Goal: Task Accomplishment & Management: Manage account settings

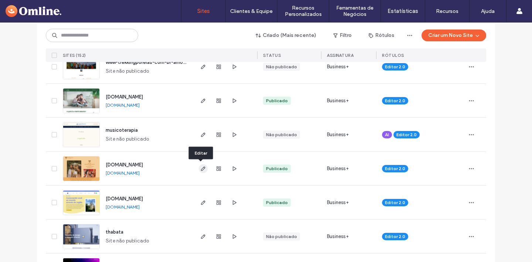
click at [200, 167] on icon "button" at bounding box center [203, 169] width 6 height 6
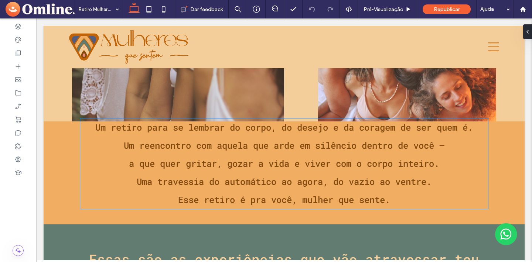
scroll to position [224, 0]
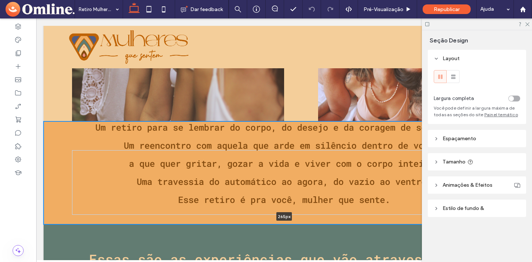
drag, startPoint x: 199, startPoint y: 207, endPoint x: 200, endPoint y: 202, distance: 5.3
click at [200, 202] on div "Um retiro para se lembrar do corpo, do desejo e da coragem de ser quem é. Um re…" at bounding box center [284, 172] width 481 height 103
type input "***"
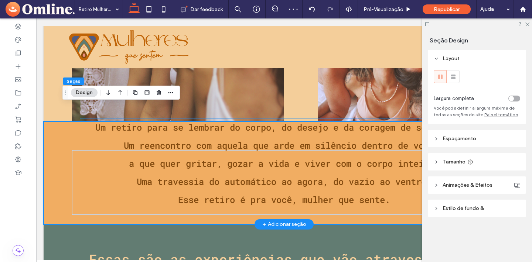
click at [99, 173] on p "Uma travessia do automático ao agora, do vazio ao ventre." at bounding box center [284, 182] width 408 height 18
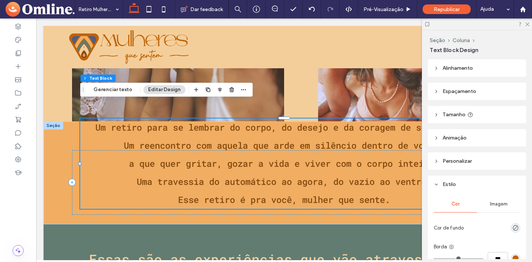
click at [436, 91] on use at bounding box center [435, 91] width 1 height 3
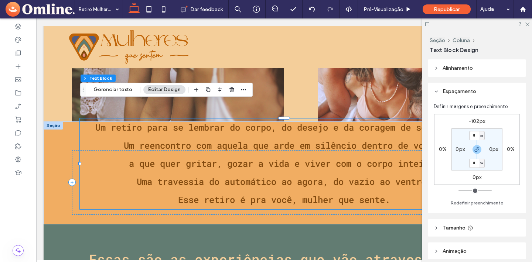
click at [478, 122] on label "-102px" at bounding box center [476, 121] width 16 height 6
type input "*"
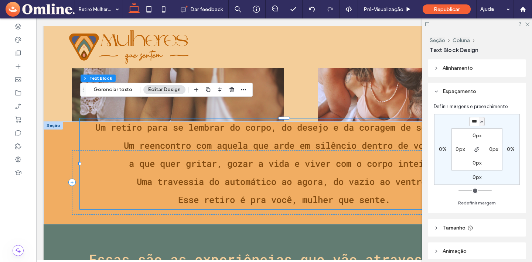
type input "***"
type input "*"
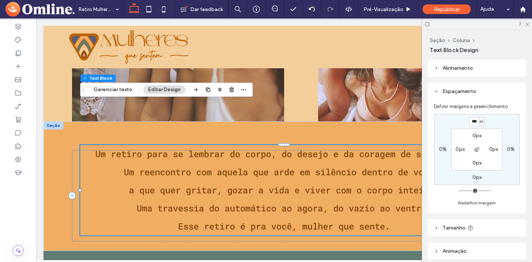
type input "***"
type input "*"
click at [505, 119] on div "*** px 0% 0px 0% 0px 0px 0px 0px" at bounding box center [477, 149] width 86 height 71
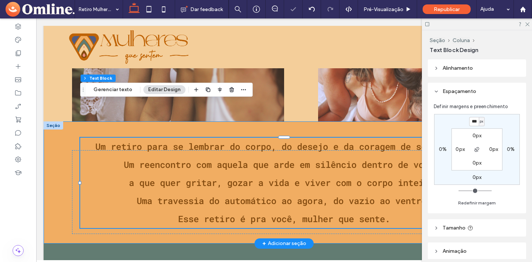
click at [59, 209] on div "Um retiro para se lembrar do corpo, do desejo e da coragem de ser quem é. Um re…" at bounding box center [284, 182] width 481 height 122
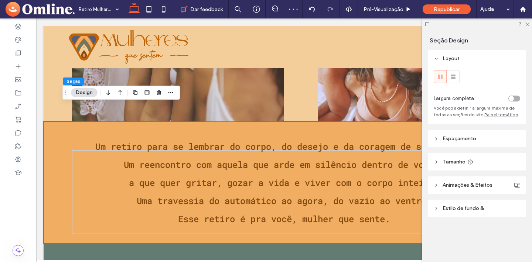
click at [530, 23] on div at bounding box center [477, 23] width 110 height 11
click at [526, 23] on icon at bounding box center [526, 23] width 5 height 5
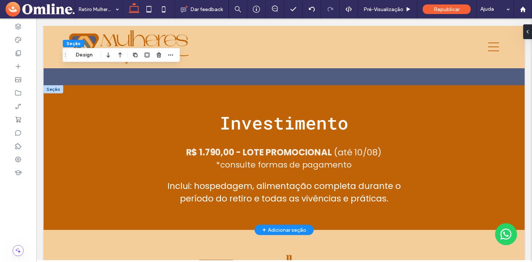
scroll to position [3625, 0]
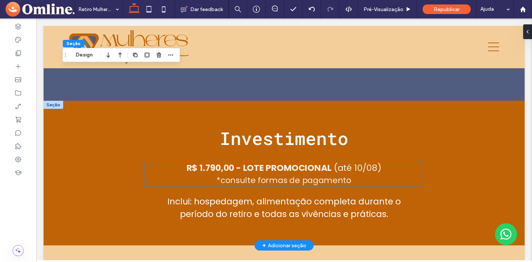
click at [212, 162] on strong "R$ 1.790,00 - LOTE PROMOCIONAL" at bounding box center [258, 168] width 145 height 12
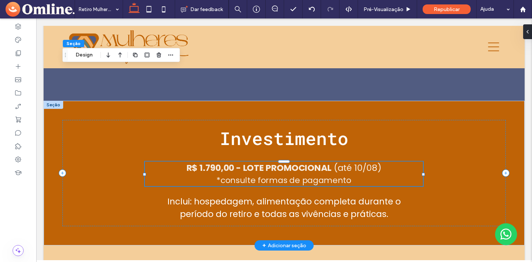
click at [212, 162] on div "R$ 1.790,00 - LOTE PROMOCIONAL (até 10/08) *consulte formas de pagamento" at bounding box center [284, 174] width 278 height 25
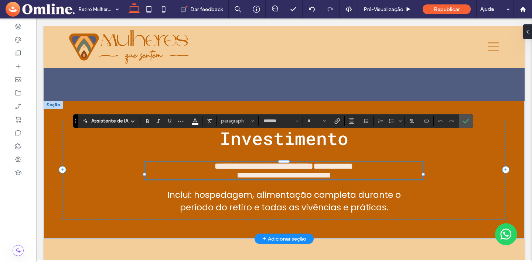
type input "*******"
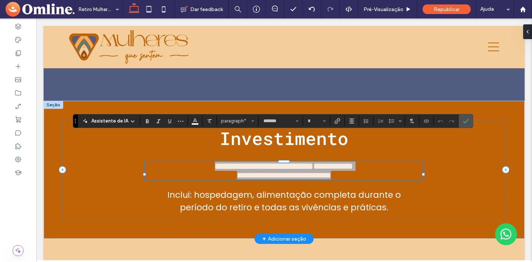
click at [215, 162] on strong "**********" at bounding box center [264, 166] width 99 height 9
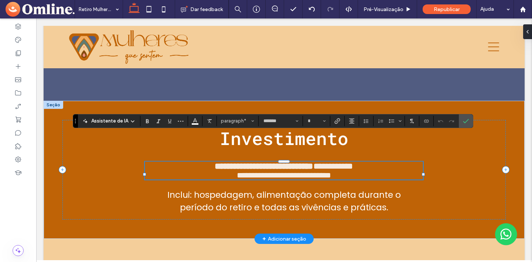
type input "**"
click at [215, 162] on strong "**********" at bounding box center [264, 166] width 99 height 9
drag, startPoint x: 206, startPoint y: 139, endPoint x: 219, endPoint y: 139, distance: 12.9
click at [219, 162] on strong "**********" at bounding box center [264, 166] width 99 height 9
drag, startPoint x: 268, startPoint y: 139, endPoint x: 332, endPoint y: 140, distance: 64.6
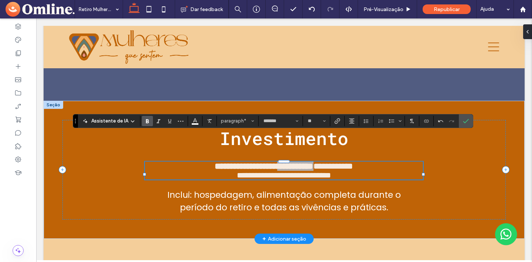
click at [332, 161] on p "**********" at bounding box center [284, 166] width 278 height 10
click at [279, 162] on strong "**********" at bounding box center [263, 166] width 59 height 9
drag, startPoint x: 334, startPoint y: 140, endPoint x: 331, endPoint y: 140, distance: 3.7
click at [329, 162] on span "**********" at bounding box center [319, 166] width 40 height 9
click at [339, 162] on span "**********" at bounding box center [319, 166] width 40 height 9
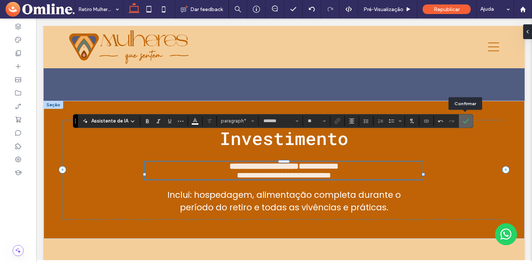
click at [467, 120] on use "Confirmar" at bounding box center [466, 121] width 6 height 4
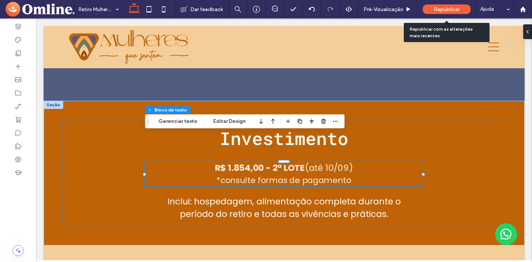
click at [440, 7] on span "Republicar" at bounding box center [446, 9] width 26 height 6
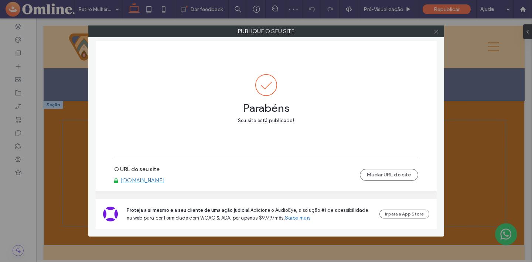
click at [436, 31] on icon at bounding box center [436, 32] width 6 height 6
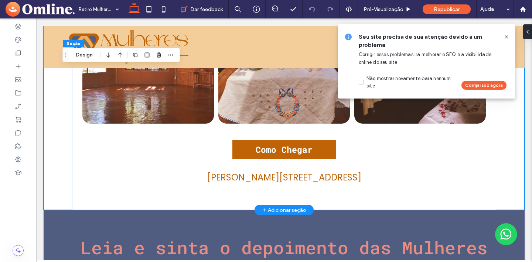
scroll to position [2993, 0]
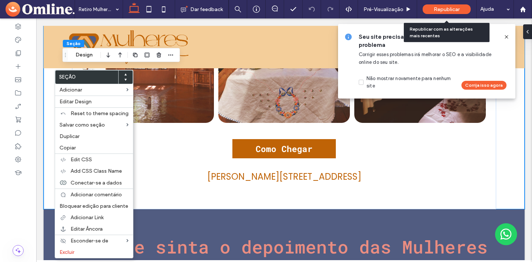
click at [440, 6] on div "Republicar" at bounding box center [446, 9] width 48 height 10
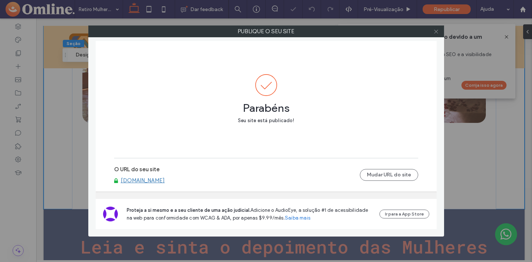
click at [436, 31] on icon at bounding box center [436, 32] width 6 height 6
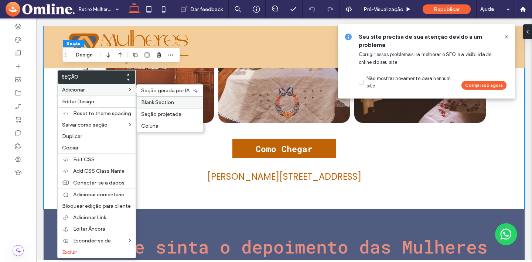
click at [162, 101] on span "Blank Section" at bounding box center [157, 102] width 33 height 6
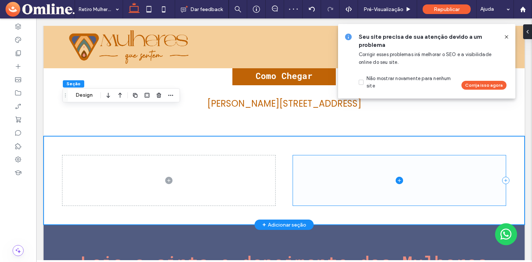
scroll to position [3069, 0]
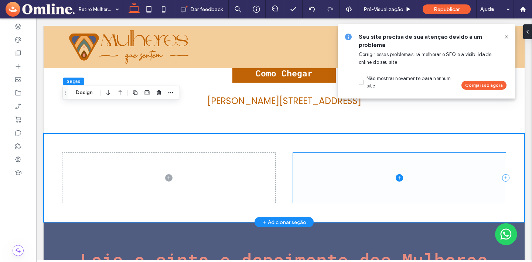
click at [417, 153] on span at bounding box center [399, 178] width 213 height 50
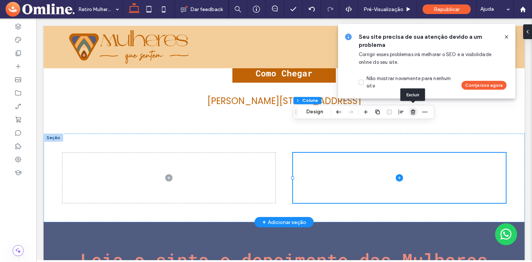
click at [413, 113] on use "button" at bounding box center [413, 112] width 4 height 5
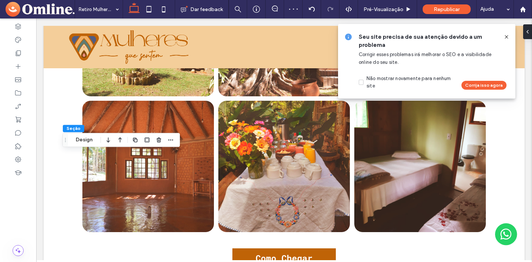
scroll to position [3034, 0]
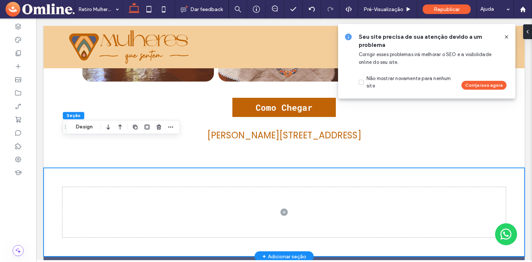
click at [60, 168] on div at bounding box center [284, 212] width 481 height 89
click at [82, 129] on button "Design" at bounding box center [84, 127] width 27 height 9
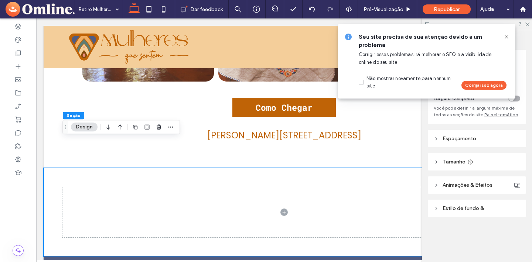
click at [505, 35] on icon at bounding box center [506, 37] width 6 height 6
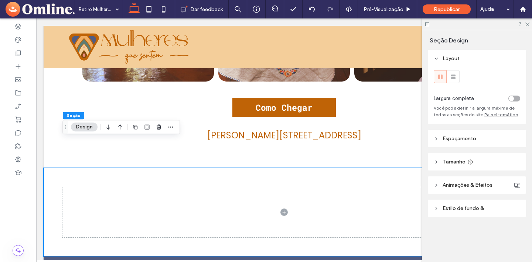
click at [437, 209] on icon at bounding box center [435, 208] width 5 height 5
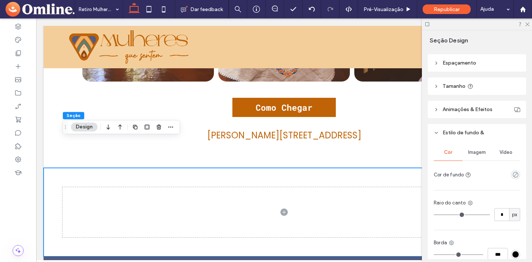
scroll to position [80, 0]
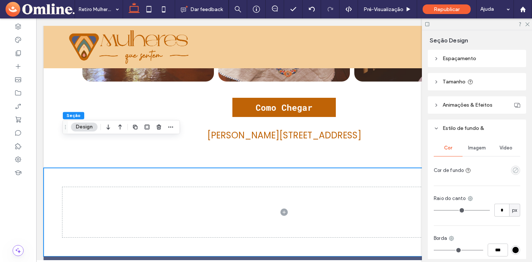
click at [517, 170] on icon "empty color" at bounding box center [515, 170] width 6 height 6
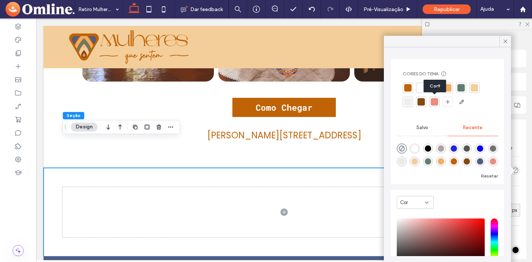
click at [434, 99] on div at bounding box center [433, 101] width 7 height 7
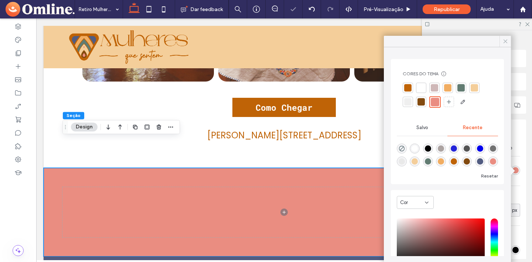
click at [504, 40] on icon at bounding box center [505, 41] width 7 height 7
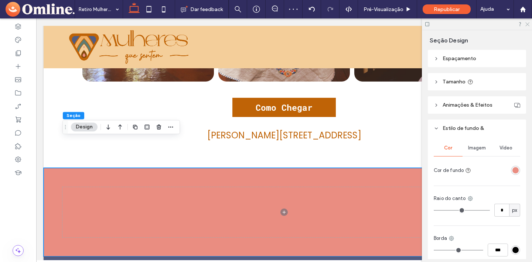
click at [527, 24] on icon at bounding box center [526, 23] width 5 height 5
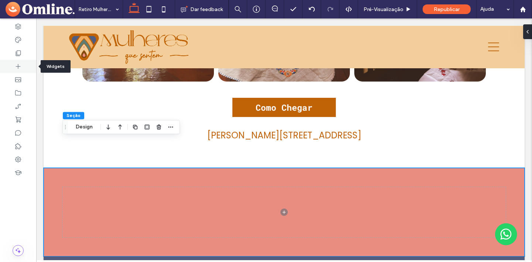
click at [17, 65] on icon at bounding box center [17, 66] width 7 height 7
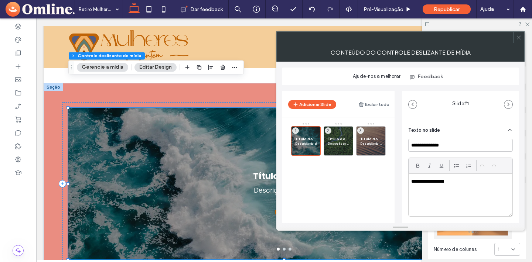
scroll to position [191, 0]
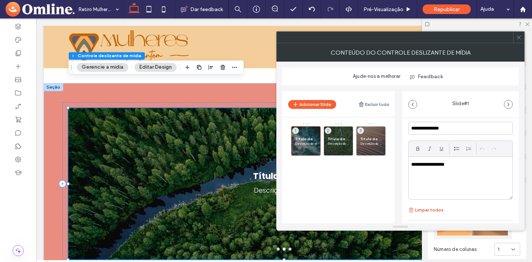
click at [420, 212] on button "Limpar todos" at bounding box center [425, 210] width 35 height 9
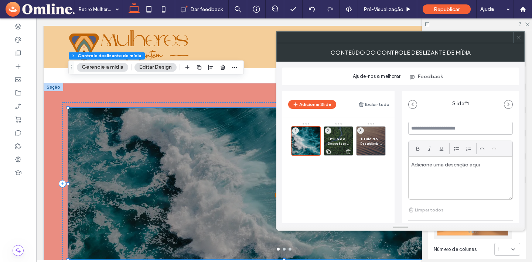
click at [340, 139] on span "Título do Slide" at bounding box center [337, 139] width 21 height 5
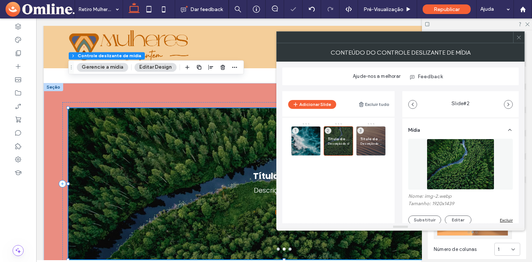
scroll to position [227, 0]
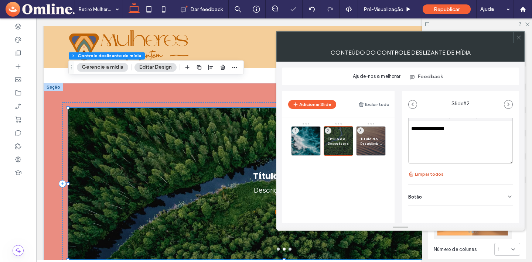
click at [415, 175] on button "Limpar todos" at bounding box center [425, 174] width 35 height 9
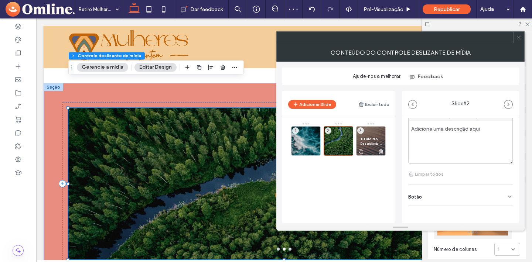
click at [375, 144] on span "Descrição do slide" at bounding box center [370, 143] width 21 height 4
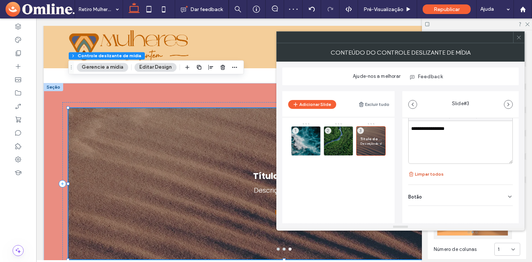
click at [430, 173] on button "Limpar todos" at bounding box center [425, 174] width 35 height 9
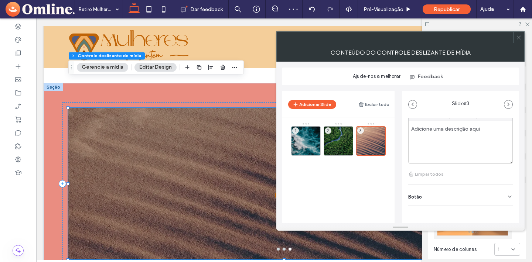
scroll to position [0, 0]
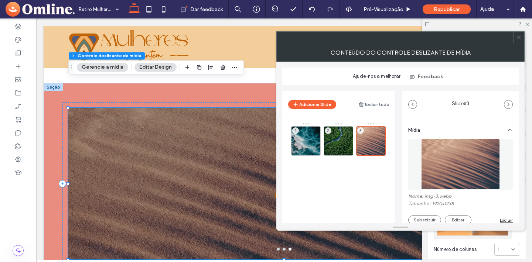
click at [516, 38] on icon at bounding box center [519, 38] width 6 height 6
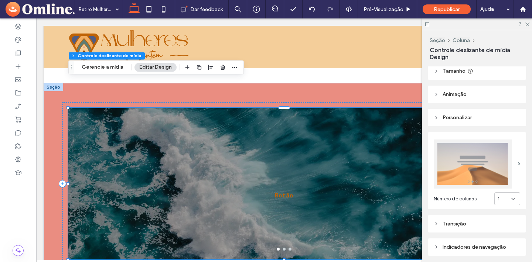
scroll to position [58, 0]
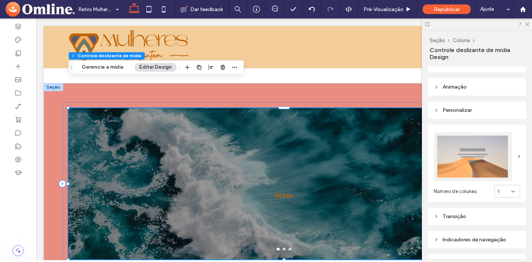
click at [512, 193] on icon at bounding box center [513, 192] width 6 height 6
click at [511, 141] on div "3" at bounding box center [506, 140] width 25 height 13
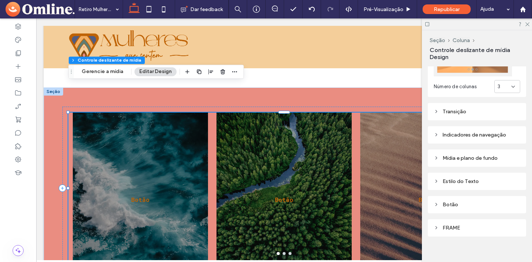
scroll to position [170, 0]
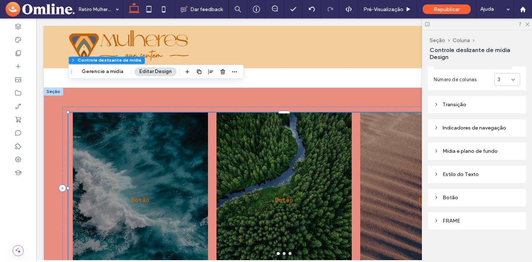
click at [437, 198] on icon at bounding box center [435, 197] width 5 height 5
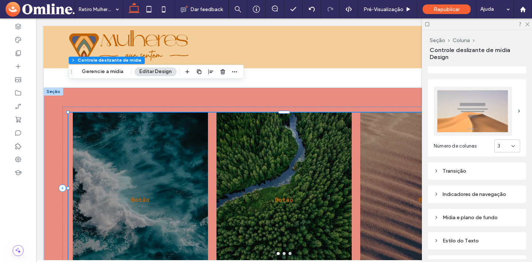
scroll to position [60, 0]
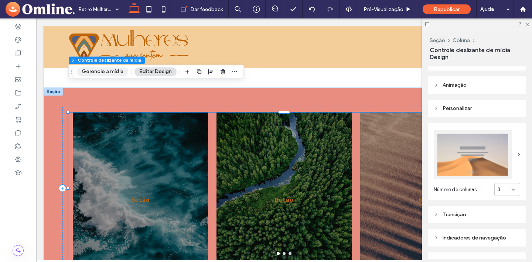
click at [117, 73] on button "Gerencie a mídia" at bounding box center [102, 71] width 51 height 9
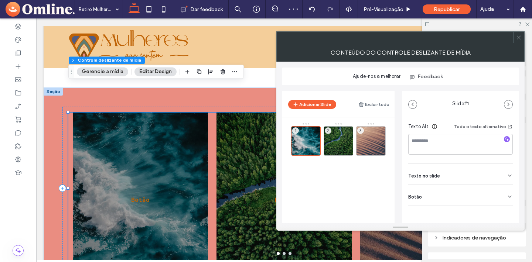
scroll to position [129, 0]
click at [507, 196] on icon at bounding box center [510, 197] width 6 height 6
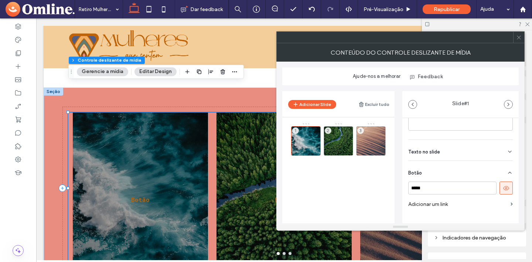
scroll to position [164, 0]
click at [502, 179] on icon at bounding box center [505, 177] width 7 height 7
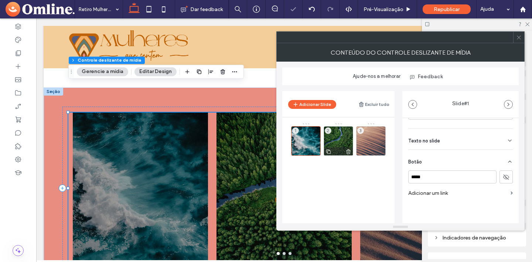
click at [341, 148] on div at bounding box center [338, 151] width 29 height 8
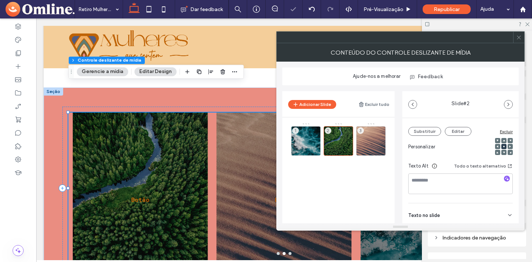
scroll to position [129, 0]
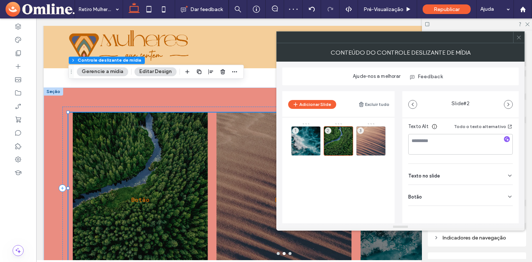
click at [495, 196] on div "Botão" at bounding box center [460, 195] width 104 height 21
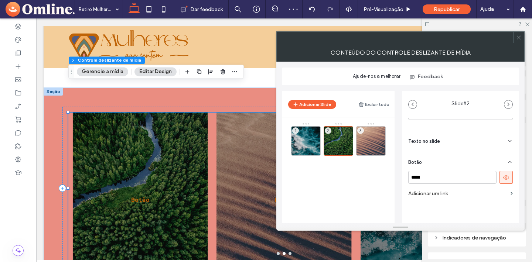
scroll to position [163, 0]
click at [503, 179] on use at bounding box center [506, 177] width 6 height 4
click at [519, 38] on use at bounding box center [518, 37] width 4 height 4
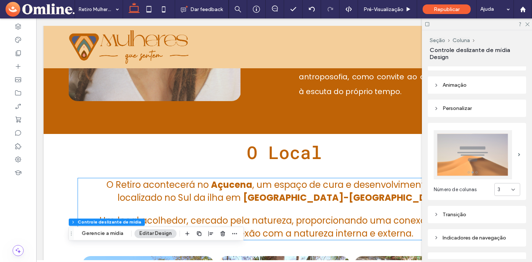
scroll to position [2589, 0]
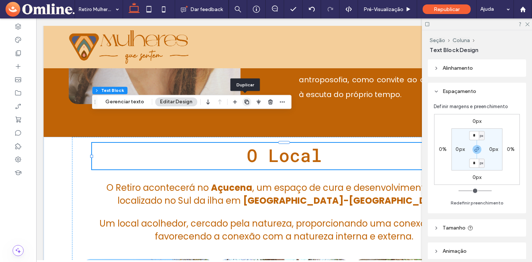
click at [248, 102] on span "button" at bounding box center [246, 101] width 9 height 9
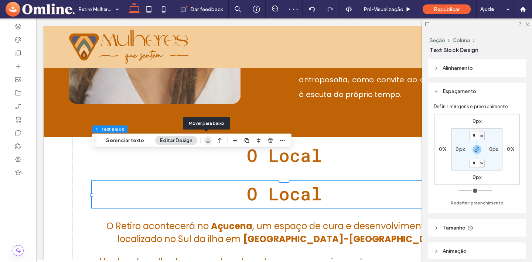
click at [207, 141] on use "button" at bounding box center [207, 140] width 3 height 5
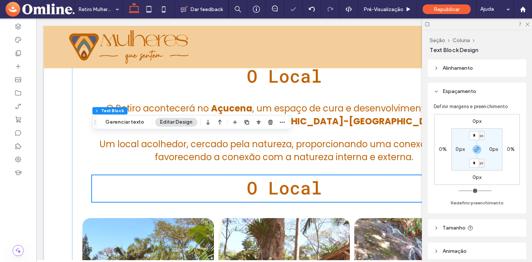
scroll to position [2683, 0]
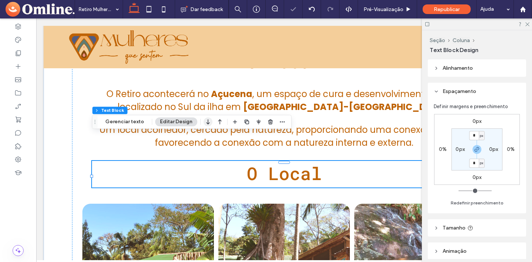
drag, startPoint x: 207, startPoint y: 123, endPoint x: 180, endPoint y: 109, distance: 30.6
click at [207, 123] on icon "button" at bounding box center [207, 121] width 9 height 13
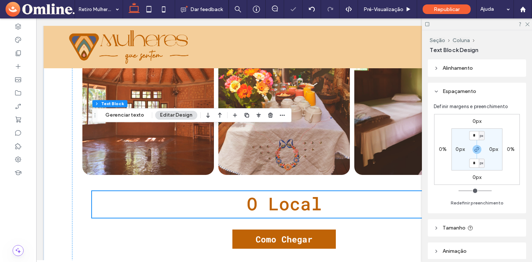
scroll to position [2979, 0]
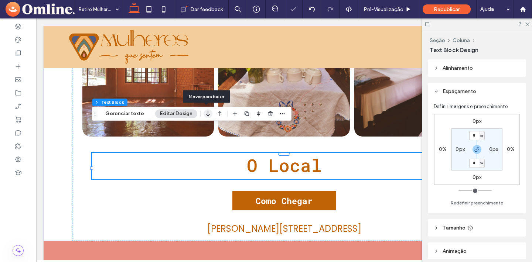
click at [207, 116] on icon "button" at bounding box center [207, 113] width 9 height 13
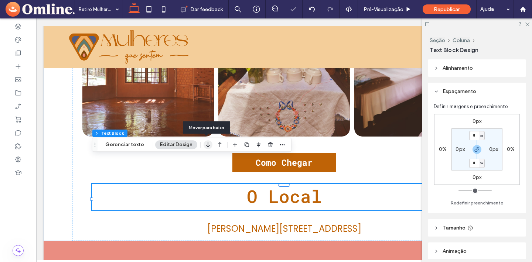
click at [206, 146] on use "button" at bounding box center [207, 145] width 3 height 5
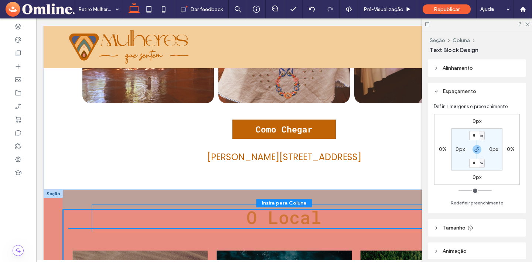
scroll to position [3020, 0]
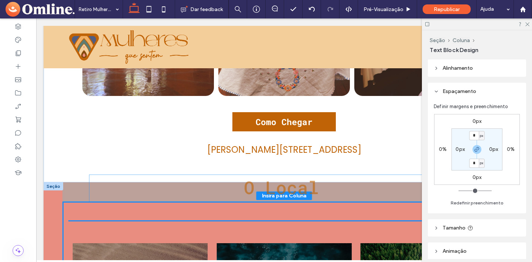
drag, startPoint x: 270, startPoint y: 196, endPoint x: 268, endPoint y: 189, distance: 7.5
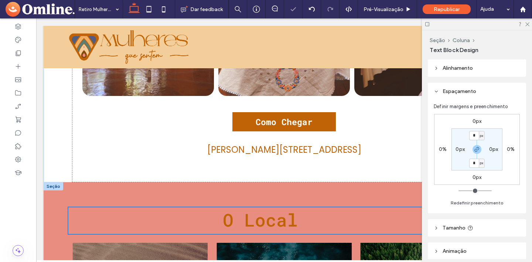
type input "**"
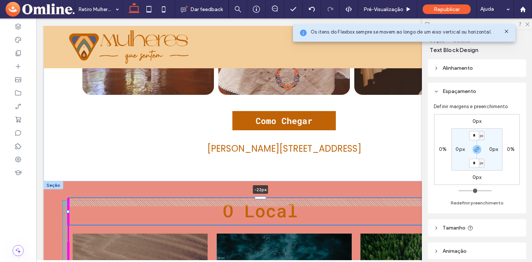
scroll to position [3021, 0]
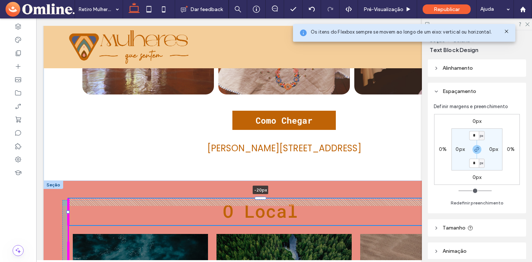
drag, startPoint x: 262, startPoint y: 181, endPoint x: 263, endPoint y: 174, distance: 7.4
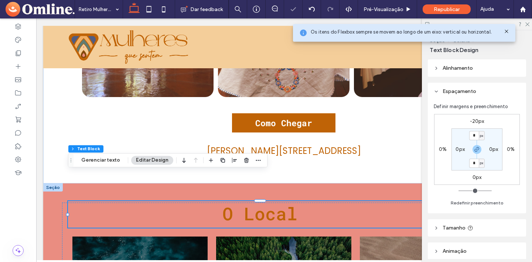
scroll to position [0, 1]
click at [295, 202] on span "O Local" at bounding box center [259, 213] width 75 height 23
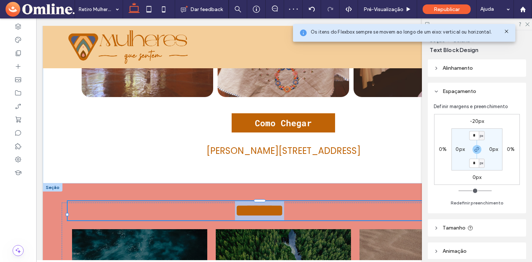
type input "**********"
type input "**"
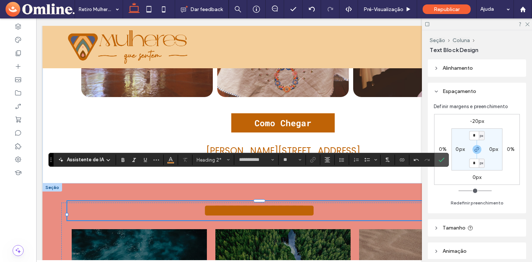
click at [271, 202] on span "**********" at bounding box center [259, 210] width 112 height 17
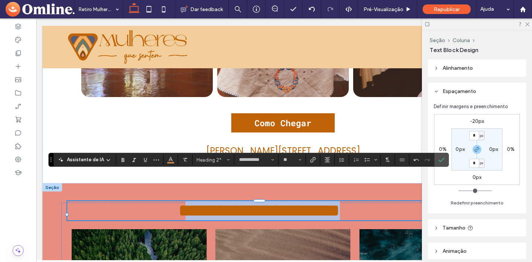
drag, startPoint x: 378, startPoint y: 187, endPoint x: 142, endPoint y: 173, distance: 236.4
click at [142, 201] on h2 "**********" at bounding box center [259, 210] width 384 height 19
click at [178, 202] on span "**********" at bounding box center [258, 210] width 161 height 17
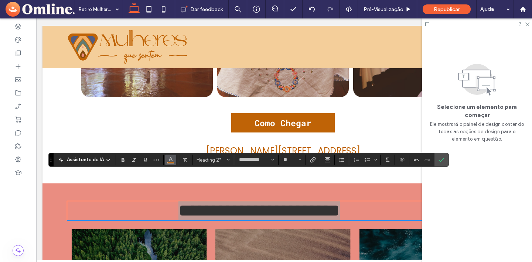
click at [169, 160] on use "Cor" at bounding box center [171, 159] width 4 height 4
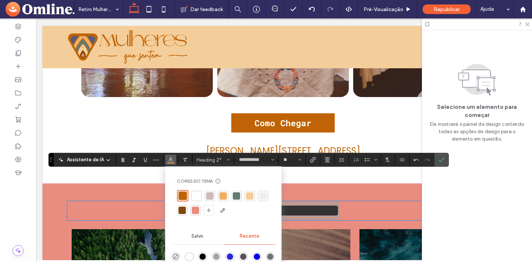
click at [194, 198] on div at bounding box center [196, 195] width 7 height 7
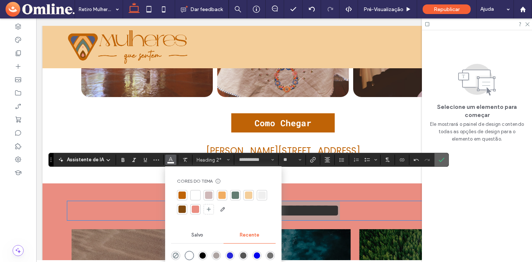
click at [439, 161] on icon "Confirmar" at bounding box center [441, 160] width 6 height 6
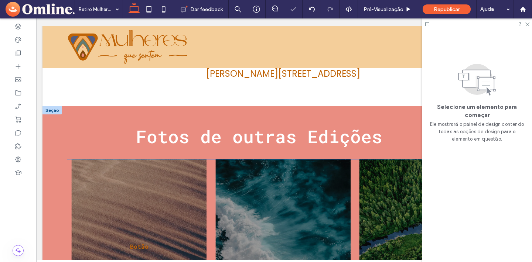
scroll to position [3161, 0]
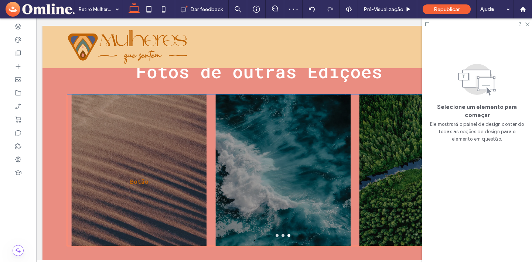
click at [181, 159] on div "Botão Botão" at bounding box center [139, 175] width 135 height 116
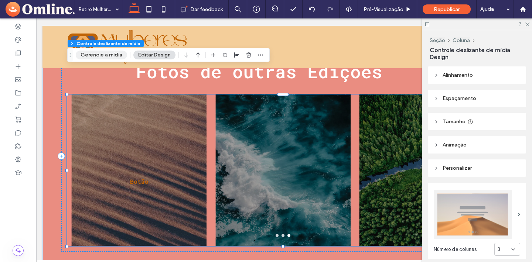
click at [106, 52] on button "Gerencie a mídia" at bounding box center [101, 55] width 51 height 9
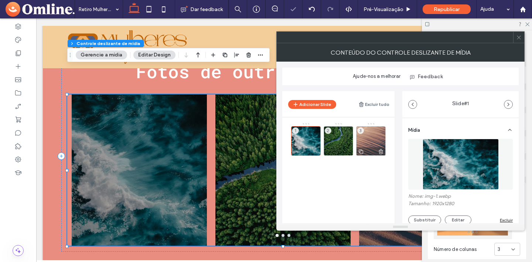
click at [374, 140] on div "3" at bounding box center [371, 141] width 30 height 30
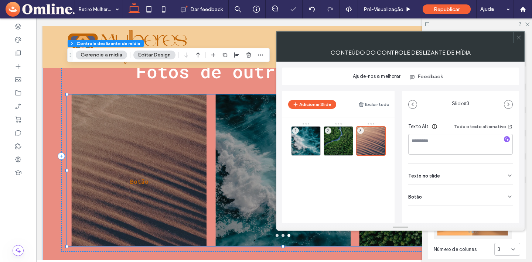
click at [466, 195] on div "Botão" at bounding box center [460, 195] width 104 height 21
click at [502, 214] on icon at bounding box center [505, 211] width 7 height 7
click at [519, 38] on icon at bounding box center [519, 38] width 6 height 6
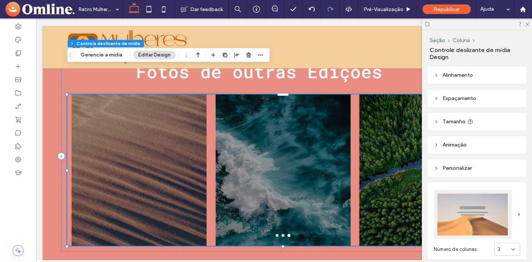
click at [266, 144] on div at bounding box center [282, 175] width 135 height 116
click at [104, 56] on button "Gerencie a mídia" at bounding box center [101, 55] width 51 height 9
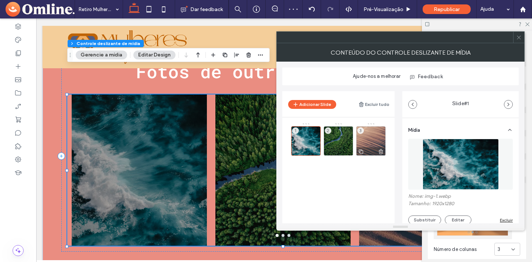
click at [380, 150] on icon at bounding box center [381, 151] width 6 height 7
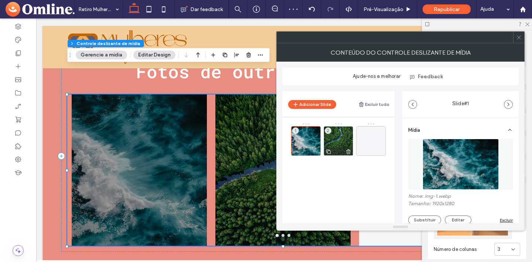
click at [347, 151] on icon at bounding box center [348, 151] width 6 height 7
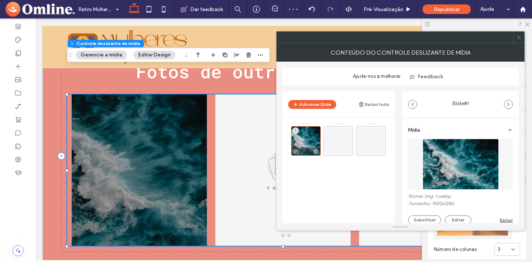
click at [315, 150] on use at bounding box center [315, 152] width 4 height 5
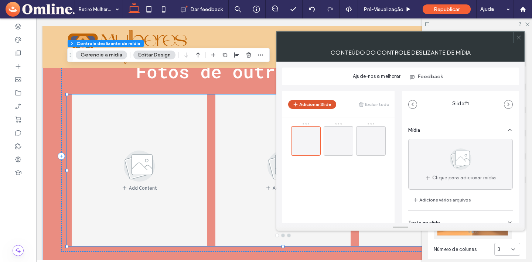
click at [316, 104] on button "Adicionar Slide" at bounding box center [312, 104] width 48 height 9
click at [313, 104] on button "Adicionar Slide" at bounding box center [312, 104] width 48 height 9
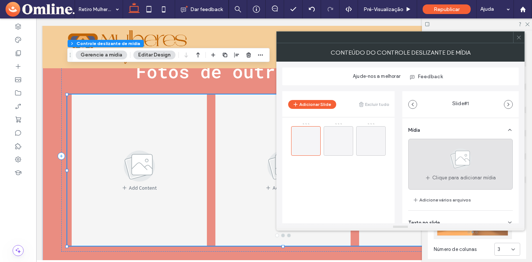
click at [468, 178] on span "Clique para adicionar mídia" at bounding box center [464, 177] width 64 height 7
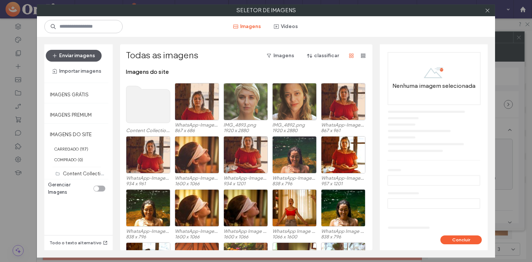
click at [78, 55] on button "Enviar imagens" at bounding box center [74, 56] width 56 height 12
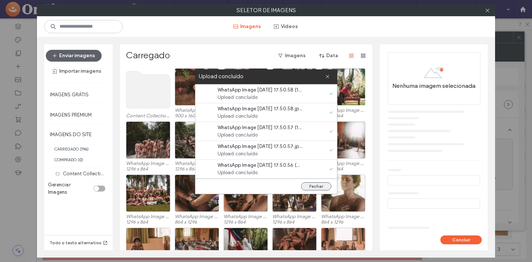
click at [320, 188] on button "Fechar" at bounding box center [316, 186] width 30 height 8
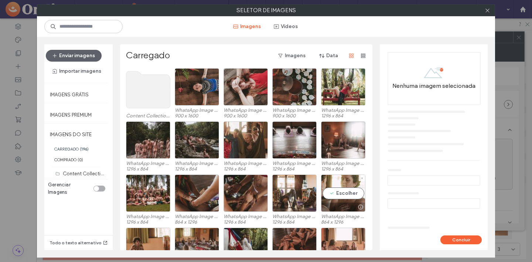
scroll to position [2, 0]
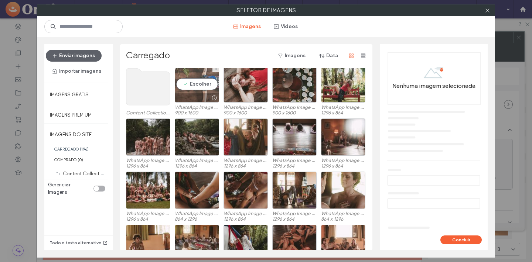
click at [185, 86] on div "Content Collection Uploads (16) Escolher WhatsApp Image 2025-08-12 at 17.50.23.…" at bounding box center [248, 159] width 244 height 182
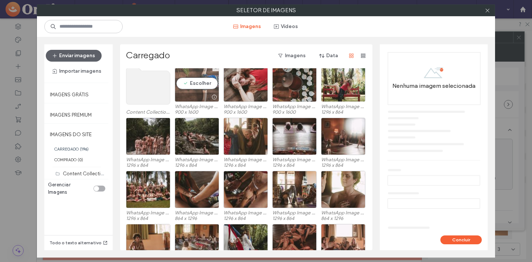
click at [194, 83] on div "Escolher" at bounding box center [197, 83] width 44 height 37
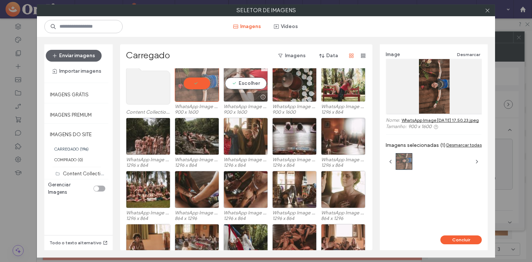
click at [241, 83] on div "Escolher" at bounding box center [245, 83] width 44 height 37
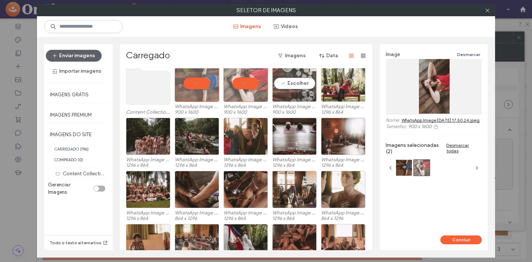
click at [286, 84] on div "Escolher" at bounding box center [294, 83] width 44 height 37
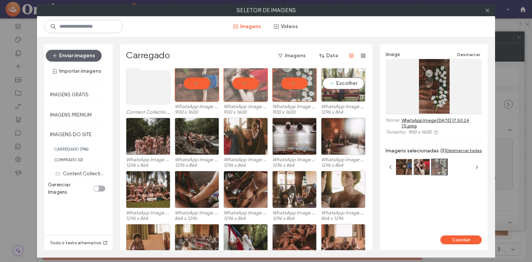
click at [340, 84] on div "Escolher" at bounding box center [343, 83] width 44 height 37
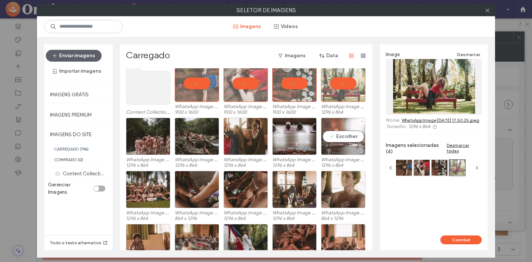
click at [336, 136] on div "Escolher" at bounding box center [343, 136] width 44 height 37
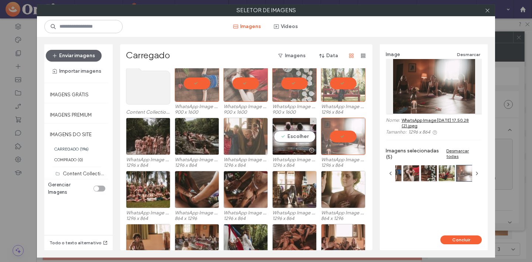
drag, startPoint x: 295, startPoint y: 136, endPoint x: 264, endPoint y: 139, distance: 31.2
click at [295, 136] on div "Escolher" at bounding box center [294, 136] width 44 height 37
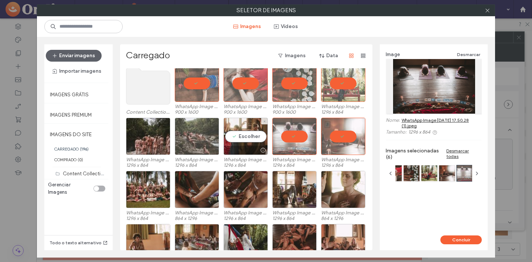
drag, startPoint x: 253, startPoint y: 140, endPoint x: 215, endPoint y: 139, distance: 37.7
click at [253, 140] on div "Escolher" at bounding box center [245, 136] width 44 height 37
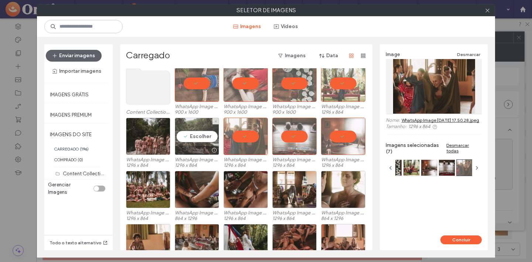
click at [203, 140] on div "Escolher" at bounding box center [197, 136] width 44 height 37
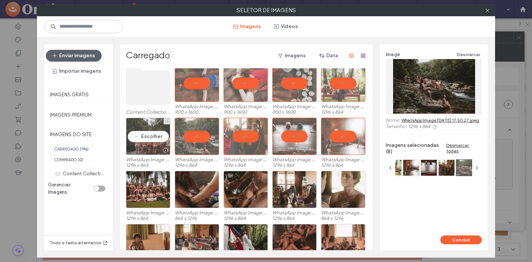
click at [150, 139] on div "Escolher" at bounding box center [148, 136] width 44 height 37
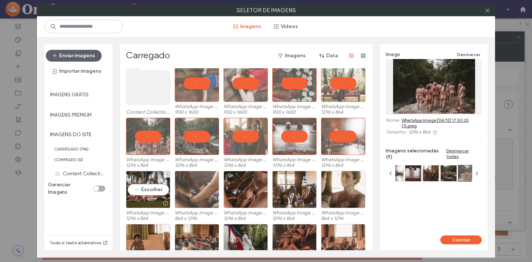
click at [144, 190] on div "Escolher" at bounding box center [148, 189] width 44 height 37
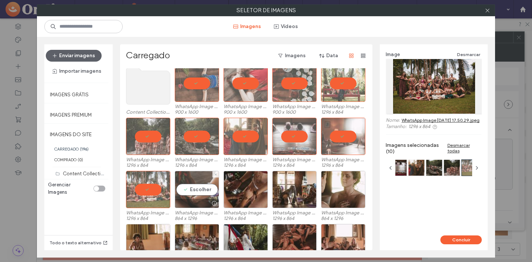
drag, startPoint x: 182, startPoint y: 191, endPoint x: 195, endPoint y: 192, distance: 13.3
click at [182, 191] on div "Escolher" at bounding box center [197, 189] width 44 height 37
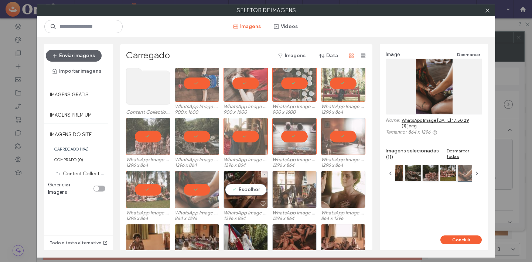
drag, startPoint x: 250, startPoint y: 190, endPoint x: 288, endPoint y: 189, distance: 37.3
click at [251, 190] on div "Escolher" at bounding box center [245, 189] width 44 height 37
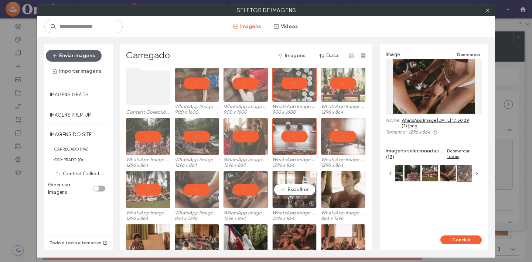
click at [300, 189] on div "Escolher" at bounding box center [294, 189] width 44 height 37
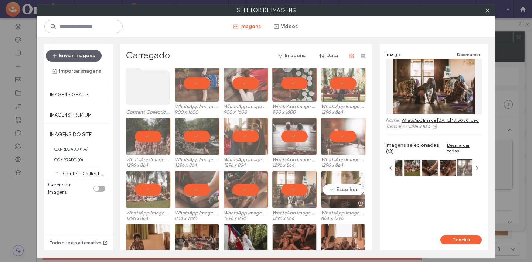
click at [336, 191] on div "Escolher" at bounding box center [343, 189] width 44 height 37
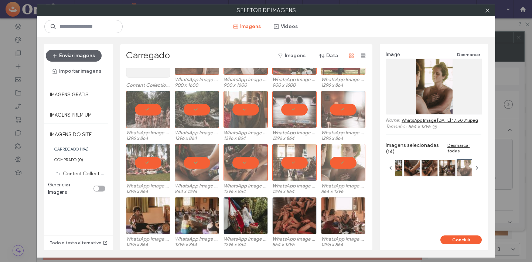
scroll to position [38, 0]
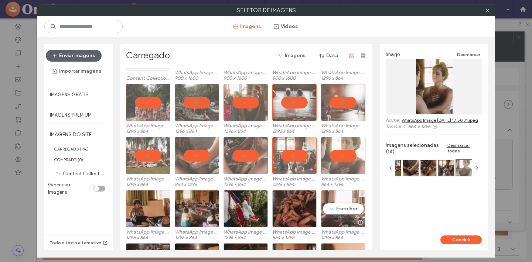
click at [334, 206] on div "Escolher" at bounding box center [343, 208] width 44 height 37
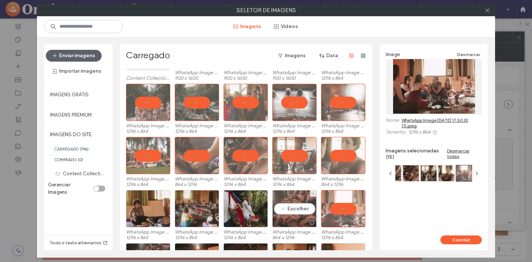
click at [288, 209] on div "Escolher" at bounding box center [294, 208] width 44 height 37
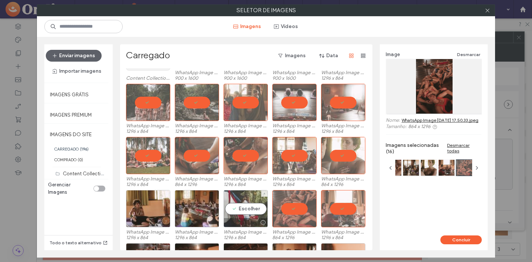
click at [244, 211] on div "Escolher" at bounding box center [245, 208] width 44 height 37
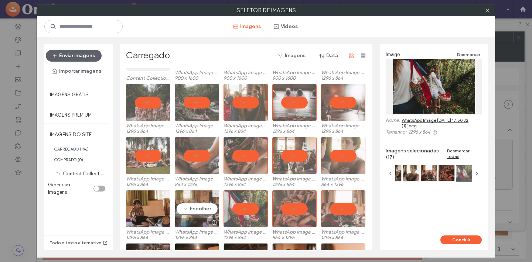
click at [203, 211] on div "Escolher" at bounding box center [197, 208] width 44 height 37
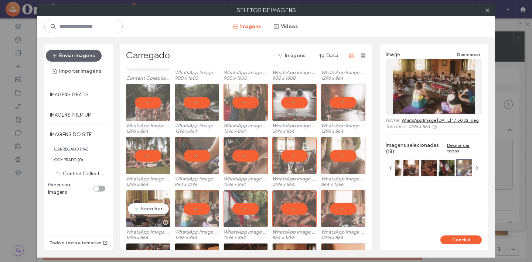
click at [148, 209] on div "Escolher" at bounding box center [148, 208] width 44 height 37
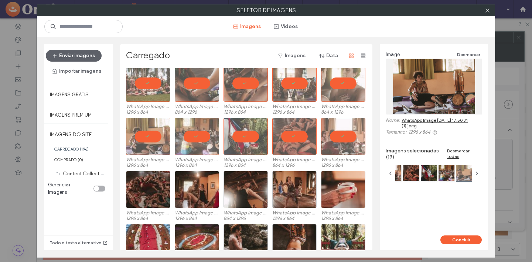
scroll to position [111, 0]
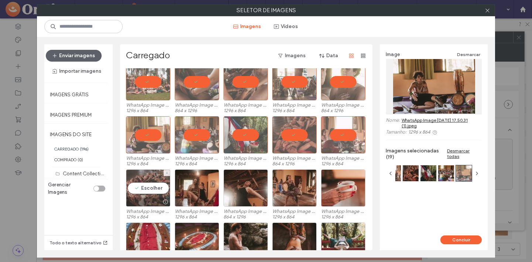
click at [146, 188] on div "Escolher" at bounding box center [148, 187] width 44 height 37
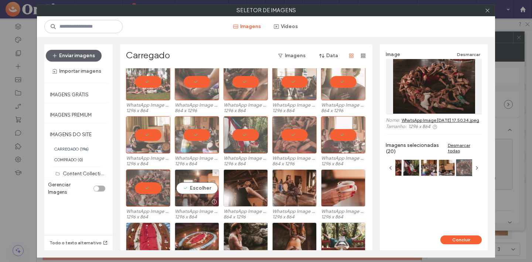
drag, startPoint x: 197, startPoint y: 188, endPoint x: 206, endPoint y: 188, distance: 9.3
click at [197, 188] on div "Escolher" at bounding box center [197, 187] width 44 height 37
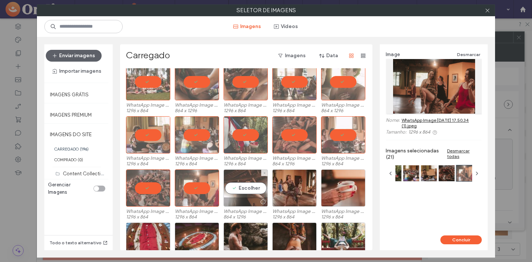
click at [232, 189] on div "Escolher" at bounding box center [245, 187] width 44 height 37
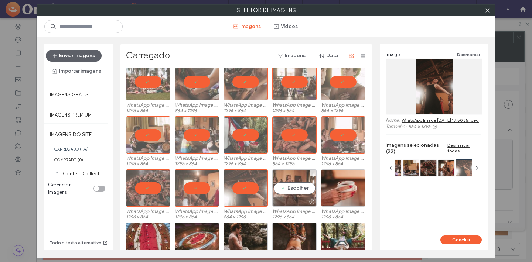
click at [291, 195] on div "Escolher" at bounding box center [294, 187] width 44 height 37
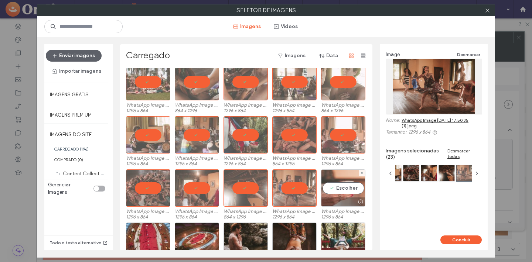
click at [346, 192] on div "Escolher" at bounding box center [343, 187] width 44 height 37
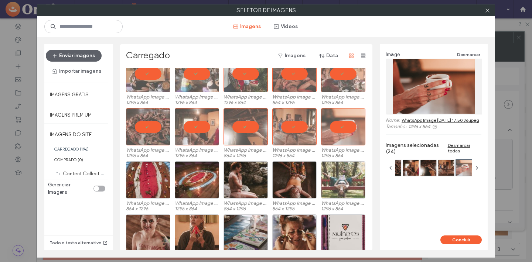
scroll to position [189, 0]
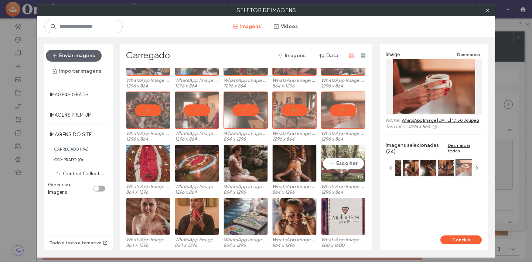
click at [340, 169] on div "Escolher" at bounding box center [343, 163] width 44 height 37
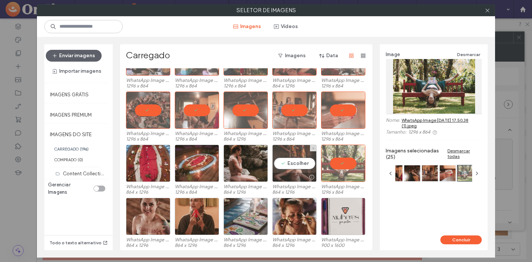
click at [297, 170] on div "Escolher" at bounding box center [294, 163] width 44 height 37
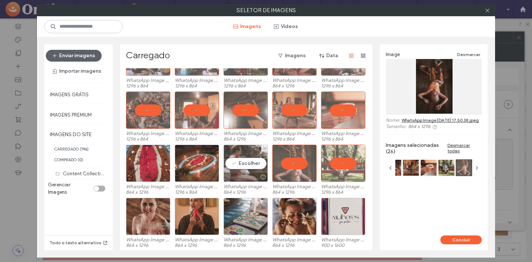
click at [244, 167] on div "Escolher" at bounding box center [245, 163] width 44 height 37
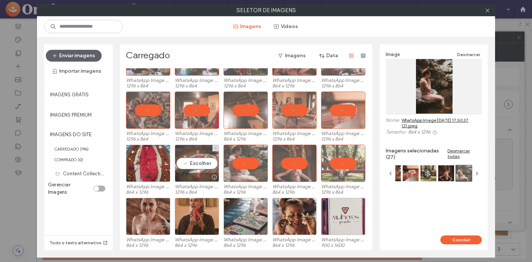
click at [200, 162] on div "Escolher" at bounding box center [197, 163] width 44 height 37
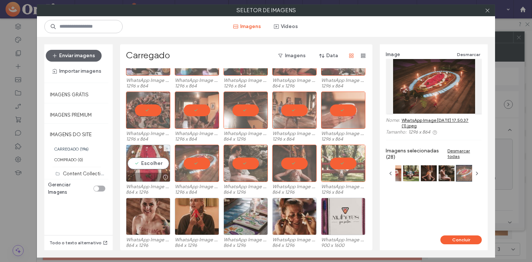
click at [133, 167] on div "Escolher" at bounding box center [148, 163] width 44 height 37
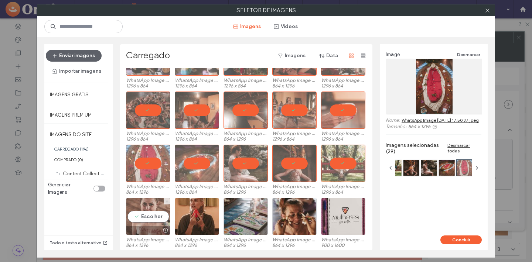
click at [156, 218] on div "Escolher" at bounding box center [148, 216] width 44 height 37
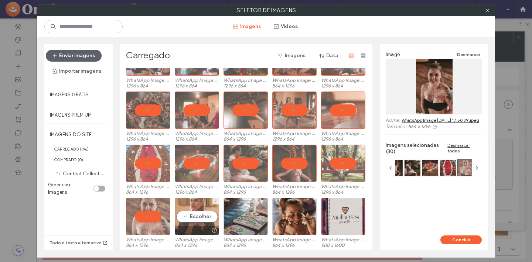
click at [202, 218] on div "Escolher" at bounding box center [197, 216] width 44 height 37
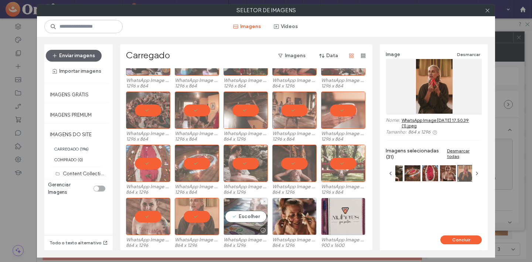
drag, startPoint x: 239, startPoint y: 219, endPoint x: 248, endPoint y: 219, distance: 8.5
click at [240, 219] on div "Escolher" at bounding box center [245, 216] width 44 height 37
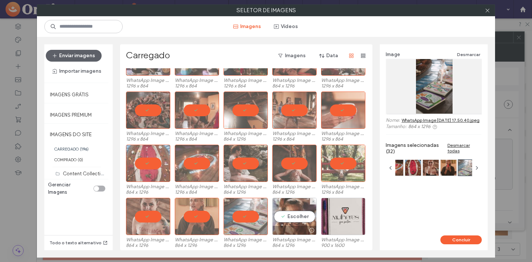
click at [291, 217] on div "Escolher" at bounding box center [294, 216] width 44 height 37
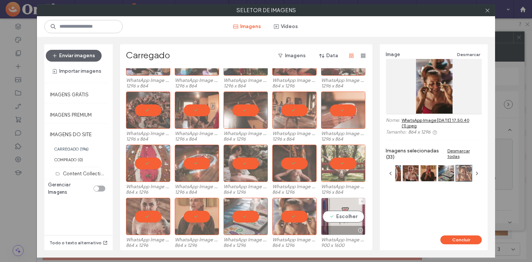
click at [342, 218] on div "Escolher" at bounding box center [343, 216] width 44 height 37
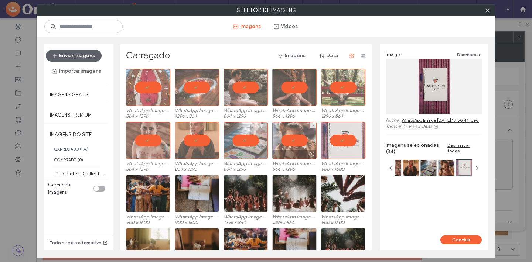
scroll to position [303, 0]
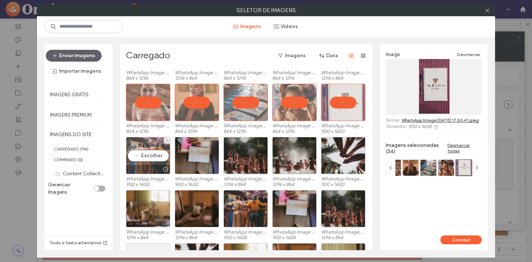
click at [150, 155] on div "Escolher" at bounding box center [148, 155] width 44 height 37
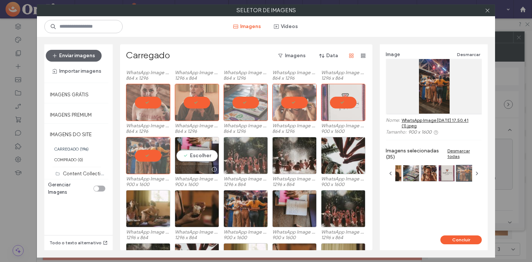
drag, startPoint x: 192, startPoint y: 164, endPoint x: 244, endPoint y: 162, distance: 52.1
click at [192, 164] on div "Escolher" at bounding box center [197, 155] width 44 height 37
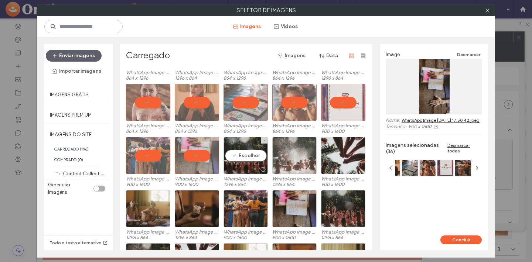
click at [244, 162] on div "Escolher" at bounding box center [245, 155] width 44 height 37
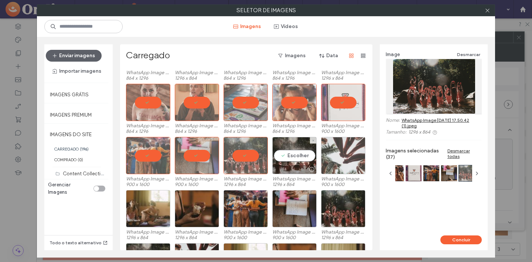
drag, startPoint x: 293, startPoint y: 160, endPoint x: 349, endPoint y: 159, distance: 55.8
click at [293, 160] on div "Escolher" at bounding box center [294, 155] width 44 height 37
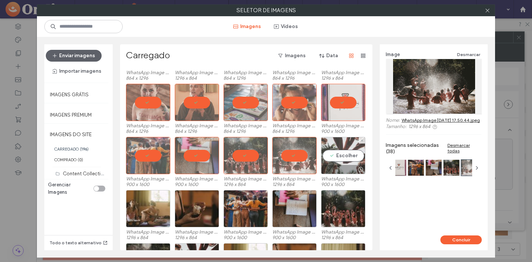
click at [349, 159] on div "Escolher" at bounding box center [343, 155] width 44 height 37
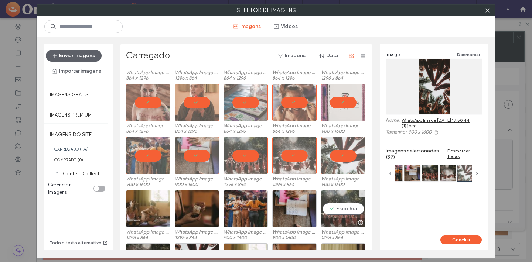
click at [330, 214] on div "Escolher" at bounding box center [343, 208] width 44 height 37
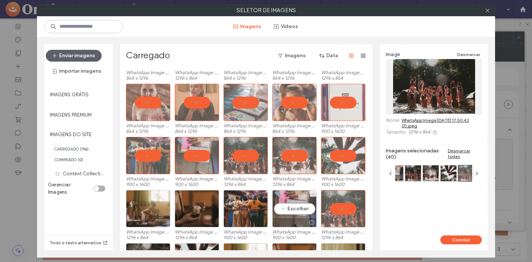
click at [289, 214] on div "Escolher" at bounding box center [294, 208] width 44 height 37
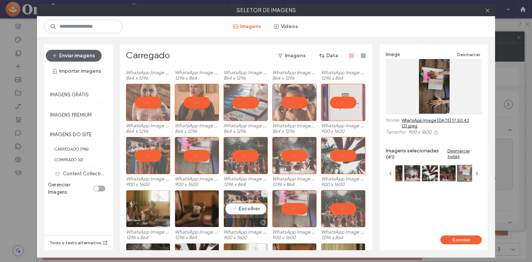
click at [234, 214] on div "Escolher" at bounding box center [245, 208] width 44 height 37
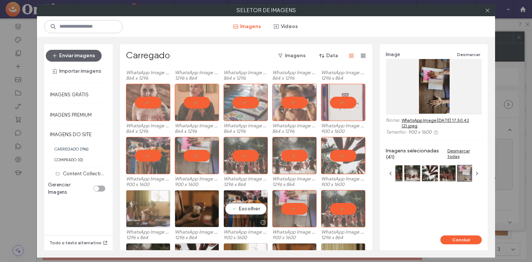
click at [186, 213] on div at bounding box center [197, 208] width 44 height 37
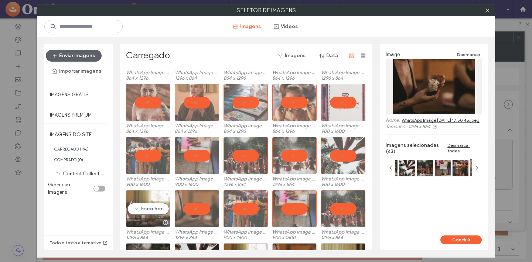
click at [150, 209] on div "Escolher" at bounding box center [148, 208] width 44 height 37
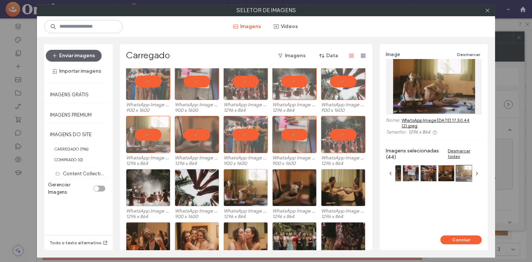
scroll to position [394, 0]
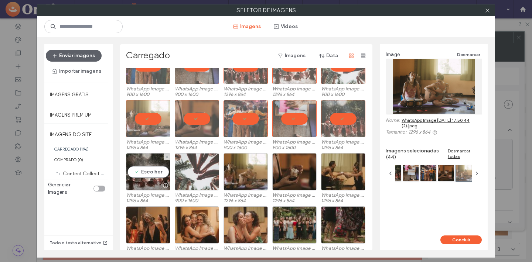
click at [156, 176] on div "Escolher" at bounding box center [148, 171] width 44 height 37
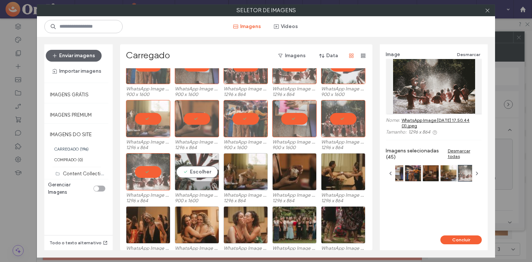
click at [205, 177] on div "Escolher" at bounding box center [197, 171] width 44 height 37
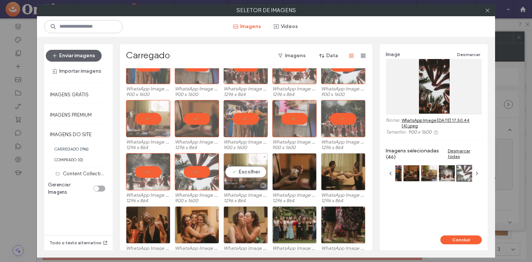
click at [260, 176] on div "Escolher" at bounding box center [245, 171] width 44 height 37
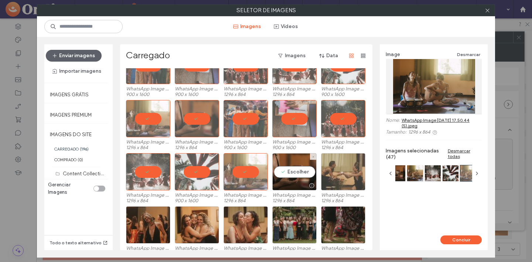
drag, startPoint x: 294, startPoint y: 175, endPoint x: 344, endPoint y: 173, distance: 51.0
click at [294, 175] on div "Escolher" at bounding box center [294, 171] width 44 height 37
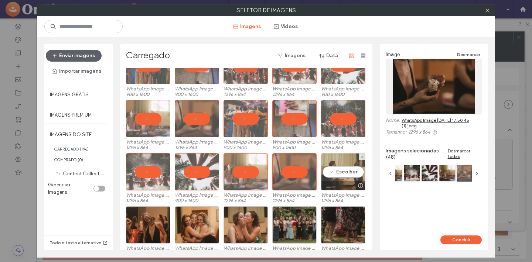
click at [345, 173] on div "Escolher" at bounding box center [343, 171] width 44 height 37
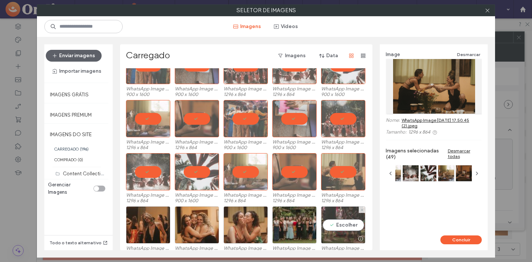
click at [329, 214] on div "Escolher" at bounding box center [343, 224] width 44 height 37
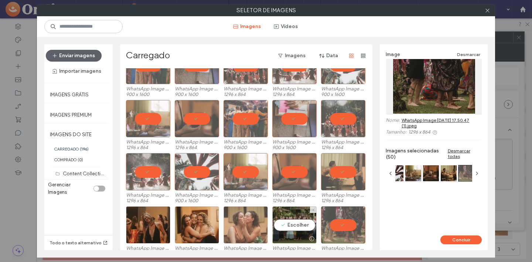
drag, startPoint x: 288, startPoint y: 222, endPoint x: 260, endPoint y: 223, distance: 28.1
click at [288, 222] on div "Escolher" at bounding box center [294, 224] width 44 height 37
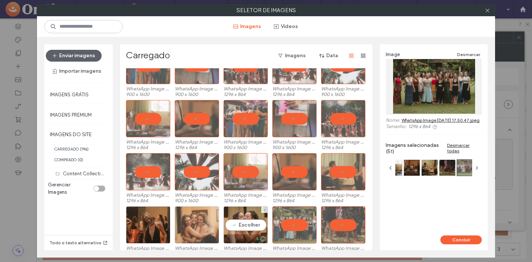
drag, startPoint x: 252, startPoint y: 223, endPoint x: 207, endPoint y: 220, distance: 44.8
click at [251, 223] on div "Escolher" at bounding box center [245, 224] width 44 height 37
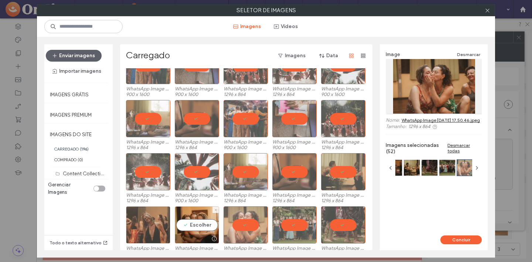
drag, startPoint x: 207, startPoint y: 221, endPoint x: 141, endPoint y: 215, distance: 65.9
click at [207, 221] on div "Escolher" at bounding box center [197, 224] width 44 height 37
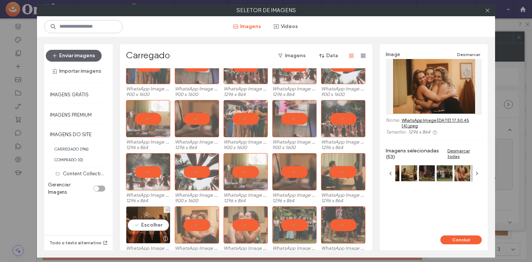
drag, startPoint x: 141, startPoint y: 215, endPoint x: 168, endPoint y: 208, distance: 28.2
click at [141, 215] on div "Escolher" at bounding box center [148, 224] width 44 height 37
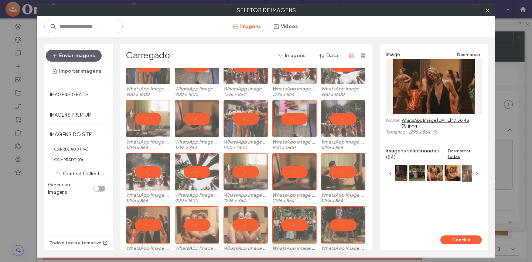
scroll to position [482, 0]
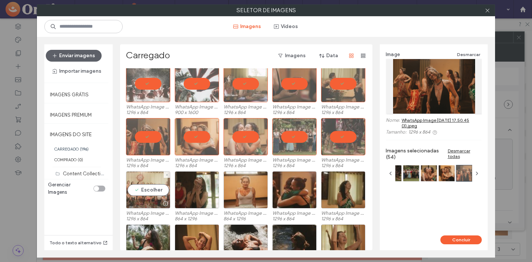
click at [149, 188] on div "Escolher" at bounding box center [148, 189] width 44 height 37
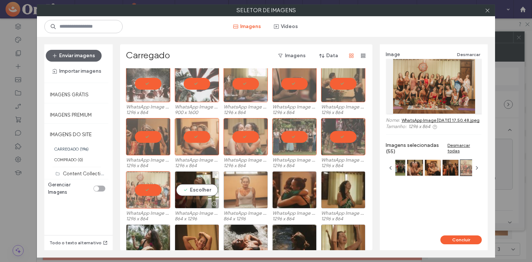
drag, startPoint x: 188, startPoint y: 188, endPoint x: 245, endPoint y: 189, distance: 57.6
click at [188, 188] on div "Escolher" at bounding box center [197, 189] width 44 height 37
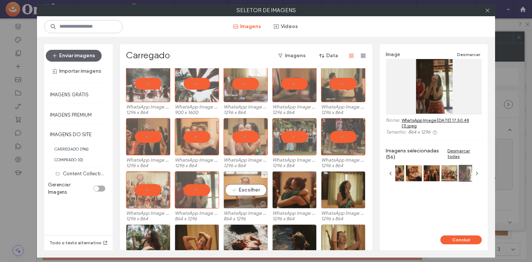
drag, startPoint x: 245, startPoint y: 189, endPoint x: 297, endPoint y: 192, distance: 52.2
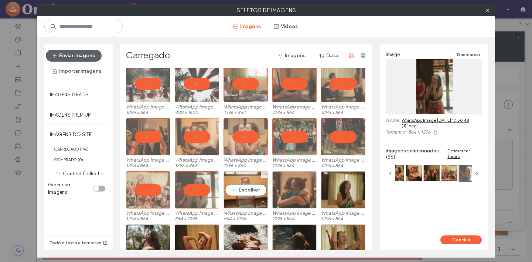
click at [246, 189] on div "Escolher" at bounding box center [245, 189] width 44 height 37
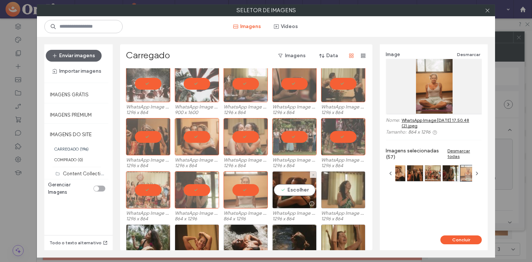
drag, startPoint x: 297, startPoint y: 192, endPoint x: 327, endPoint y: 192, distance: 30.3
click at [298, 192] on div "Escolher" at bounding box center [294, 189] width 44 height 37
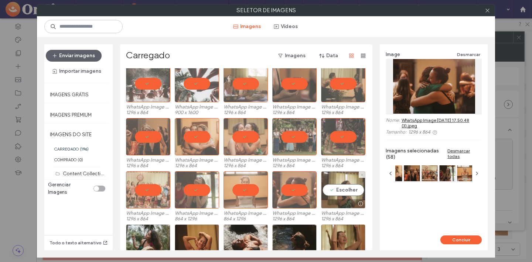
click at [327, 192] on div "Escolher" at bounding box center [343, 189] width 44 height 37
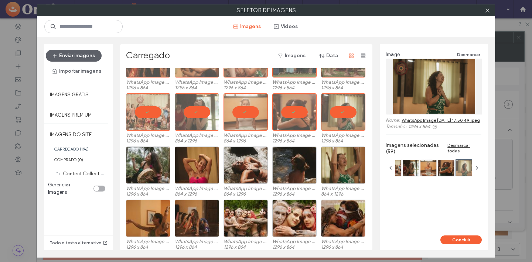
scroll to position [562, 0]
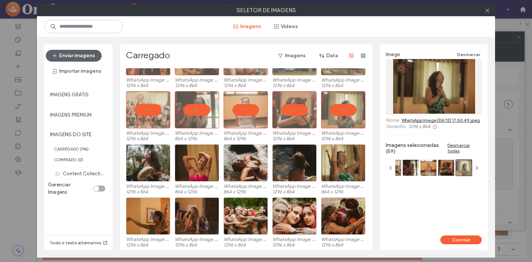
click at [334, 167] on div at bounding box center [343, 162] width 44 height 37
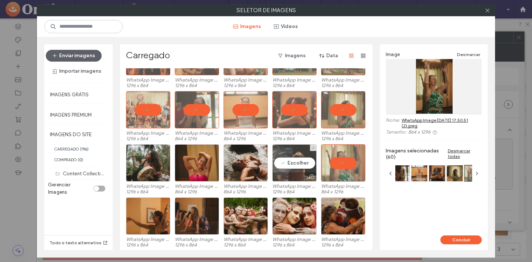
click at [290, 163] on div "Escolher" at bounding box center [294, 162] width 44 height 37
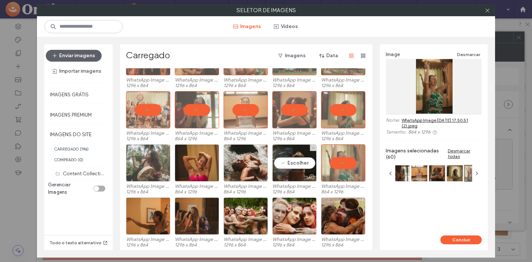
click at [243, 162] on div at bounding box center [245, 162] width 44 height 37
click at [193, 161] on div at bounding box center [197, 162] width 44 height 37
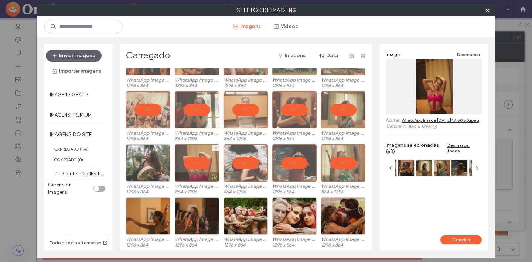
click at [147, 157] on div at bounding box center [148, 162] width 44 height 37
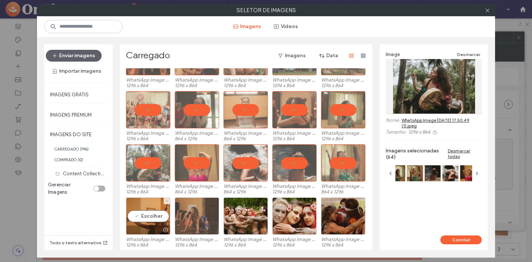
drag, startPoint x: 154, startPoint y: 213, endPoint x: 201, endPoint y: 212, distance: 47.3
click at [154, 213] on div "Escolher" at bounding box center [148, 216] width 44 height 37
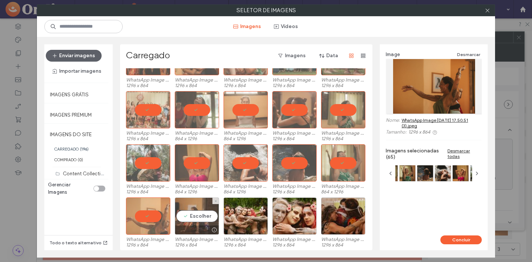
click at [201, 212] on div "Escolher" at bounding box center [197, 216] width 44 height 37
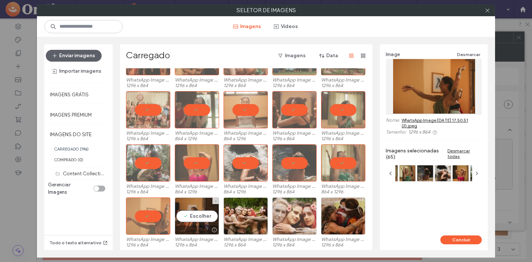
click at [250, 212] on div at bounding box center [245, 216] width 44 height 37
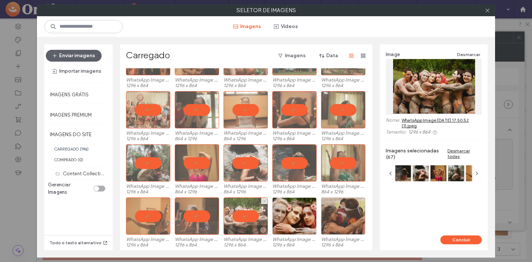
drag, startPoint x: 300, startPoint y: 212, endPoint x: 329, endPoint y: 211, distance: 28.4
click at [303, 212] on div at bounding box center [294, 216] width 44 height 37
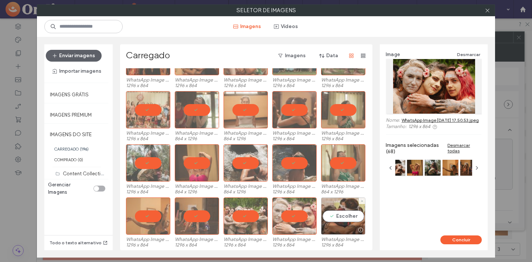
click at [330, 212] on div "Escolher" at bounding box center [343, 216] width 44 height 37
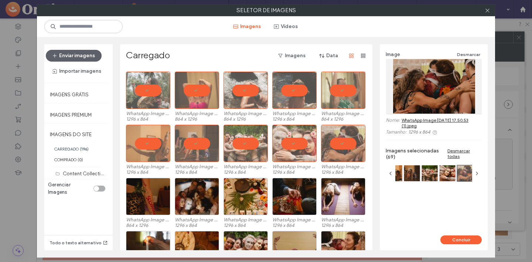
scroll to position [650, 0]
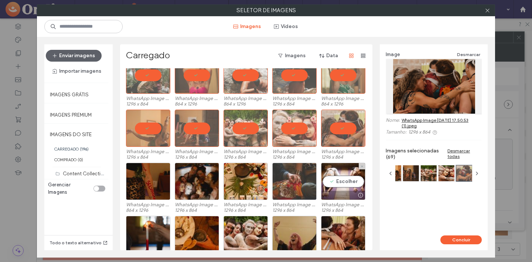
drag, startPoint x: 326, startPoint y: 188, endPoint x: 282, endPoint y: 184, distance: 43.7
click at [326, 188] on div "Escolher" at bounding box center [343, 181] width 44 height 37
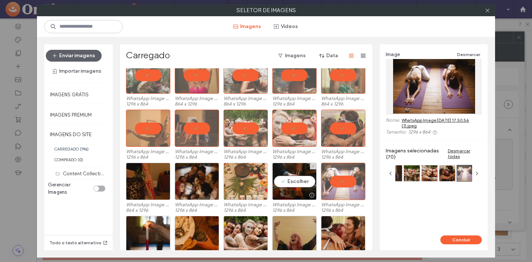
drag, startPoint x: 280, startPoint y: 184, endPoint x: 223, endPoint y: 186, distance: 56.9
click at [280, 184] on div "Escolher" at bounding box center [294, 181] width 44 height 37
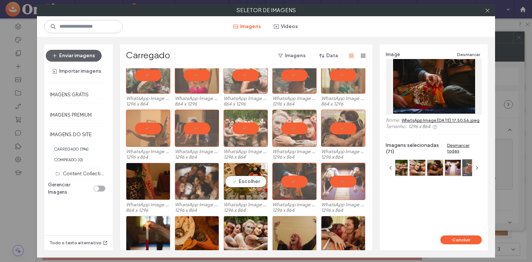
drag, startPoint x: 222, startPoint y: 186, endPoint x: 198, endPoint y: 187, distance: 23.7
click at [223, 186] on div "Escolher" at bounding box center [245, 181] width 44 height 37
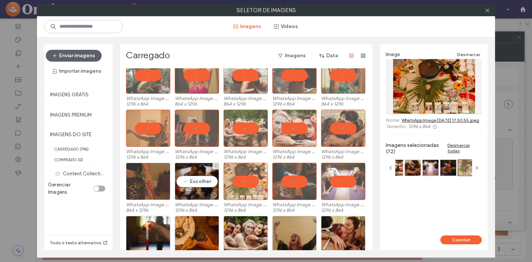
drag, startPoint x: 191, startPoint y: 187, endPoint x: 153, endPoint y: 185, distance: 37.7
click at [191, 187] on div "Escolher" at bounding box center [197, 181] width 44 height 37
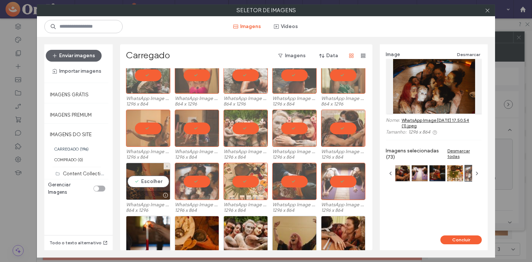
click at [151, 185] on div "Escolher" at bounding box center [148, 181] width 44 height 37
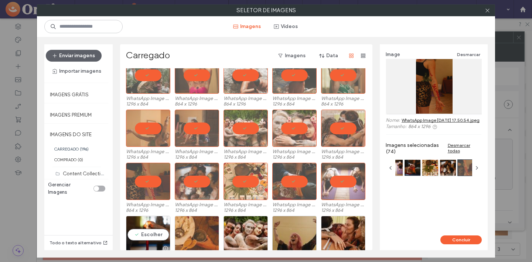
click at [148, 217] on div "Escolher" at bounding box center [148, 234] width 44 height 37
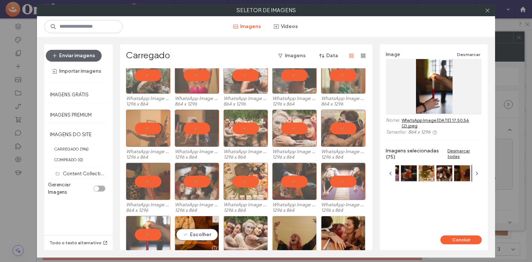
drag, startPoint x: 205, startPoint y: 229, endPoint x: 254, endPoint y: 226, distance: 49.9
click at [205, 229] on div "Escolher" at bounding box center [197, 234] width 44 height 37
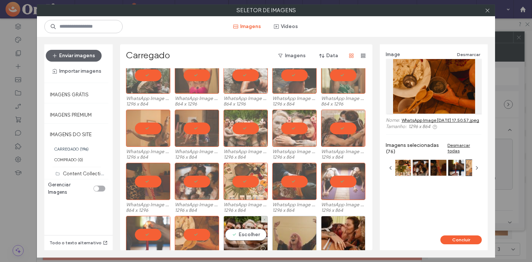
drag, startPoint x: 255, startPoint y: 227, endPoint x: 303, endPoint y: 228, distance: 48.0
click at [255, 227] on div "Escolher" at bounding box center [245, 234] width 44 height 37
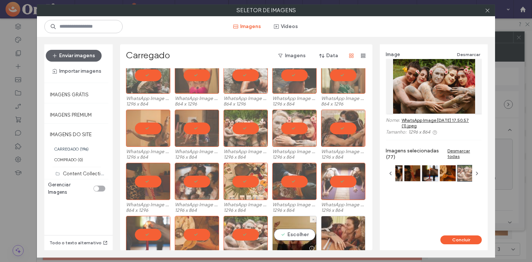
drag, startPoint x: 312, startPoint y: 229, endPoint x: 338, endPoint y: 230, distance: 26.6
click at [312, 229] on div "Escolher" at bounding box center [294, 234] width 44 height 37
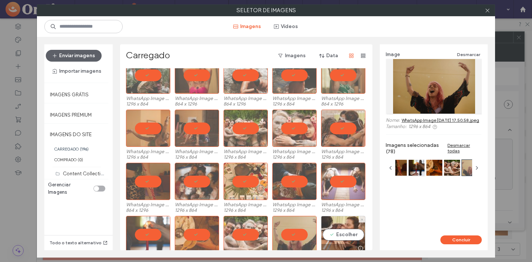
click at [338, 230] on div "Escolher" at bounding box center [343, 234] width 44 height 37
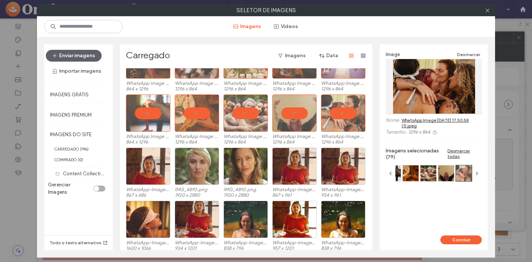
scroll to position [774, 0]
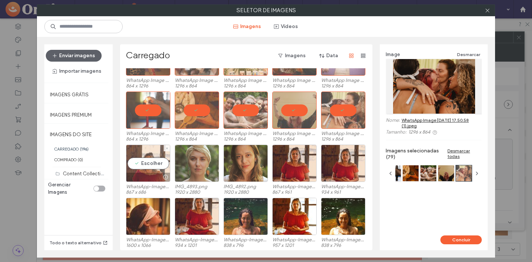
click at [148, 160] on div "Escolher" at bounding box center [148, 163] width 44 height 37
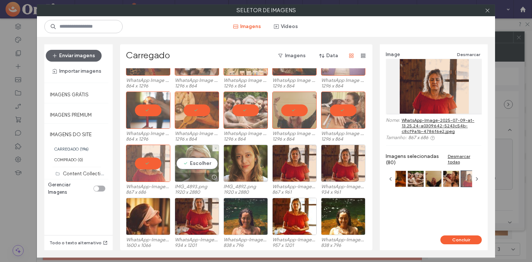
click at [186, 166] on div "Escolher" at bounding box center [197, 163] width 44 height 37
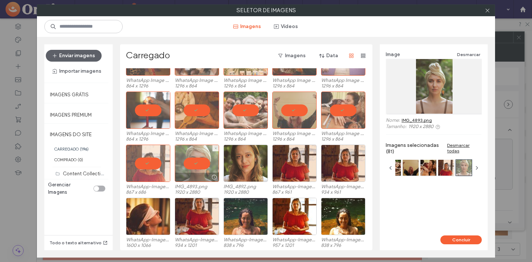
scroll to position [783, 0]
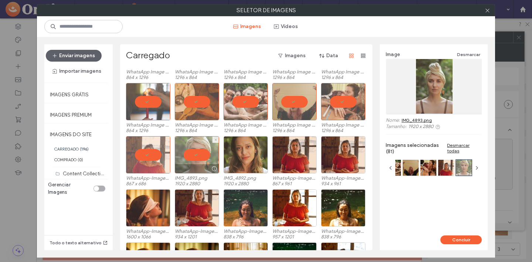
drag, startPoint x: 192, startPoint y: 154, endPoint x: 186, endPoint y: 154, distance: 6.6
click at [192, 154] on div at bounding box center [197, 154] width 44 height 37
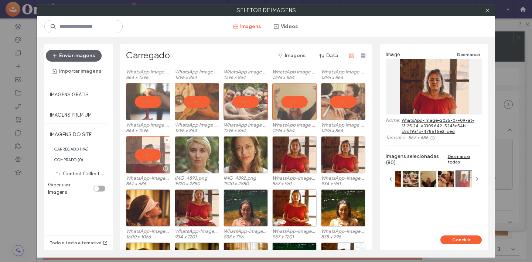
click at [144, 156] on div at bounding box center [148, 154] width 44 height 37
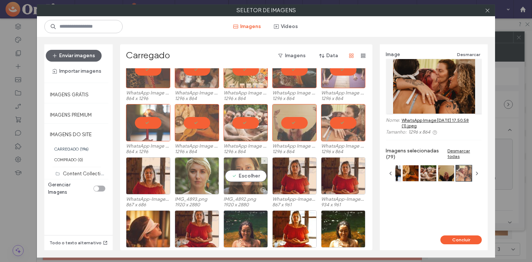
scroll to position [761, 0]
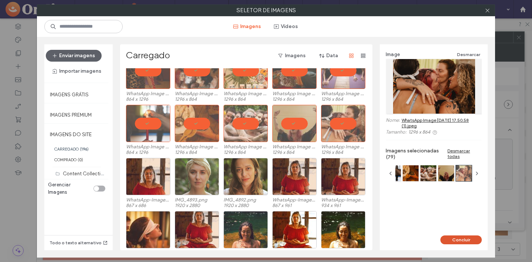
click at [468, 240] on button "Concluir" at bounding box center [460, 240] width 41 height 9
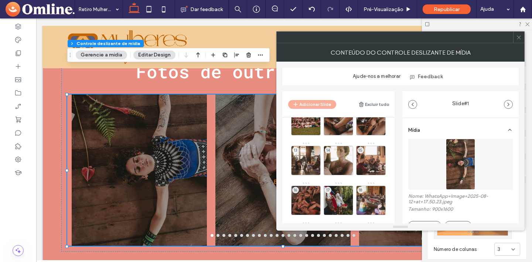
scroll to position [268, 0]
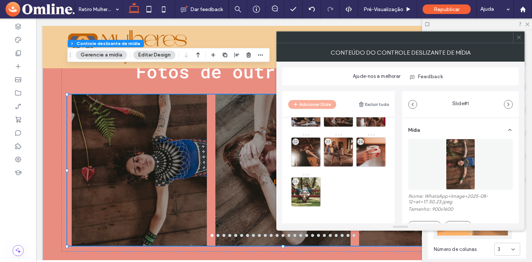
click at [516, 37] on icon at bounding box center [519, 38] width 6 height 6
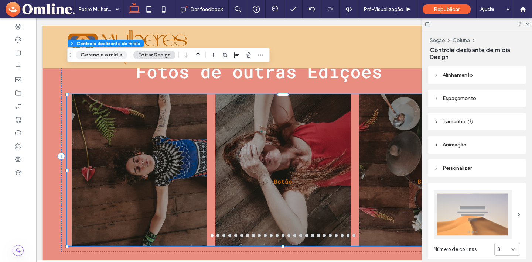
click at [114, 56] on button "Gerencie a mídia" at bounding box center [101, 55] width 51 height 9
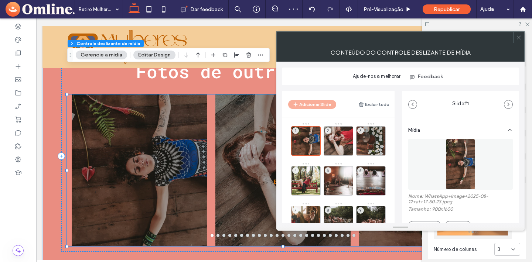
scroll to position [135, 0]
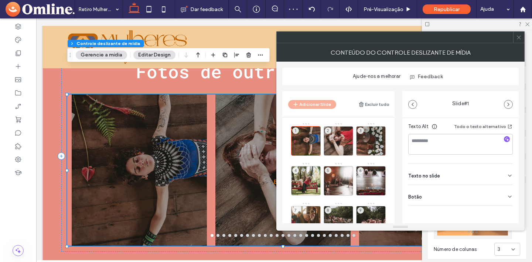
click at [454, 198] on div "Botão" at bounding box center [460, 195] width 104 height 21
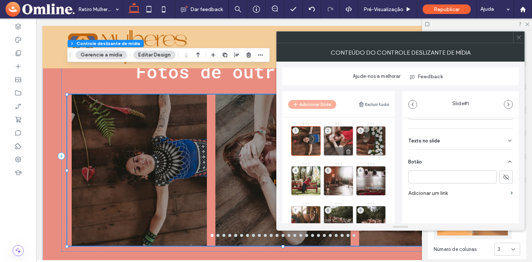
click at [334, 146] on div "2" at bounding box center [338, 141] width 30 height 30
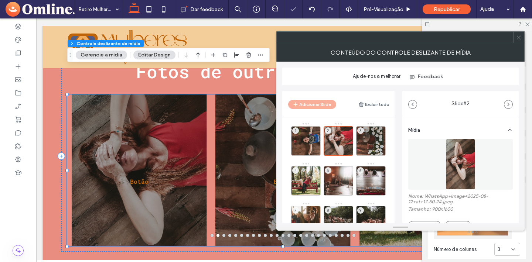
scroll to position [135, 0]
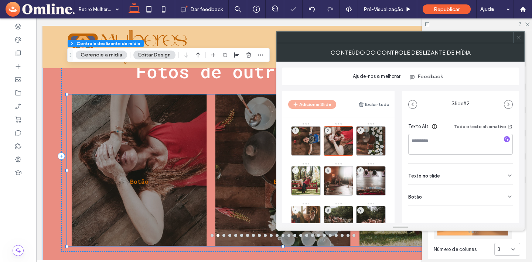
click at [482, 196] on div "Botão" at bounding box center [460, 195] width 104 height 21
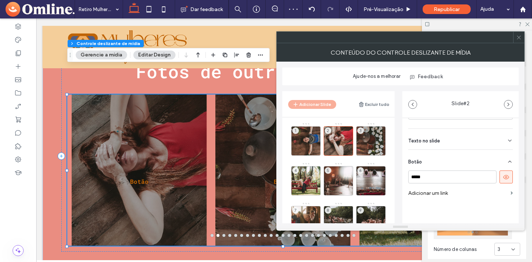
click at [502, 175] on icon at bounding box center [505, 177] width 7 height 7
click at [373, 147] on div "3" at bounding box center [371, 141] width 30 height 30
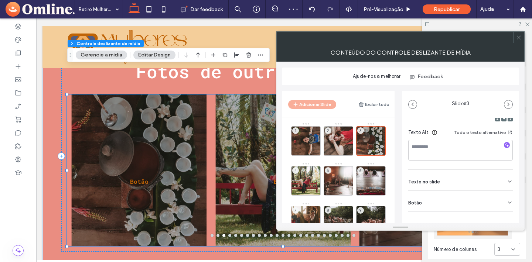
scroll to position [135, 0]
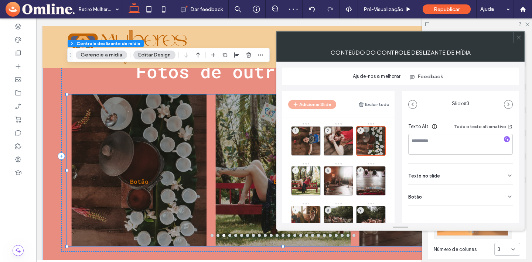
click at [486, 195] on div "Botão" at bounding box center [460, 195] width 104 height 21
click at [502, 213] on icon at bounding box center [505, 211] width 7 height 7
click at [304, 179] on div "4" at bounding box center [306, 181] width 30 height 30
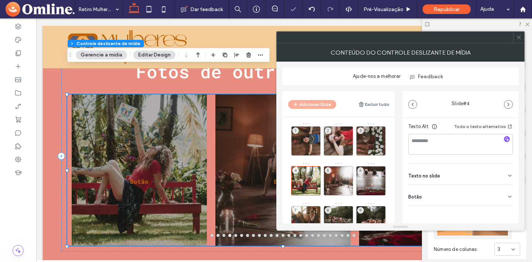
click at [507, 198] on icon at bounding box center [510, 197] width 6 height 6
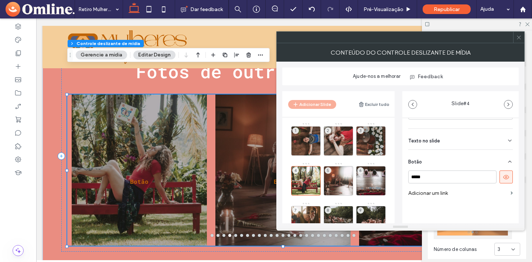
click at [503, 176] on use at bounding box center [506, 177] width 6 height 4
click at [341, 181] on div "5" at bounding box center [338, 181] width 30 height 30
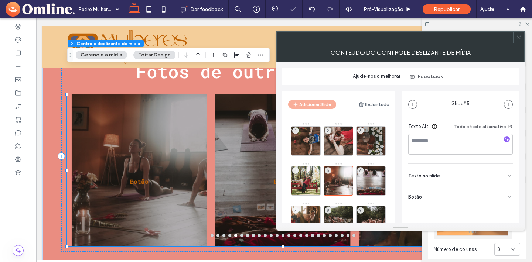
click at [507, 195] on icon at bounding box center [510, 197] width 6 height 6
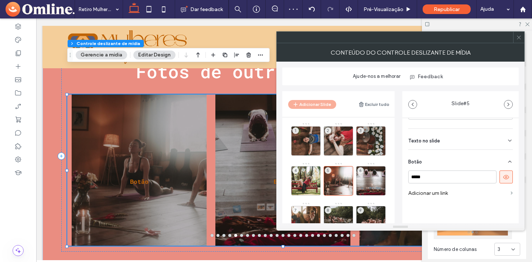
click at [510, 192] on span at bounding box center [511, 193] width 2 height 3
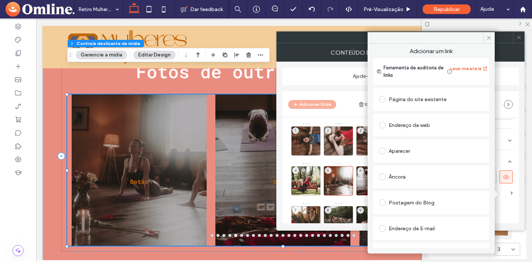
scroll to position [44, 0]
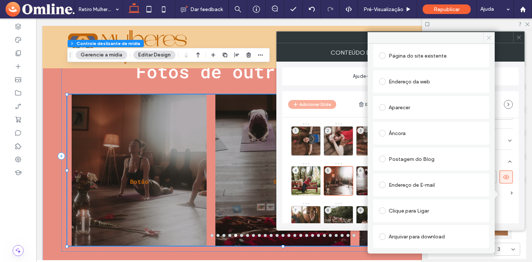
click at [488, 39] on use at bounding box center [489, 38] width 4 height 4
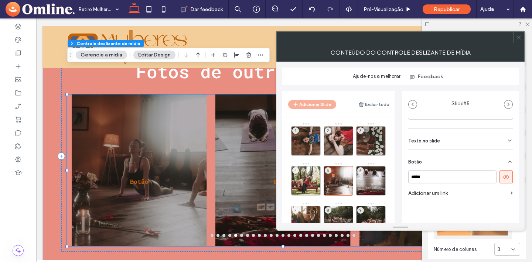
click at [520, 37] on icon at bounding box center [519, 38] width 6 height 6
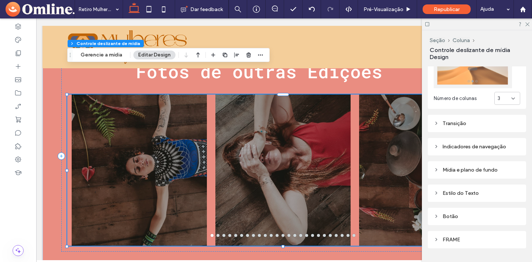
scroll to position [170, 0]
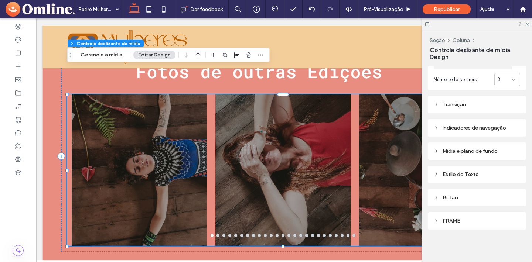
click at [436, 197] on icon at bounding box center [435, 197] width 5 height 5
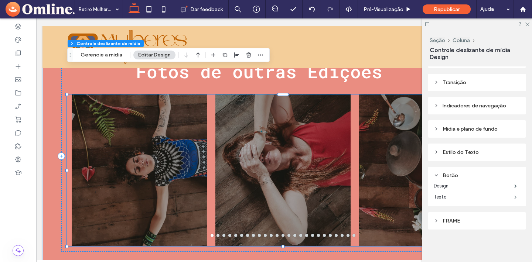
click at [515, 197] on span at bounding box center [515, 197] width 3 height 4
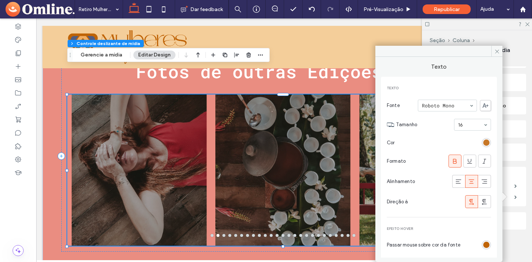
click at [483, 141] on div "rgb(191, 99, 6)" at bounding box center [486, 143] width 6 height 6
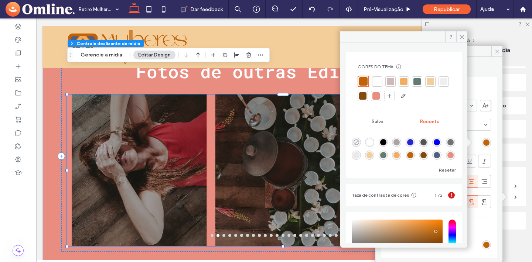
click at [355, 142] on icon "rgba(0, 0, 0, 0)" at bounding box center [356, 142] width 6 height 6
type input "*******"
type input "*"
type input "**"
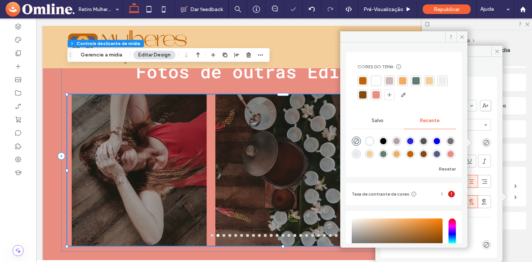
click at [461, 34] on icon at bounding box center [462, 37] width 6 height 6
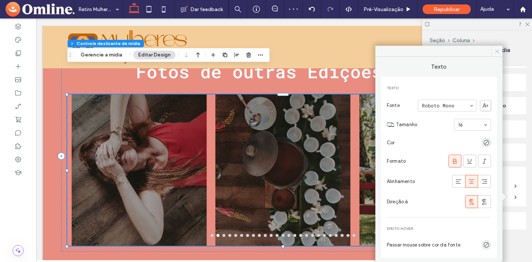
click at [497, 50] on icon at bounding box center [497, 52] width 6 height 6
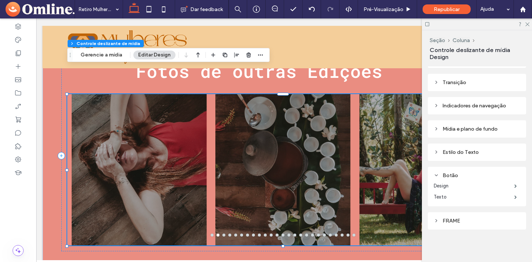
scroll to position [3163, 0]
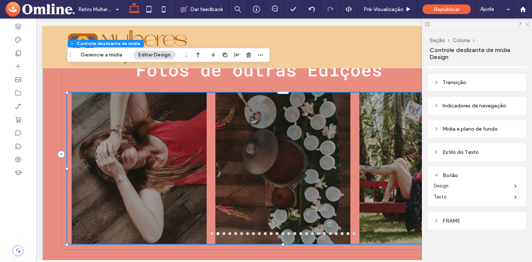
click at [526, 24] on icon at bounding box center [526, 23] width 5 height 5
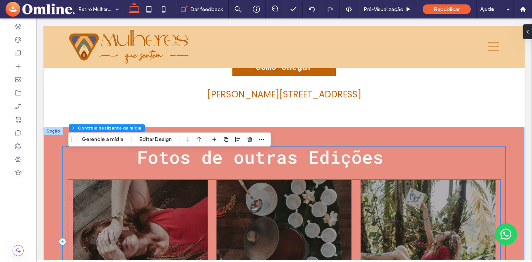
scroll to position [3076, 0]
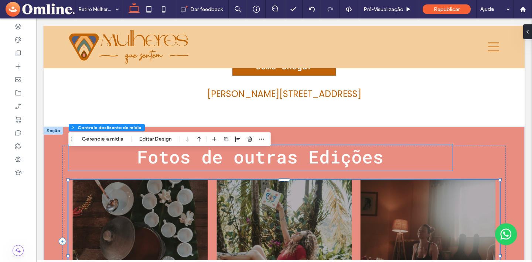
click at [331, 145] on span "Fotos de outras Edições" at bounding box center [260, 156] width 246 height 23
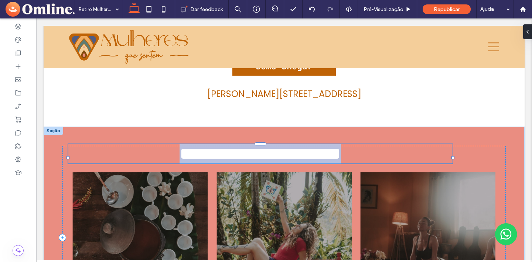
type input "**********"
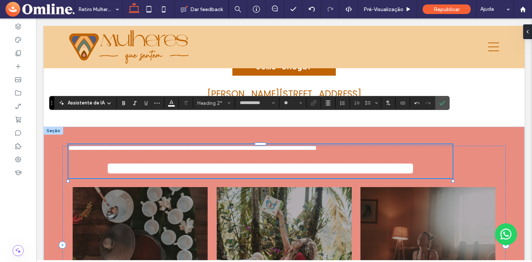
scroll to position [0, 0]
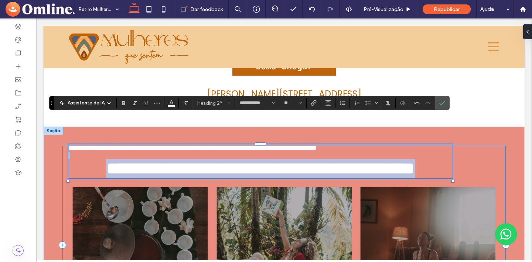
type input "*"
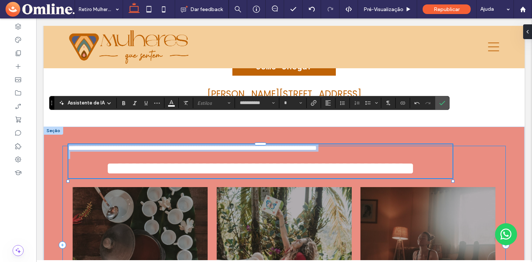
drag, startPoint x: 269, startPoint y: 180, endPoint x: 65, endPoint y: 121, distance: 211.9
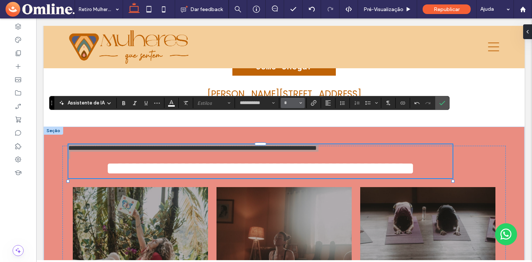
click at [299, 103] on use "Tamanho" at bounding box center [300, 103] width 3 height 1
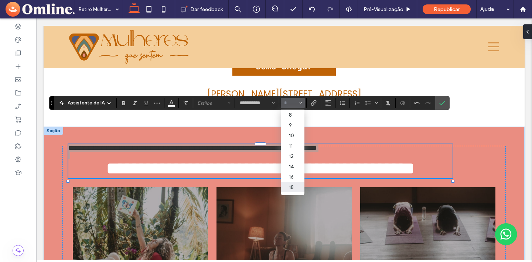
click at [290, 188] on label "18" at bounding box center [293, 187] width 24 height 10
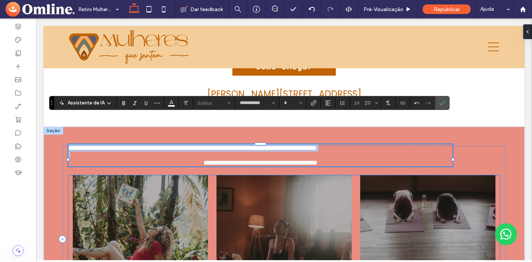
type input "**"
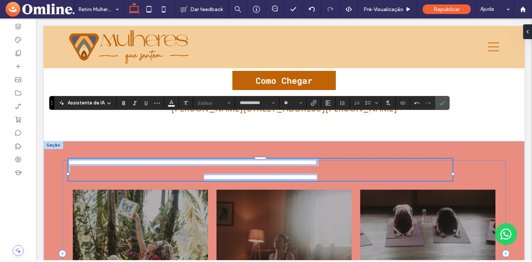
click at [260, 159] on span "**********" at bounding box center [192, 162] width 248 height 7
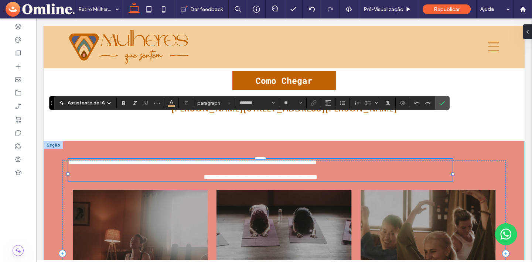
type input "**********"
drag, startPoint x: 347, startPoint y: 143, endPoint x: 67, endPoint y: 118, distance: 281.7
click at [67, 160] on div "**********" at bounding box center [283, 253] width 443 height 187
click at [68, 141] on div "**********" at bounding box center [283, 253] width 443 height 225
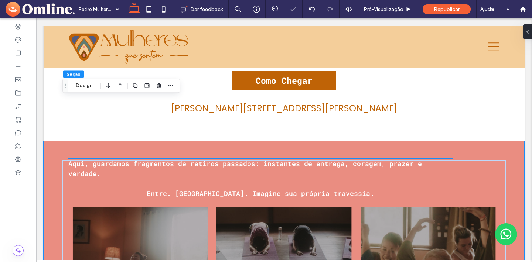
click at [81, 179] on p at bounding box center [260, 184] width 384 height 10
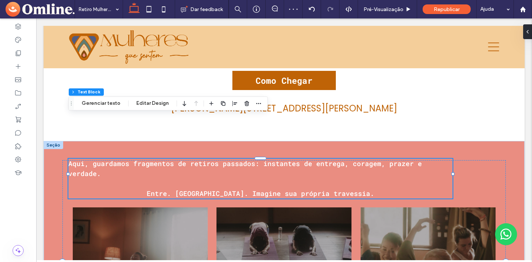
click at [72, 159] on span "Aqui, guardamos fragmentos de retiros passados: instantes de entrega, coragem, …" at bounding box center [244, 168] width 353 height 19
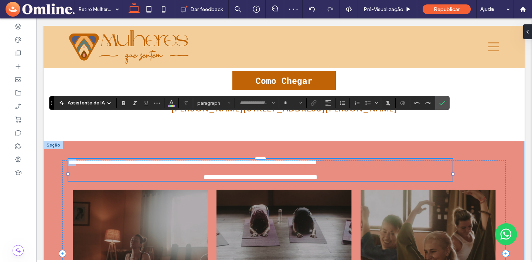
type input "**********"
type input "**"
click at [69, 159] on span "**********" at bounding box center [192, 162] width 248 height 7
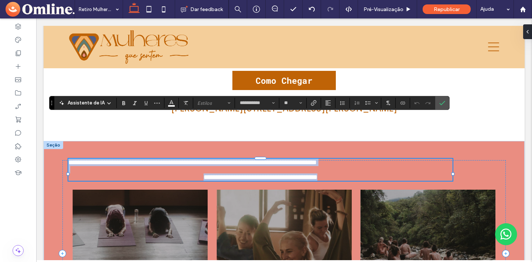
drag, startPoint x: 70, startPoint y: 121, endPoint x: 342, endPoint y: 124, distance: 272.5
click at [358, 159] on div "**********" at bounding box center [260, 170] width 384 height 22
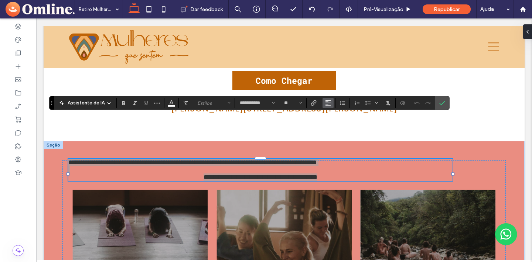
click at [325, 103] on icon "Alinhamento" at bounding box center [328, 103] width 6 height 6
click at [335, 126] on icon "ui.textEditor.alignment.center" at bounding box center [333, 126] width 6 height 6
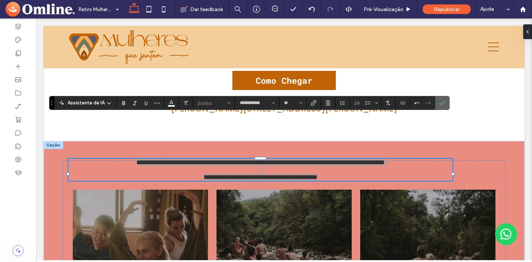
click at [443, 102] on icon "Confirmar" at bounding box center [442, 103] width 6 height 6
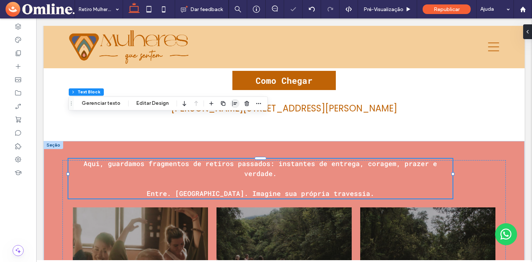
click at [233, 104] on icon "button" at bounding box center [235, 103] width 6 height 6
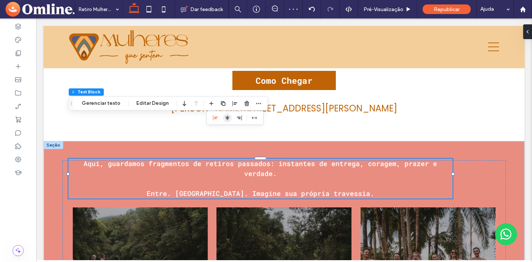
click at [224, 118] on icon "center" at bounding box center [227, 118] width 6 height 6
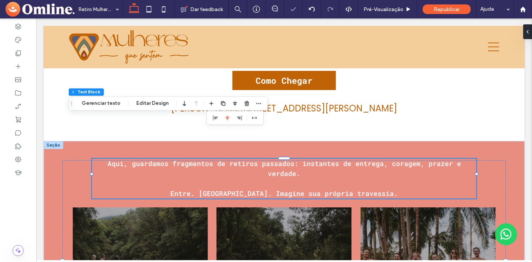
click at [325, 189] on span "Entre. [GEOGRAPHIC_DATA]. Imagine sua própria travessia." at bounding box center [283, 193] width 227 height 9
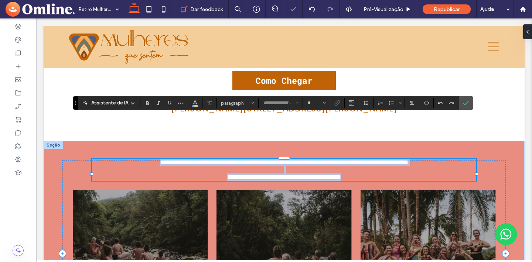
type input "**********"
type input "**"
click at [284, 159] on span "**********" at bounding box center [284, 162] width 248 height 7
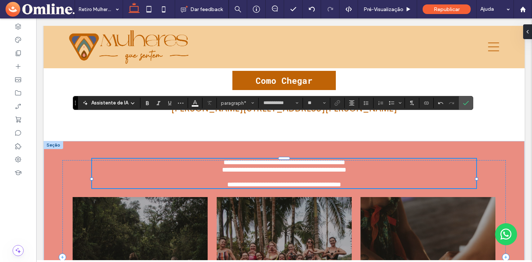
type input "*******"
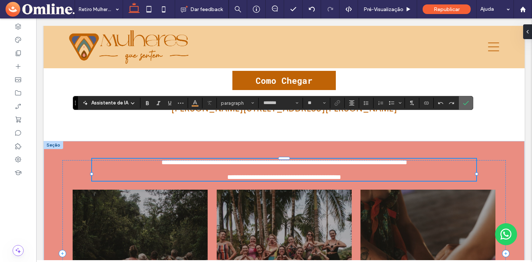
drag, startPoint x: 449, startPoint y: 85, endPoint x: 464, endPoint y: 104, distance: 24.7
click at [464, 104] on icon "Confirmar" at bounding box center [466, 103] width 6 height 6
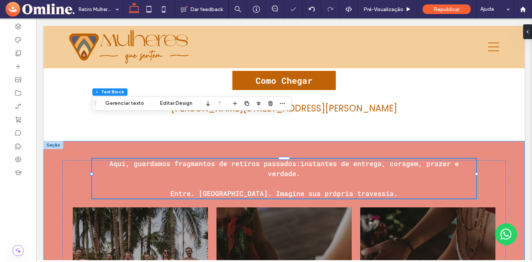
click at [515, 141] on div "Aqui, guardamos fragmentos de retiros passados:instantes de entrega, coragem, p…" at bounding box center [284, 262] width 481 height 243
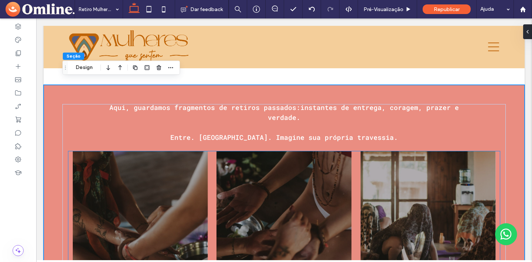
scroll to position [3136, 0]
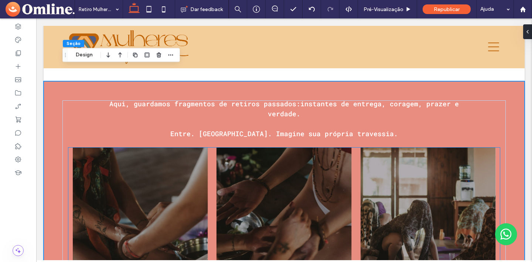
click at [123, 170] on div "Botão Botão" at bounding box center [140, 228] width 135 height 116
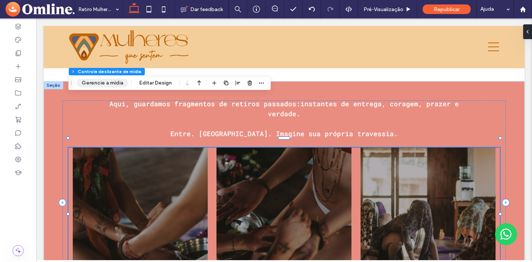
click at [114, 85] on button "Gerencie a mídia" at bounding box center [102, 83] width 51 height 9
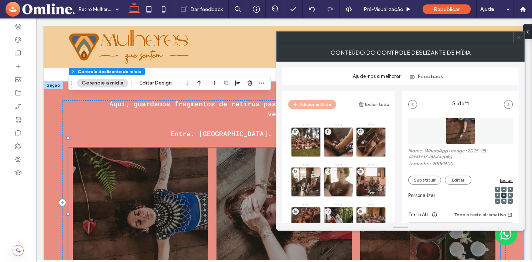
scroll to position [107, 0]
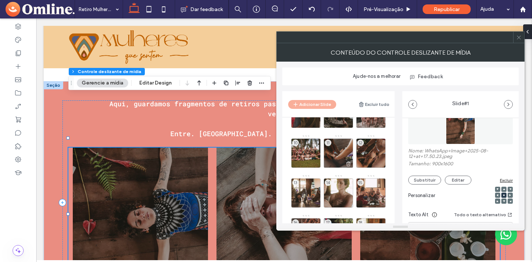
click at [347, 164] on use at bounding box center [348, 164] width 4 height 5
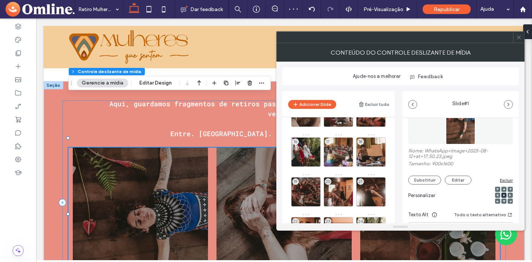
scroll to position [195, 0]
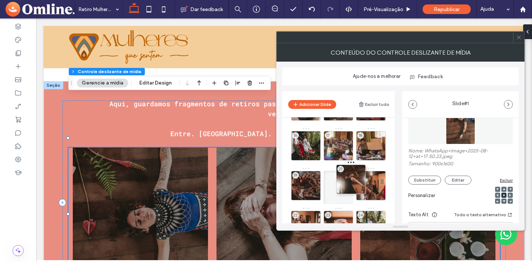
drag, startPoint x: 367, startPoint y: 183, endPoint x: 327, endPoint y: 175, distance: 41.4
click at [323, 169] on div "1 2 3 4 5 6 7 8 9 10 11 12 13 14 15 16 17 18 19 21 20 22 23 24 21" at bounding box center [342, 86] width 103 height 316
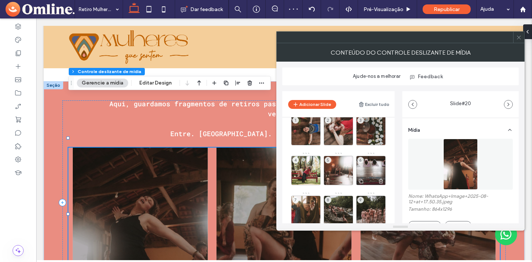
scroll to position [0, 0]
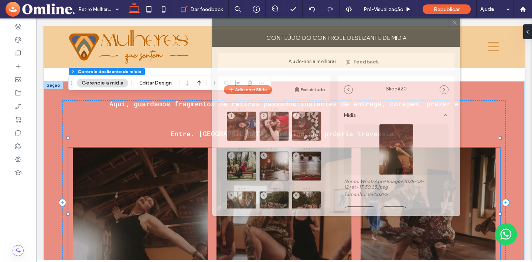
drag, startPoint x: 397, startPoint y: 38, endPoint x: 333, endPoint y: 24, distance: 65.0
click at [332, 23] on div at bounding box center [330, 22] width 236 height 11
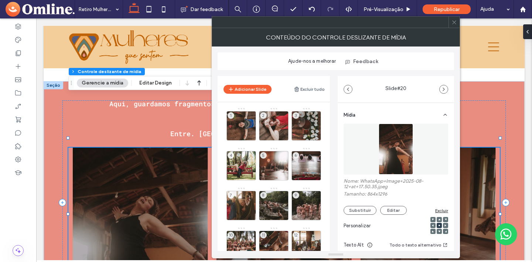
drag, startPoint x: 334, startPoint y: 213, endPoint x: 329, endPoint y: 248, distance: 34.7
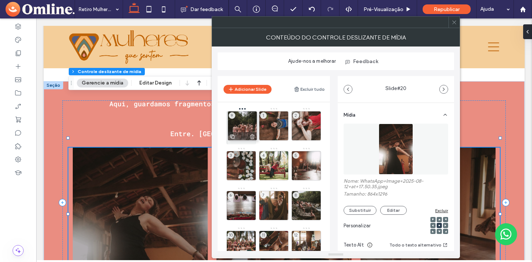
drag, startPoint x: 306, startPoint y: 205, endPoint x: 241, endPoint y: 124, distance: 103.5
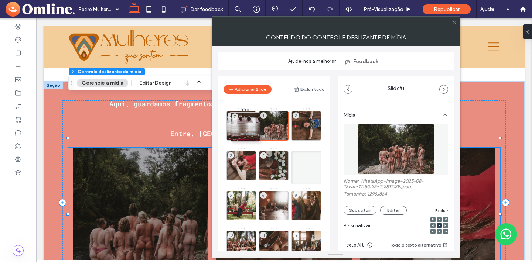
drag, startPoint x: 309, startPoint y: 203, endPoint x: 219, endPoint y: 80, distance: 152.8
click at [219, 80] on div "Adicionar Slide Excluir tudo 7 1 2 3 4 9 5 6 8 10 11 12 13 14 15 16 17 18 19 20…" at bounding box center [273, 163] width 112 height 175
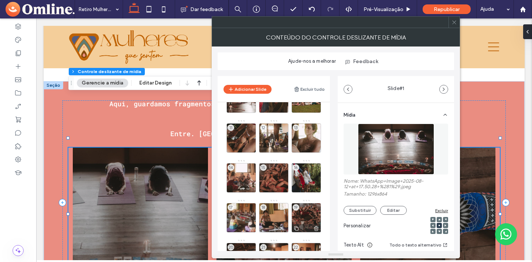
scroll to position [185, 0]
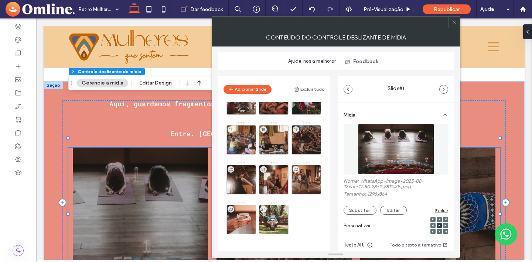
click at [309, 227] on div "7 1 2 3 4 9 5 6 8 10 11 12 13 14 15 16 17 18 19 20 21 22 23 24" at bounding box center [277, 80] width 103 height 316
click at [251, 86] on button "Adicionar Slide" at bounding box center [247, 89] width 48 height 9
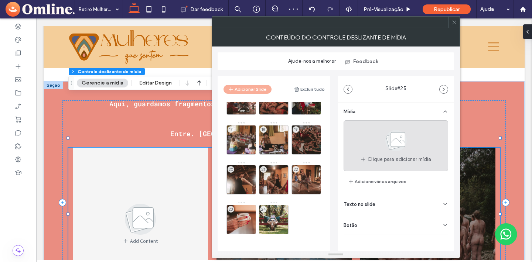
scroll to position [4, 0]
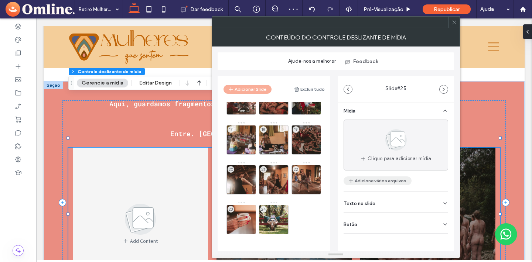
click at [375, 179] on button "Adicione vários arquivos" at bounding box center [377, 180] width 68 height 9
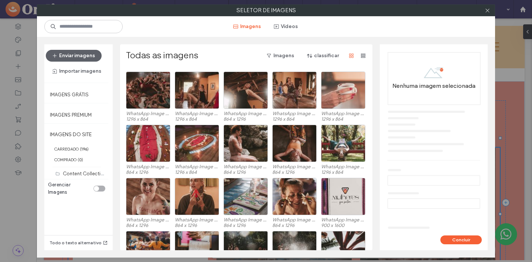
scroll to position [227, 0]
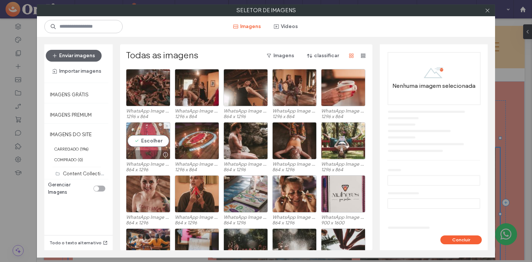
click at [148, 144] on div "Escolher" at bounding box center [148, 140] width 44 height 37
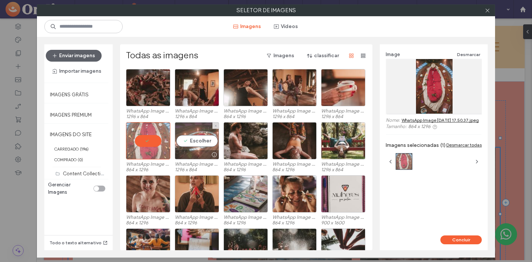
drag, startPoint x: 191, startPoint y: 143, endPoint x: 210, endPoint y: 142, distance: 19.6
click at [192, 143] on div "Escolher" at bounding box center [197, 140] width 44 height 37
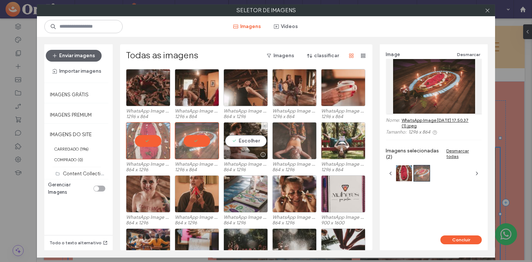
click at [243, 143] on div "Escolher" at bounding box center [245, 140] width 44 height 37
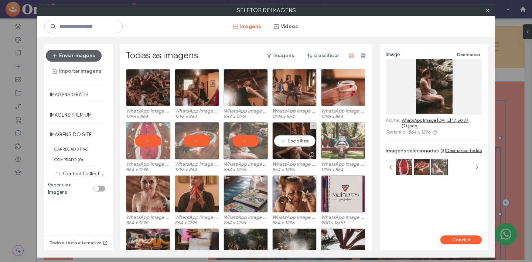
drag, startPoint x: 298, startPoint y: 143, endPoint x: 337, endPoint y: 144, distance: 38.8
click at [298, 143] on div "Escolher" at bounding box center [294, 140] width 44 height 37
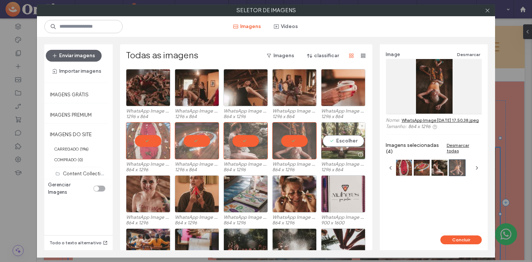
click at [340, 144] on div "Escolher" at bounding box center [343, 140] width 44 height 37
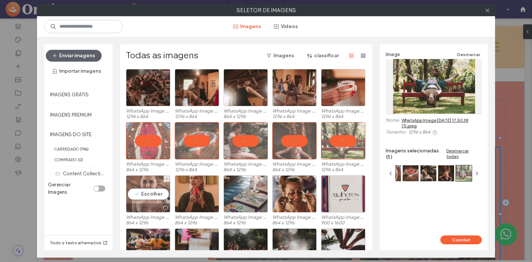
click at [155, 193] on div "Escolher" at bounding box center [148, 193] width 44 height 37
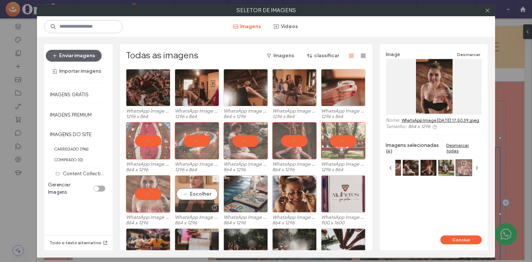
click at [195, 192] on div "Escolher" at bounding box center [197, 193] width 44 height 37
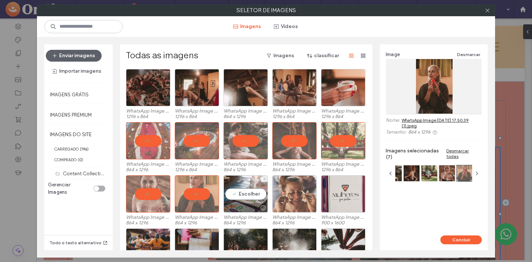
drag, startPoint x: 257, startPoint y: 191, endPoint x: 271, endPoint y: 193, distance: 14.6
click at [257, 191] on div "Escolher" at bounding box center [245, 193] width 44 height 37
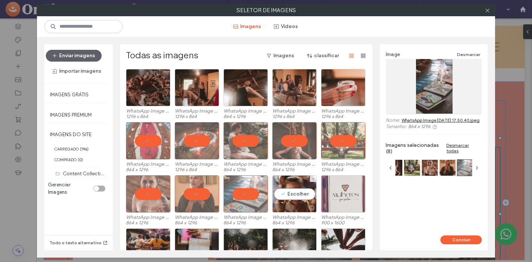
drag, startPoint x: 293, startPoint y: 196, endPoint x: 329, endPoint y: 194, distance: 36.6
click at [294, 196] on div "Escolher" at bounding box center [294, 193] width 44 height 37
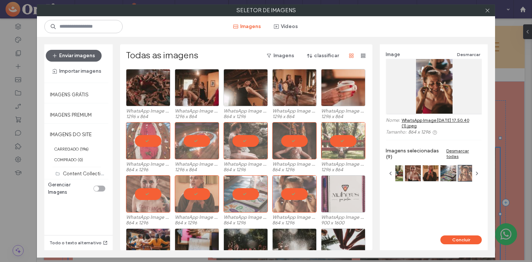
drag, startPoint x: 362, startPoint y: 193, endPoint x: 358, endPoint y: 193, distance: 4.4
click at [362, 193] on div "WhatsApp Image [DATE] 17.50.39.jpeg 864 x 1296 WhatsApp Image [DATE] 17.50.39 (…" at bounding box center [248, 201] width 244 height 53
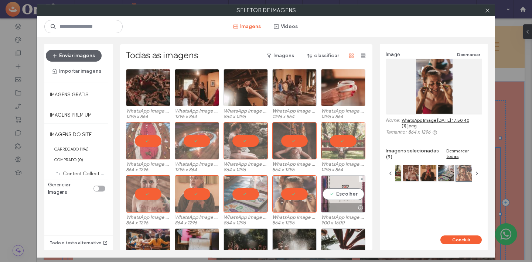
click at [347, 193] on div "Escolher" at bounding box center [343, 193] width 44 height 37
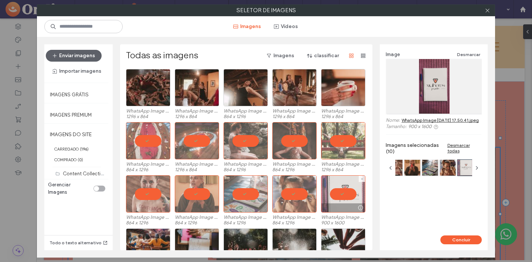
scroll to position [318, 0]
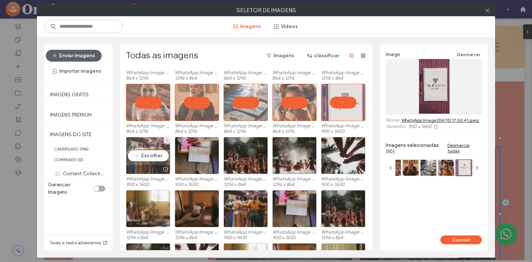
click at [151, 156] on div "Escolher" at bounding box center [148, 155] width 44 height 37
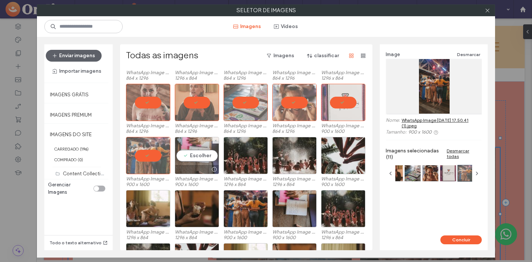
click at [198, 154] on div "Escolher" at bounding box center [197, 155] width 44 height 37
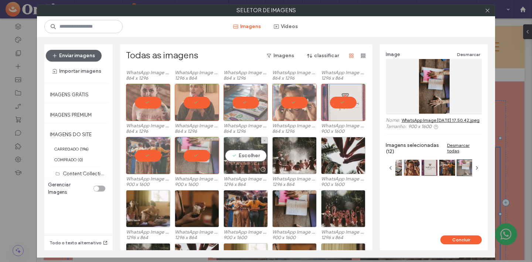
click at [256, 155] on div "Escolher" at bounding box center [245, 155] width 44 height 37
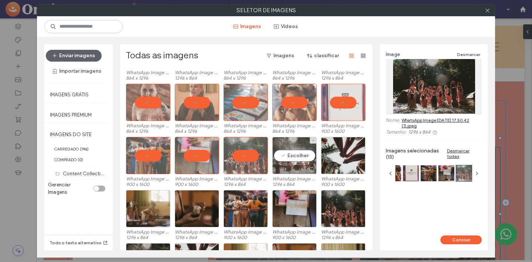
drag, startPoint x: 285, startPoint y: 155, endPoint x: 292, endPoint y: 155, distance: 7.0
click at [285, 155] on div "Escolher" at bounding box center [294, 155] width 44 height 37
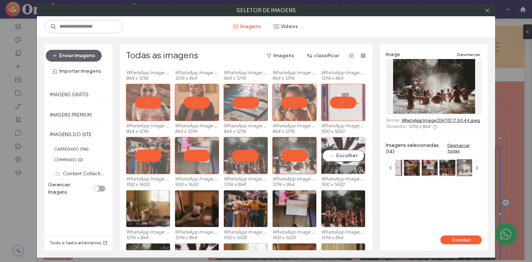
drag, startPoint x: 331, startPoint y: 151, endPoint x: 333, endPoint y: 164, distance: 12.8
click at [331, 151] on div "Escolher" at bounding box center [343, 155] width 44 height 37
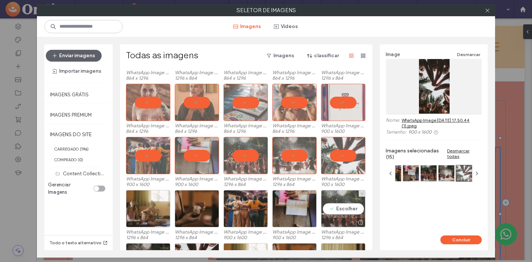
click at [334, 210] on div "Escolher" at bounding box center [343, 208] width 44 height 37
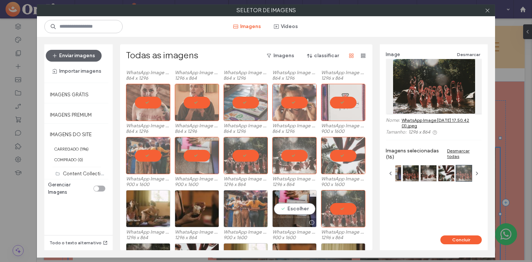
drag, startPoint x: 294, startPoint y: 210, endPoint x: 240, endPoint y: 210, distance: 54.6
click at [294, 210] on div "Escolher" at bounding box center [294, 208] width 44 height 37
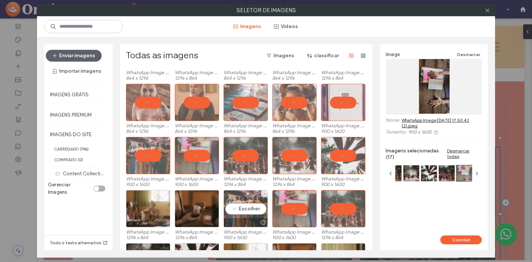
click at [233, 210] on div "Escolher" at bounding box center [245, 208] width 44 height 37
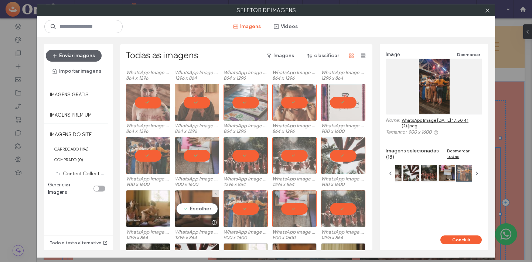
drag, startPoint x: 205, startPoint y: 209, endPoint x: 193, endPoint y: 209, distance: 11.5
click at [205, 209] on div "Escolher" at bounding box center [197, 208] width 44 height 37
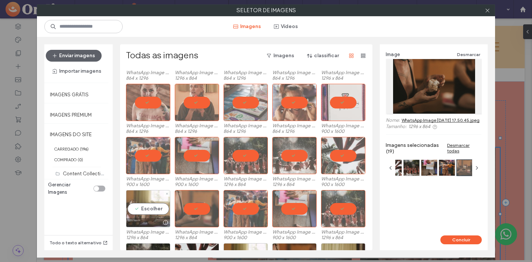
click at [148, 208] on div "Escolher" at bounding box center [148, 208] width 44 height 37
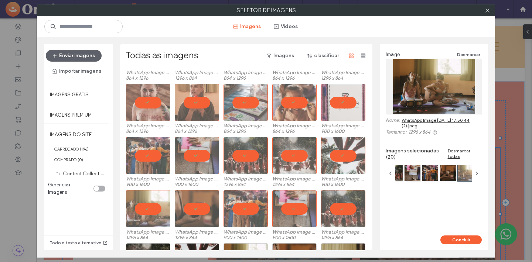
scroll to position [416, 0]
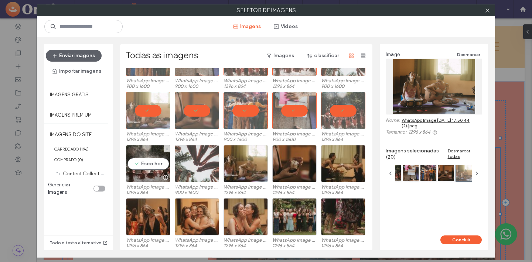
click at [150, 162] on div "Escolher" at bounding box center [148, 163] width 44 height 37
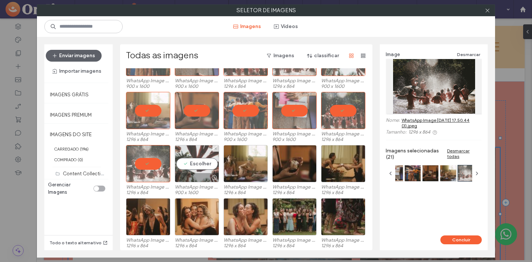
click at [195, 163] on div "Escolher" at bounding box center [197, 163] width 44 height 37
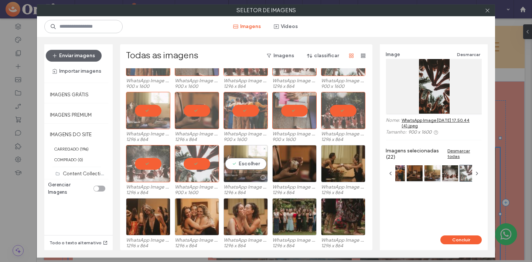
click at [250, 165] on div "Escolher" at bounding box center [245, 163] width 44 height 37
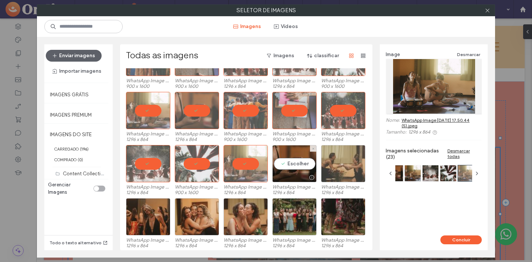
drag, startPoint x: 285, startPoint y: 164, endPoint x: 342, endPoint y: 161, distance: 56.9
click at [286, 164] on div "Escolher" at bounding box center [294, 163] width 44 height 37
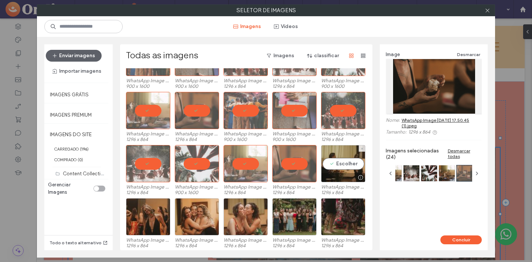
drag, startPoint x: 342, startPoint y: 161, endPoint x: 338, endPoint y: 191, distance: 29.4
click at [342, 161] on div "Escolher" at bounding box center [343, 163] width 44 height 37
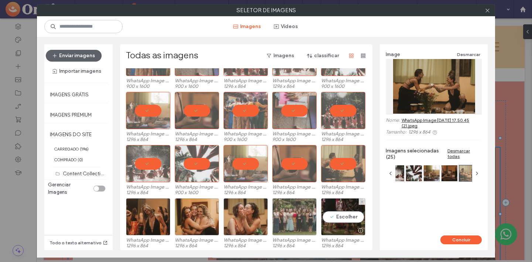
click at [337, 220] on div "Escolher" at bounding box center [343, 216] width 44 height 37
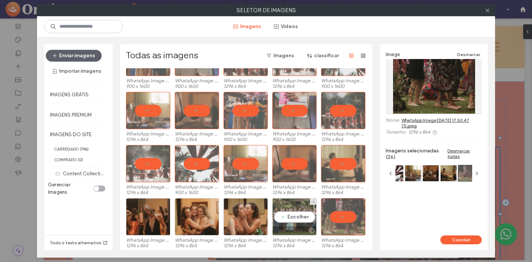
click at [272, 222] on div "Escolher" at bounding box center [294, 216] width 44 height 37
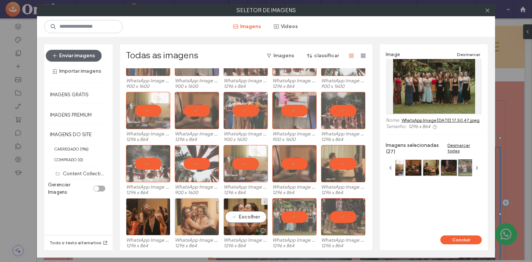
drag, startPoint x: 245, startPoint y: 222, endPoint x: 215, endPoint y: 221, distance: 30.3
click at [245, 222] on div "Escolher" at bounding box center [245, 216] width 44 height 37
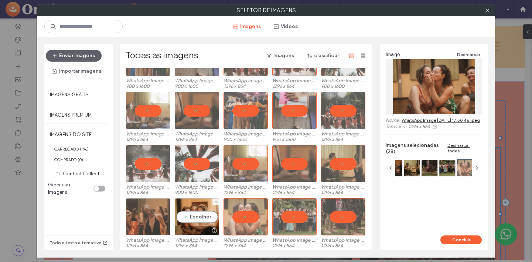
drag, startPoint x: 187, startPoint y: 220, endPoint x: 160, endPoint y: 217, distance: 27.1
click at [187, 220] on div "Escolher" at bounding box center [197, 216] width 44 height 37
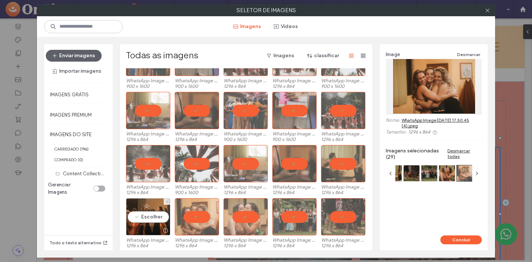
drag, startPoint x: 136, startPoint y: 214, endPoint x: 166, endPoint y: 176, distance: 48.7
click at [136, 214] on div "Escolher" at bounding box center [148, 216] width 44 height 37
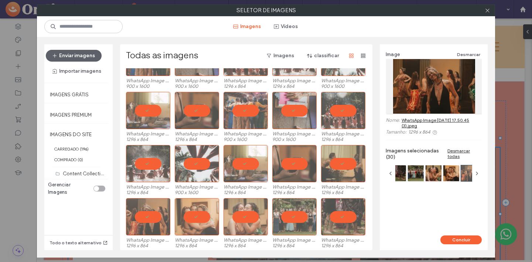
drag, startPoint x: 149, startPoint y: 166, endPoint x: 162, endPoint y: 167, distance: 12.6
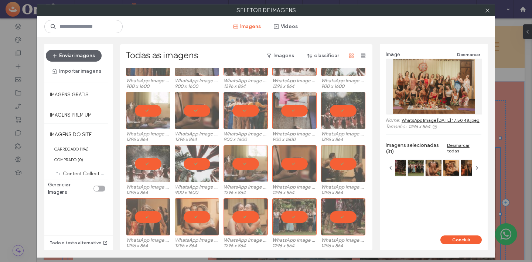
scroll to position [524, 0]
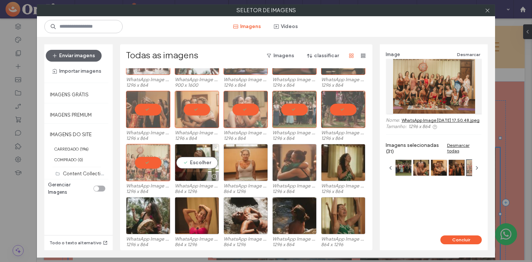
click at [183, 168] on div "Escolher" at bounding box center [197, 162] width 44 height 37
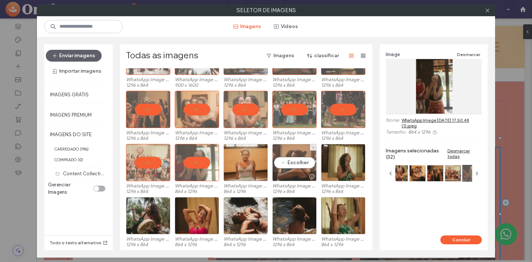
click at [277, 167] on div "Escolher" at bounding box center [294, 162] width 44 height 37
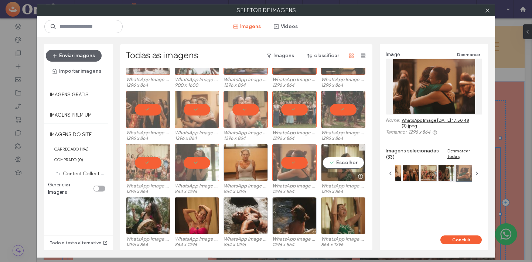
drag, startPoint x: 344, startPoint y: 164, endPoint x: 329, endPoint y: 169, distance: 16.7
click at [344, 164] on div "Escolher" at bounding box center [343, 162] width 44 height 37
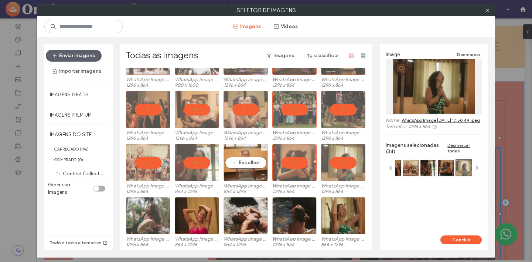
drag, startPoint x: 250, startPoint y: 176, endPoint x: 165, endPoint y: 205, distance: 89.8
click at [250, 176] on div at bounding box center [246, 176] width 44 height 9
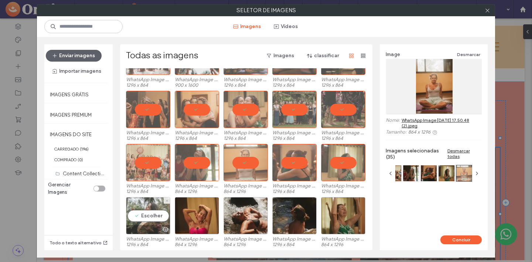
click at [152, 216] on div "Escolher" at bounding box center [148, 215] width 44 height 37
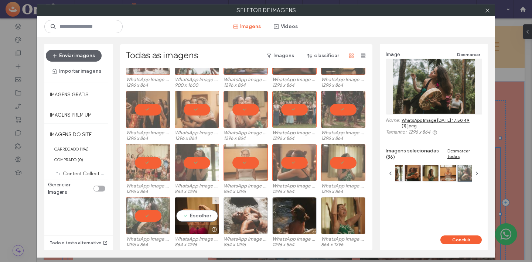
drag, startPoint x: 204, startPoint y: 222, endPoint x: 223, endPoint y: 220, distance: 18.9
click at [205, 222] on div "Escolher" at bounding box center [197, 215] width 44 height 37
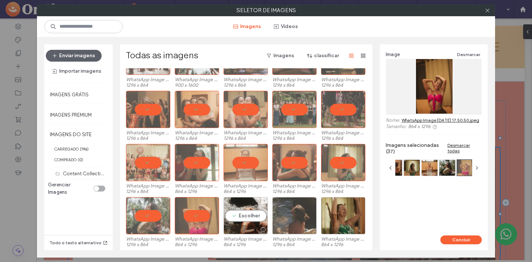
drag, startPoint x: 251, startPoint y: 217, endPoint x: 285, endPoint y: 217, distance: 33.6
click at [251, 217] on div "Escolher" at bounding box center [245, 215] width 44 height 37
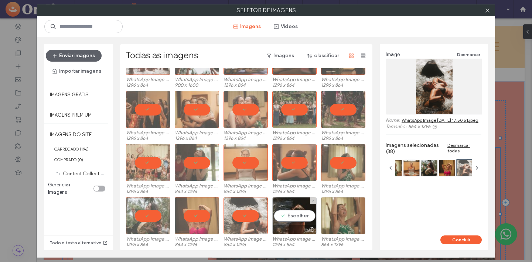
drag, startPoint x: 298, startPoint y: 216, endPoint x: 343, endPoint y: 213, distance: 44.7
click at [298, 216] on div "Escolher" at bounding box center [294, 215] width 44 height 37
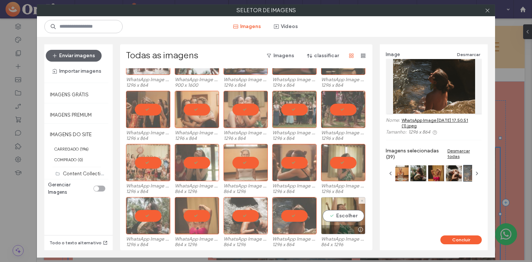
click at [347, 214] on div "Escolher" at bounding box center [343, 215] width 44 height 37
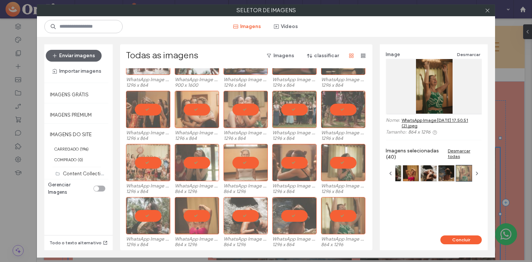
scroll to position [584, 0]
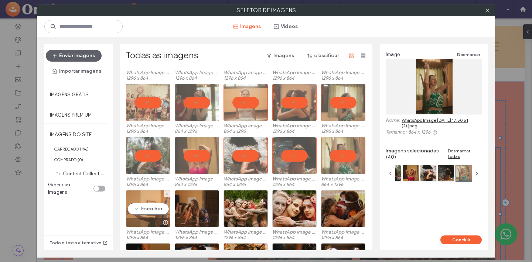
click at [138, 218] on div at bounding box center [148, 222] width 44 height 9
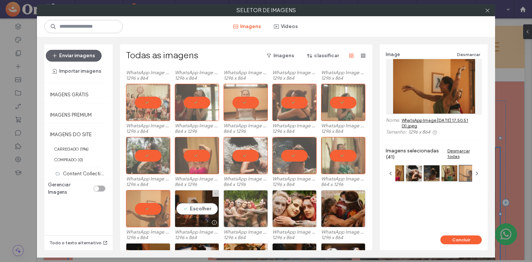
drag, startPoint x: 204, startPoint y: 215, endPoint x: 224, endPoint y: 213, distance: 19.7
click at [204, 215] on div "Escolher" at bounding box center [197, 208] width 44 height 37
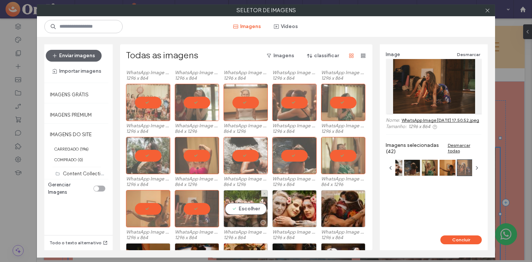
drag, startPoint x: 244, startPoint y: 210, endPoint x: 268, endPoint y: 208, distance: 23.7
click at [245, 210] on div "Escolher" at bounding box center [245, 208] width 44 height 37
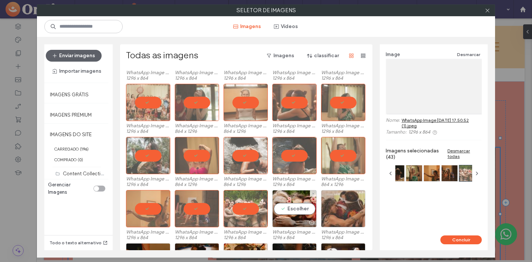
drag, startPoint x: 284, startPoint y: 207, endPoint x: 337, endPoint y: 203, distance: 53.7
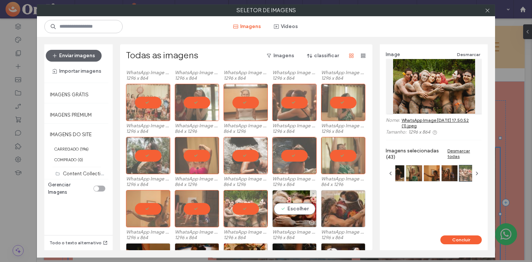
click at [284, 208] on div "Escolher" at bounding box center [294, 208] width 44 height 37
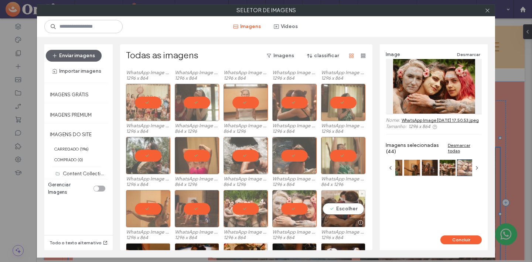
click at [347, 203] on div "Escolher" at bounding box center [343, 208] width 44 height 37
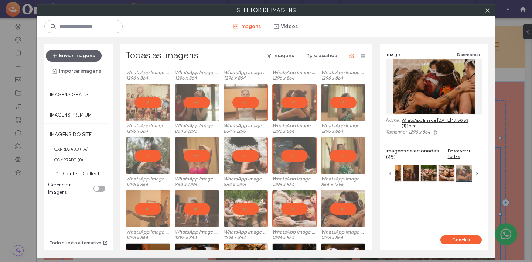
scroll to position [691, 0]
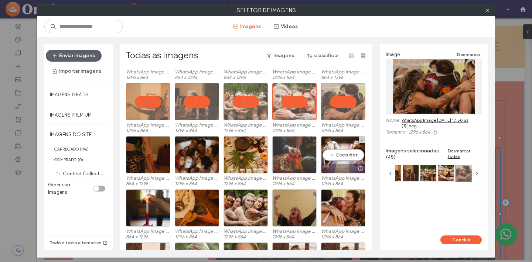
drag, startPoint x: 337, startPoint y: 159, endPoint x: 306, endPoint y: 166, distance: 32.1
click at [337, 159] on div "Escolher" at bounding box center [343, 154] width 44 height 37
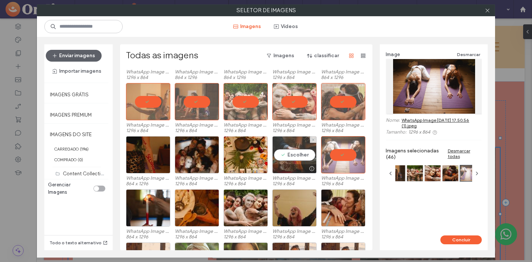
click at [279, 165] on div at bounding box center [294, 168] width 44 height 9
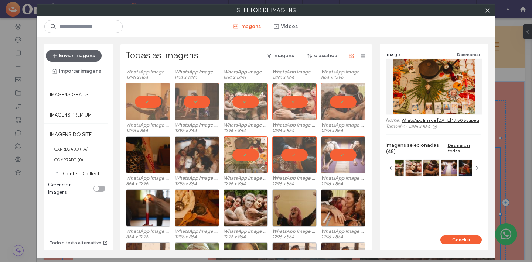
click at [199, 162] on div at bounding box center [197, 154] width 44 height 37
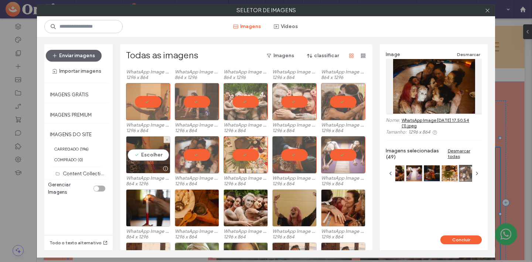
click at [144, 167] on div at bounding box center [148, 168] width 44 height 9
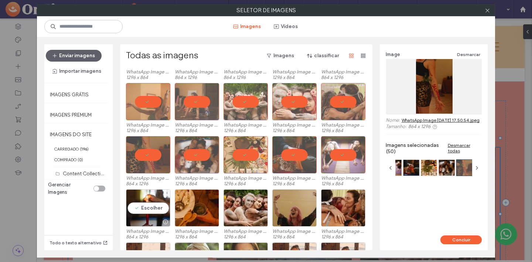
drag, startPoint x: 147, startPoint y: 202, endPoint x: 216, endPoint y: 200, distance: 69.4
click at [147, 202] on div "Escolher" at bounding box center [148, 207] width 44 height 37
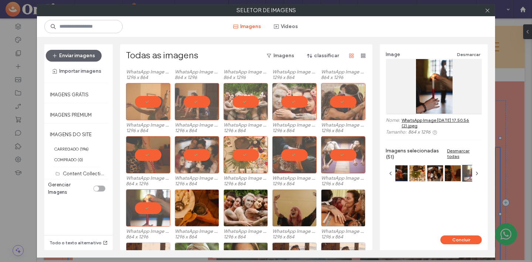
click at [218, 200] on div "WhatsApp Image [DATE] 17.50.56 (2).jpeg 864 x 1296 WhatsApp Image [DATE] 17.50.…" at bounding box center [248, 215] width 244 height 53
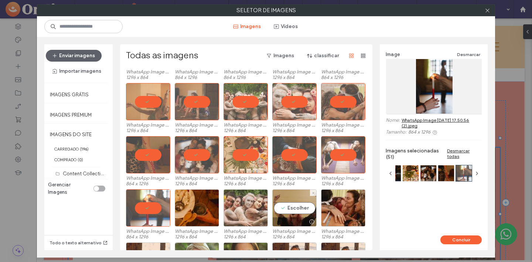
drag, startPoint x: 278, startPoint y: 204, endPoint x: 229, endPoint y: 204, distance: 49.8
click at [277, 204] on div "Escolher" at bounding box center [294, 207] width 44 height 37
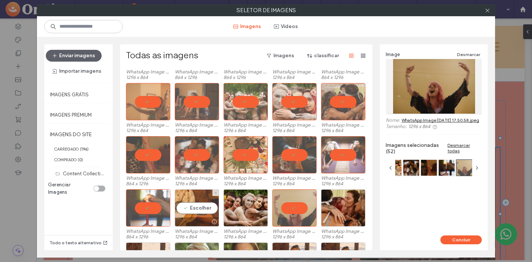
click at [200, 204] on div "Escolher" at bounding box center [197, 207] width 44 height 37
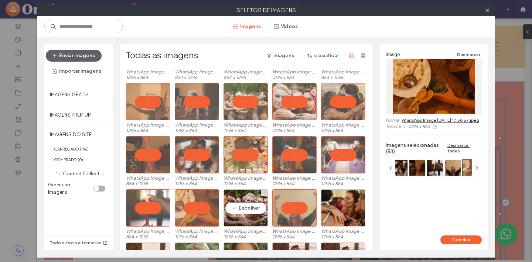
drag, startPoint x: 247, startPoint y: 203, endPoint x: 270, endPoint y: 204, distance: 22.9
click at [247, 203] on div "Escolher" at bounding box center [245, 207] width 44 height 37
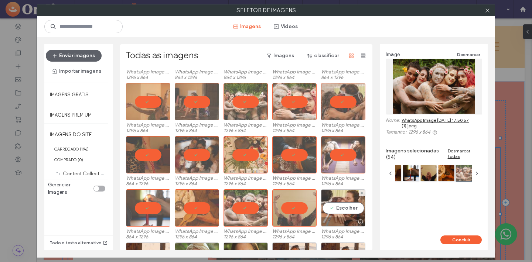
click at [338, 206] on div "Escolher" at bounding box center [343, 207] width 44 height 37
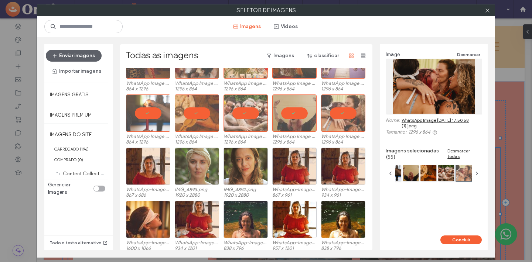
scroll to position [787, 0]
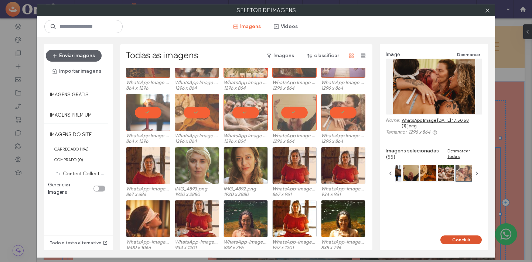
click at [464, 240] on button "Concluir" at bounding box center [460, 240] width 41 height 9
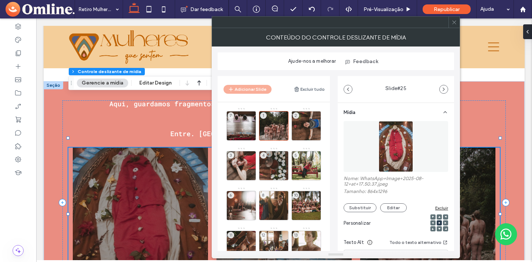
scroll to position [185, 0]
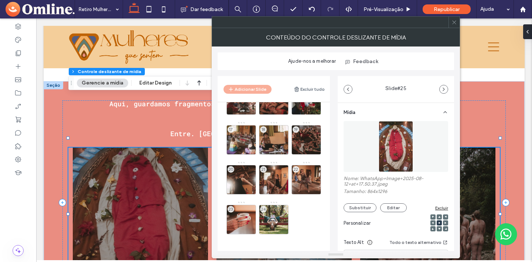
drag, startPoint x: 452, startPoint y: 19, endPoint x: 447, endPoint y: 28, distance: 10.3
click at [453, 19] on span at bounding box center [454, 22] width 6 height 11
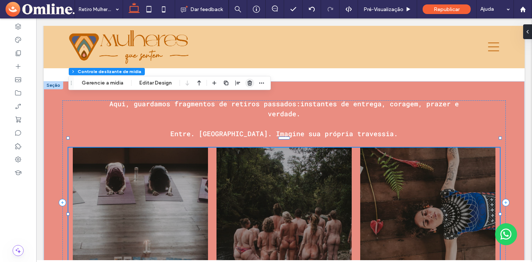
click at [247, 82] on use "button" at bounding box center [249, 82] width 4 height 5
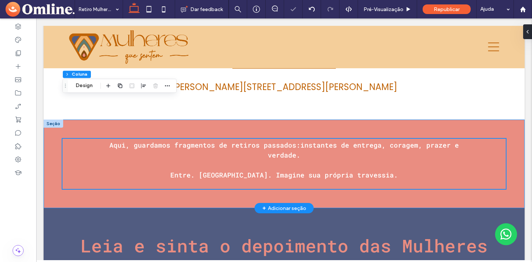
scroll to position [3083, 0]
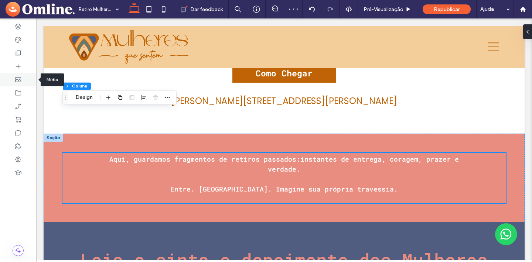
click at [19, 80] on icon at bounding box center [17, 79] width 7 height 7
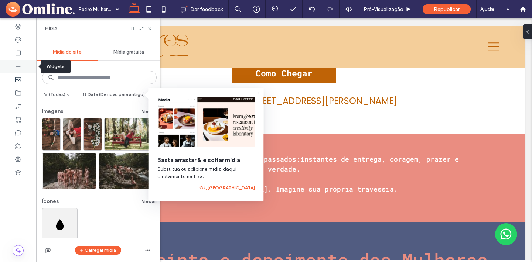
click at [14, 68] on icon at bounding box center [17, 66] width 7 height 7
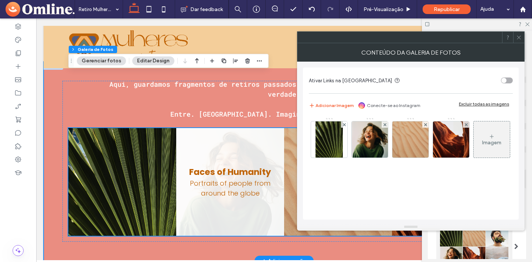
scroll to position [3158, 0]
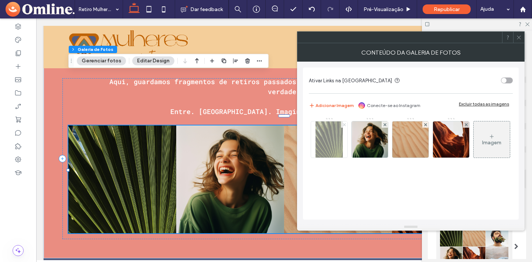
click at [344, 124] on use at bounding box center [343, 124] width 3 height 3
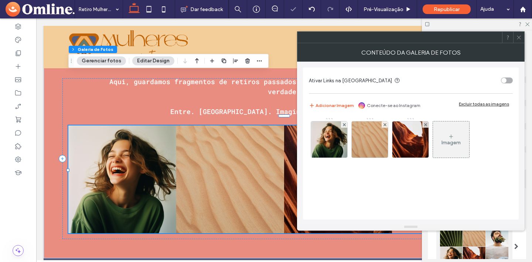
click at [344, 124] on use at bounding box center [343, 124] width 3 height 3
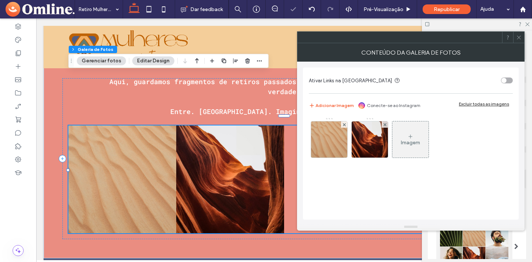
click at [344, 124] on use at bounding box center [343, 124] width 3 height 3
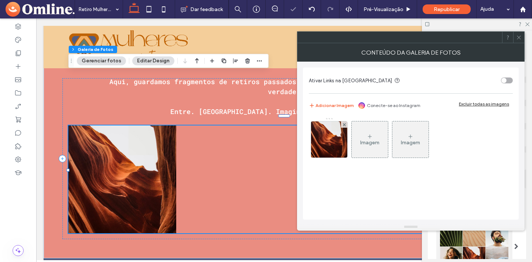
click at [344, 124] on use at bounding box center [343, 124] width 3 height 3
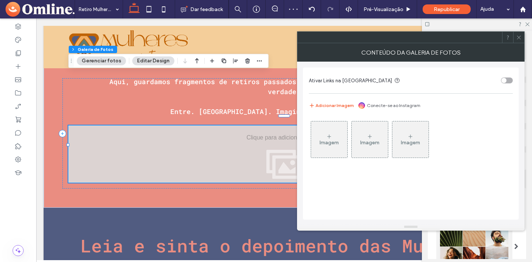
click at [413, 143] on div "Imagem" at bounding box center [410, 143] width 19 height 6
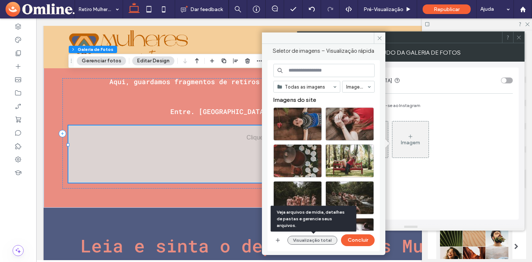
click at [322, 241] on button "Visualização total" at bounding box center [312, 240] width 50 height 9
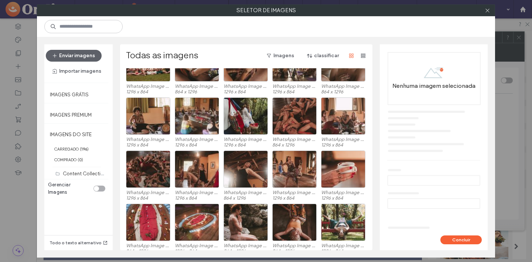
scroll to position [146, 0]
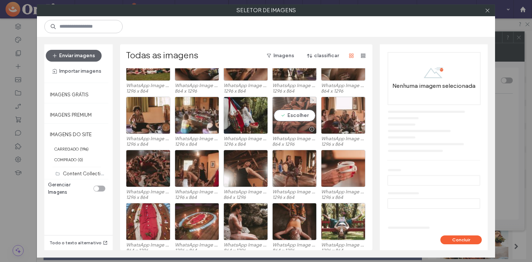
click at [286, 115] on div "Escolher" at bounding box center [294, 115] width 44 height 37
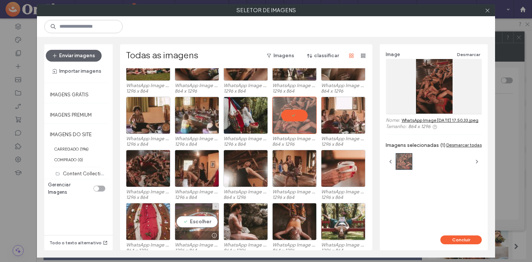
click at [200, 219] on div "Escolher" at bounding box center [197, 221] width 44 height 37
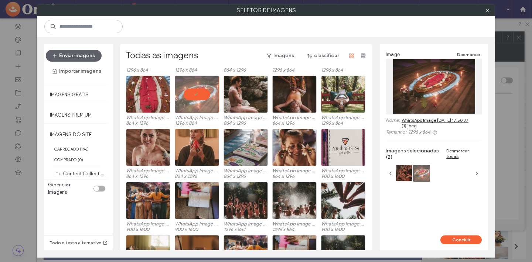
scroll to position [271, 0]
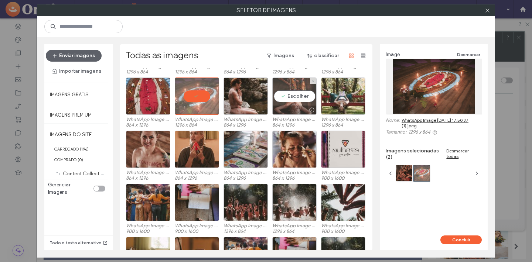
click at [299, 94] on div "Escolher" at bounding box center [294, 96] width 44 height 37
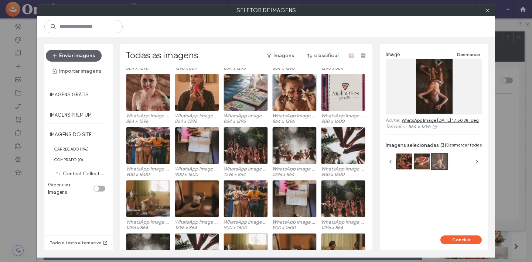
scroll to position [332, 0]
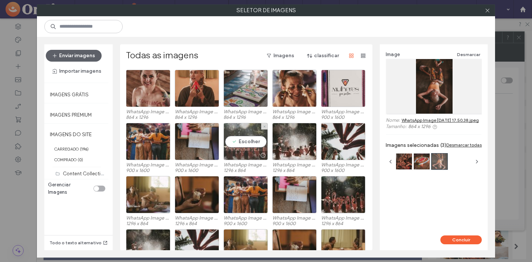
click at [261, 140] on div "Escolher" at bounding box center [245, 141] width 44 height 37
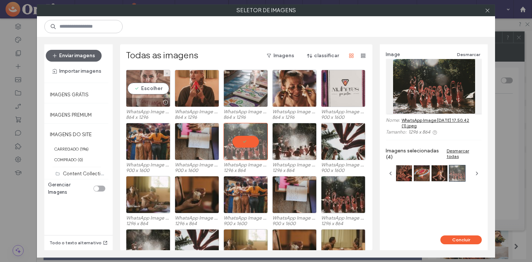
click at [141, 85] on div "Escolher" at bounding box center [148, 88] width 44 height 37
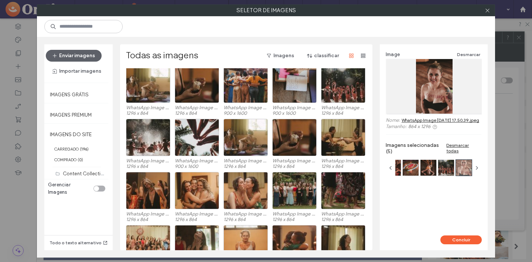
scroll to position [444, 0]
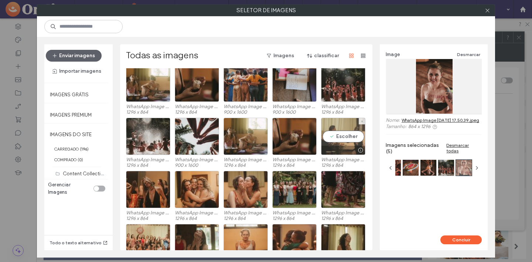
click at [343, 139] on div "Escolher" at bounding box center [343, 136] width 44 height 37
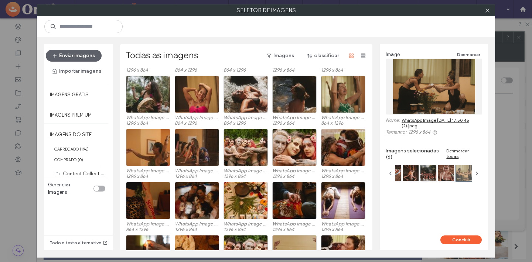
scroll to position [646, 0]
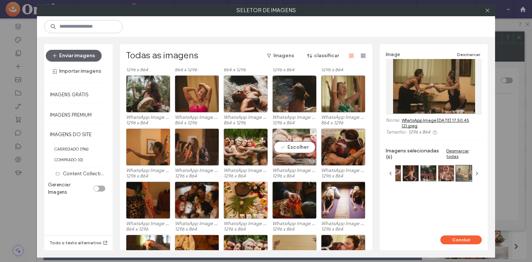
click at [296, 148] on div "Escolher" at bounding box center [294, 146] width 44 height 37
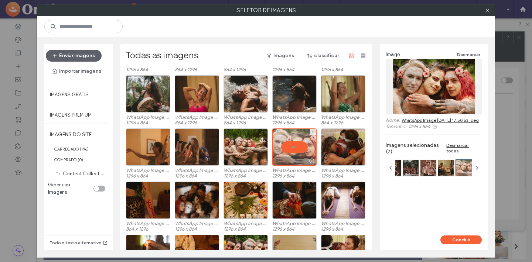
scroll to position [657, 0]
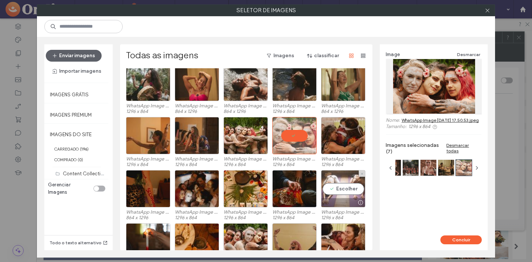
click at [344, 191] on div "Escolher" at bounding box center [343, 188] width 44 height 37
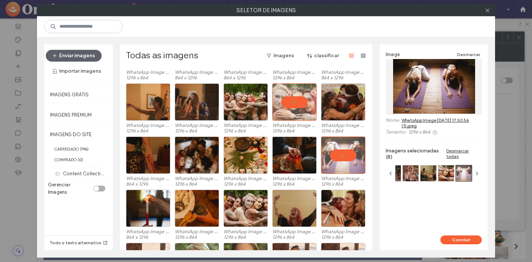
scroll to position [683, 0]
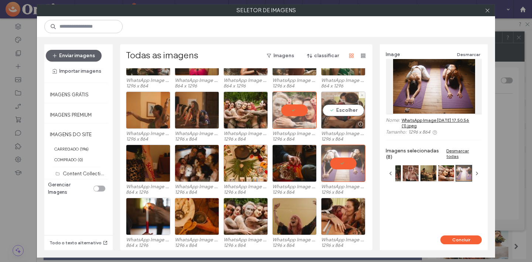
click at [339, 111] on div "Escolher" at bounding box center [343, 110] width 44 height 37
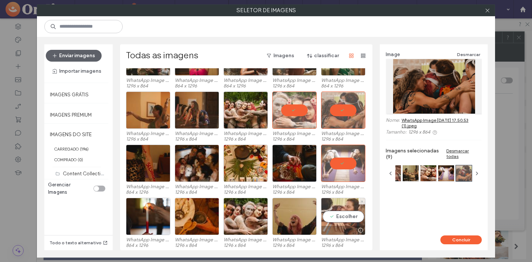
scroll to position [690, 0]
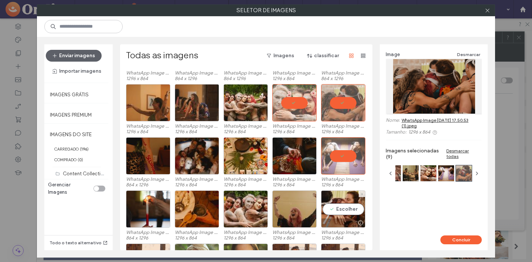
drag, startPoint x: 341, startPoint y: 206, endPoint x: 314, endPoint y: 200, distance: 27.2
click at [341, 206] on div "Escolher" at bounding box center [343, 209] width 44 height 37
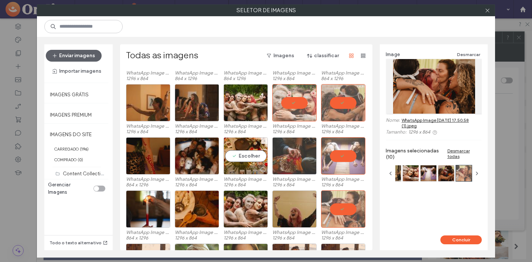
drag, startPoint x: 243, startPoint y: 157, endPoint x: 286, endPoint y: 157, distance: 42.8
click at [243, 157] on div "Escolher" at bounding box center [245, 155] width 44 height 37
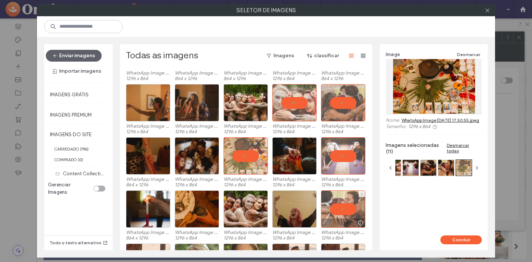
click at [348, 210] on div at bounding box center [343, 209] width 44 height 37
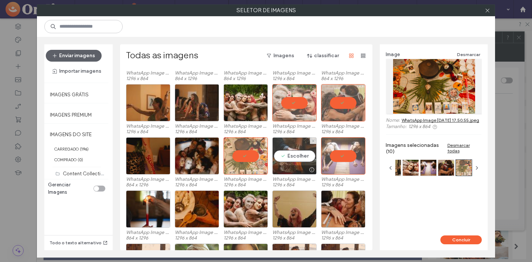
click at [297, 158] on div "Escolher" at bounding box center [294, 155] width 44 height 37
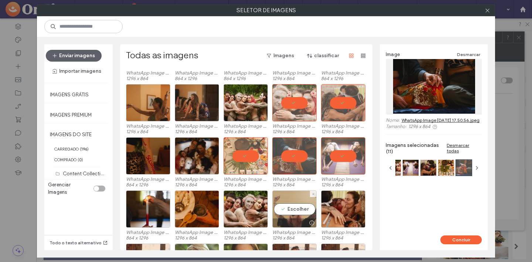
click at [288, 208] on div "Escolher" at bounding box center [294, 209] width 44 height 37
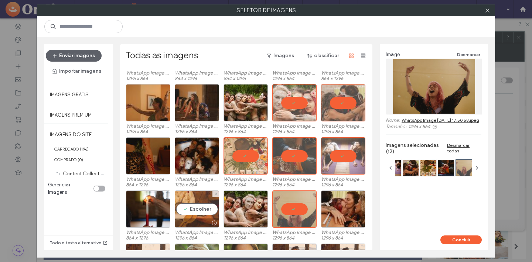
click at [200, 211] on div "Escolher" at bounding box center [197, 209] width 44 height 37
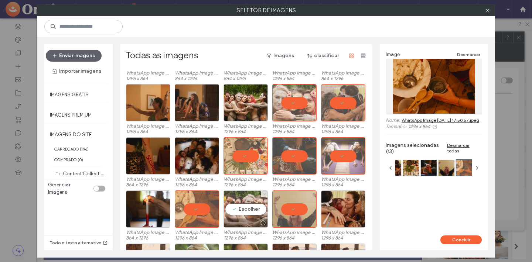
click at [238, 209] on div "Escolher" at bounding box center [245, 209] width 44 height 37
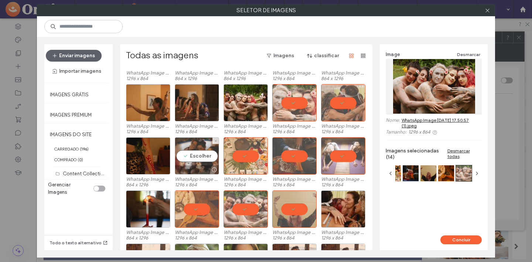
click at [188, 154] on div "Escolher" at bounding box center [197, 155] width 44 height 37
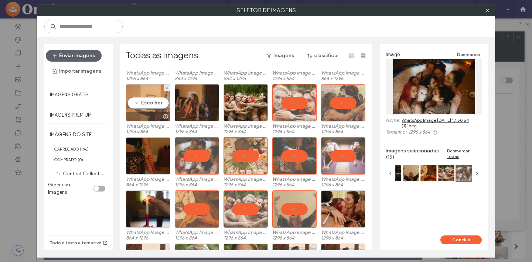
click at [147, 106] on div "Escolher" at bounding box center [148, 102] width 44 height 37
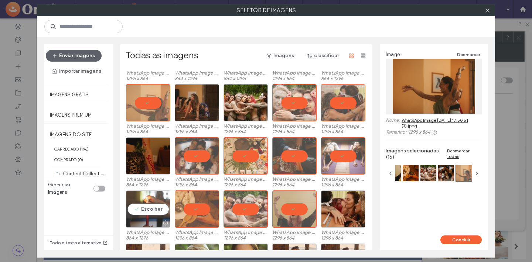
drag, startPoint x: 145, startPoint y: 210, endPoint x: 155, endPoint y: 196, distance: 16.8
click at [145, 210] on div "Escolher" at bounding box center [148, 209] width 44 height 37
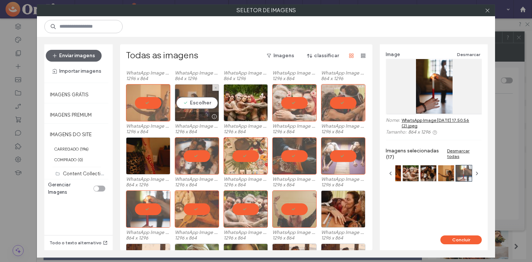
click at [196, 102] on div "Escolher" at bounding box center [197, 102] width 44 height 37
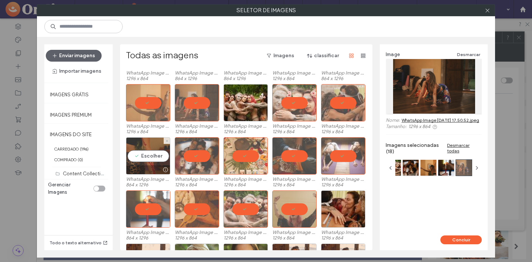
click at [148, 157] on div "Escolher" at bounding box center [148, 155] width 44 height 37
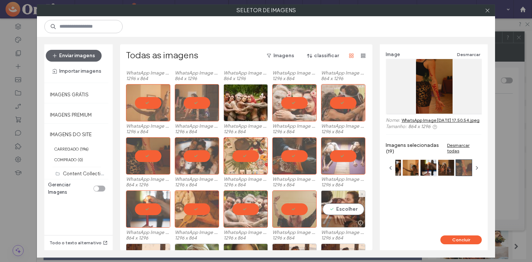
click at [347, 211] on div "Escolher" at bounding box center [343, 209] width 44 height 37
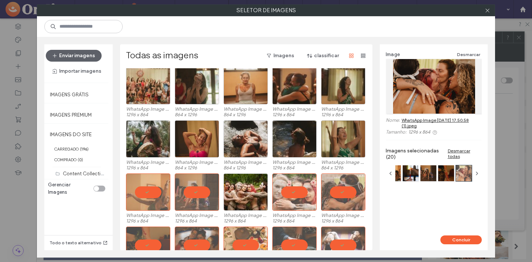
scroll to position [600, 0]
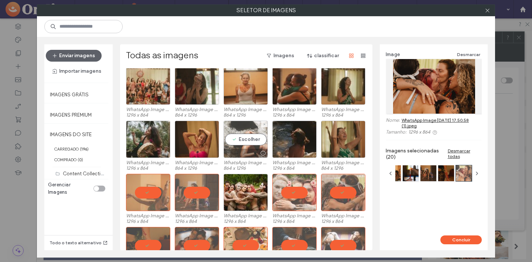
click at [240, 141] on div "Escolher" at bounding box center [245, 139] width 44 height 37
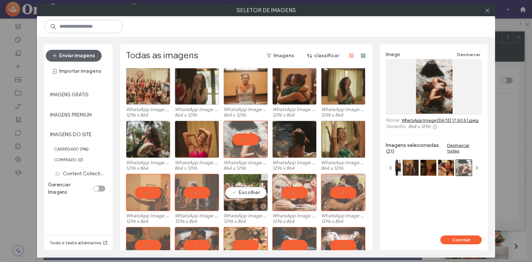
click at [237, 190] on div "Escolher" at bounding box center [245, 192] width 44 height 37
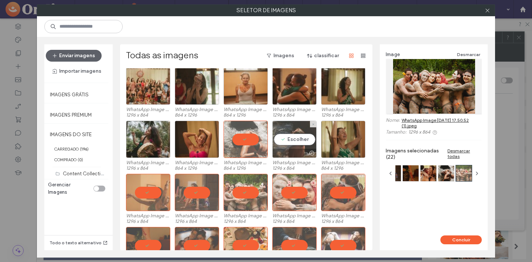
click at [289, 137] on div "Escolher" at bounding box center [294, 139] width 44 height 37
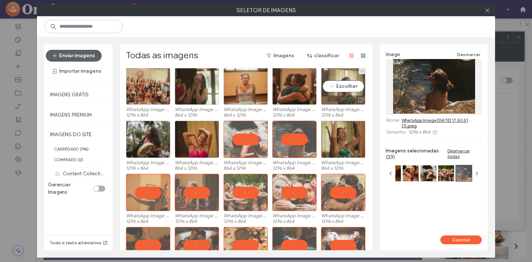
click at [338, 84] on div "Escolher" at bounding box center [343, 86] width 44 height 37
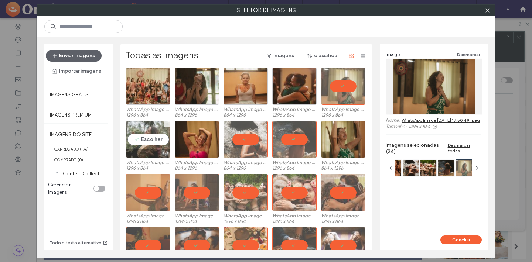
click at [148, 138] on div "Escolher" at bounding box center [148, 139] width 44 height 37
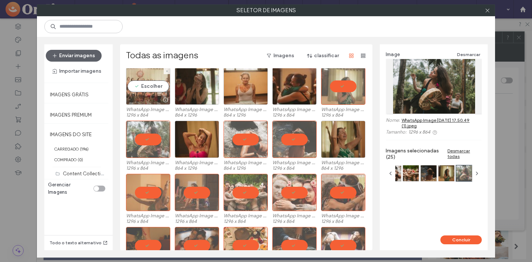
click at [151, 84] on div "Escolher" at bounding box center [148, 86] width 44 height 37
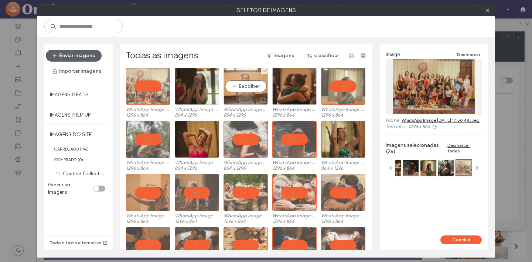
click at [241, 87] on div "Escolher" at bounding box center [245, 86] width 44 height 37
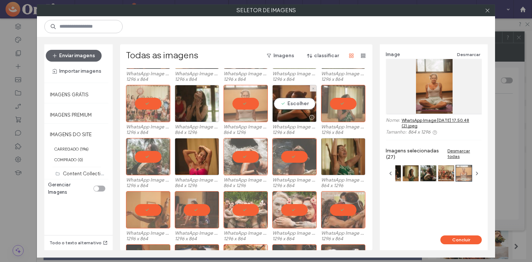
scroll to position [583, 0]
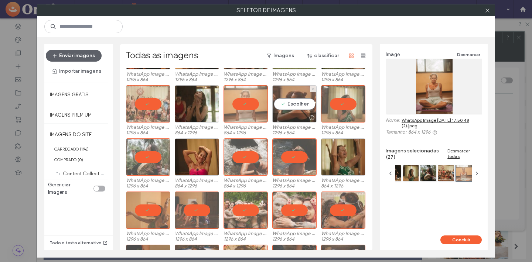
click at [292, 104] on div "Escolher" at bounding box center [294, 103] width 44 height 37
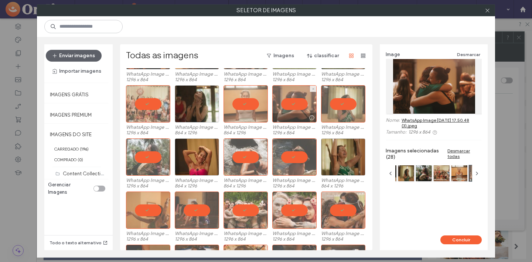
scroll to position [582, 0]
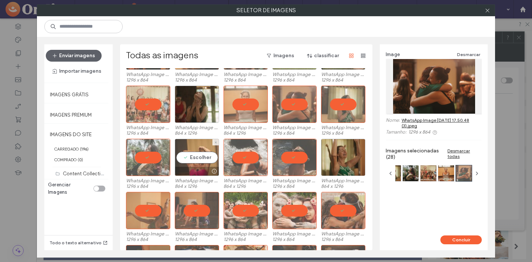
click at [192, 157] on div "Escolher" at bounding box center [197, 157] width 44 height 37
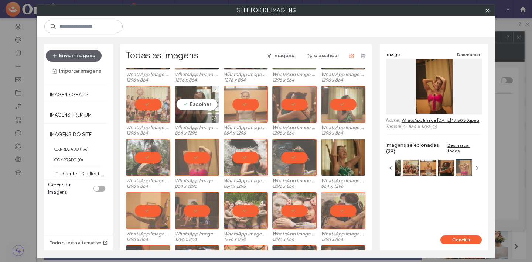
click at [196, 105] on div "Escolher" at bounding box center [197, 104] width 44 height 37
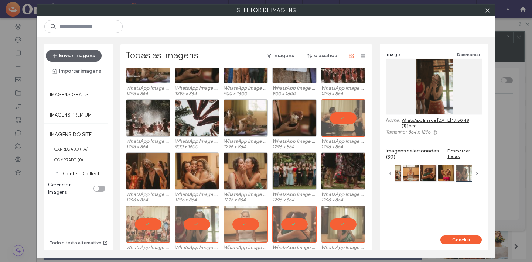
scroll to position [461, 0]
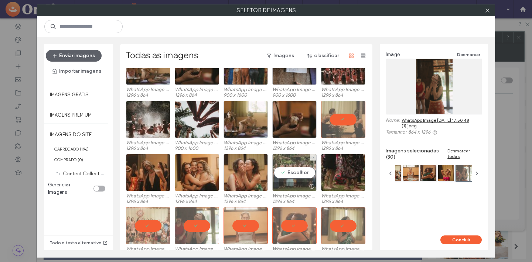
click at [295, 173] on div "Escolher" at bounding box center [294, 172] width 44 height 37
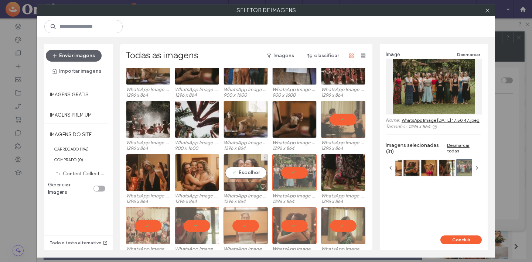
click at [247, 167] on div "Escolher" at bounding box center [245, 172] width 44 height 37
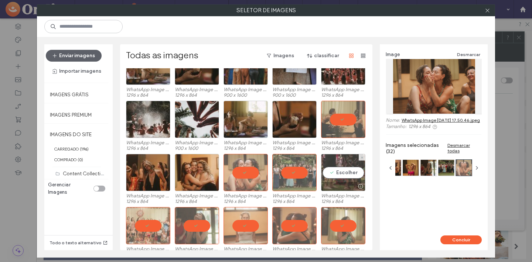
click at [347, 172] on div "Escolher" at bounding box center [343, 172] width 44 height 37
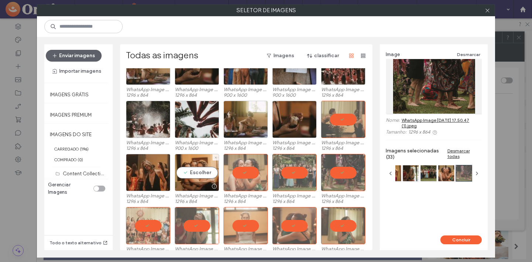
drag, startPoint x: 191, startPoint y: 170, endPoint x: 169, endPoint y: 171, distance: 22.2
click at [191, 170] on div "Escolher" at bounding box center [197, 172] width 44 height 37
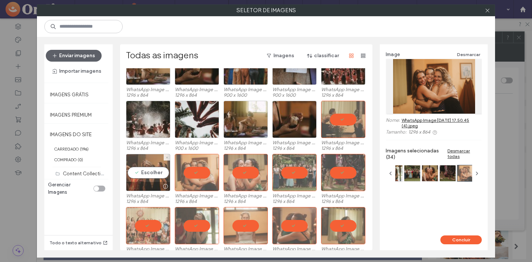
click at [147, 170] on div "Escolher" at bounding box center [148, 172] width 44 height 37
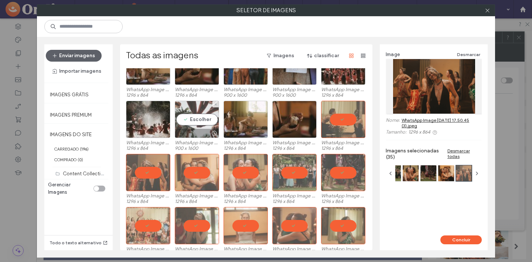
click at [185, 120] on div "Escolher" at bounding box center [197, 119] width 44 height 37
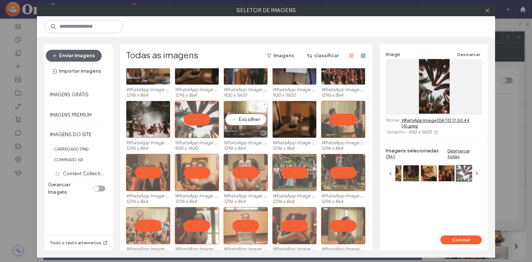
click at [231, 119] on div "Escolher" at bounding box center [245, 119] width 44 height 37
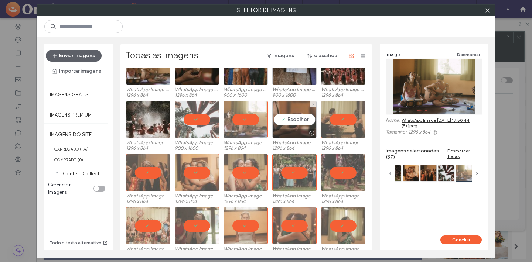
click at [291, 120] on div "Escolher" at bounding box center [294, 119] width 44 height 37
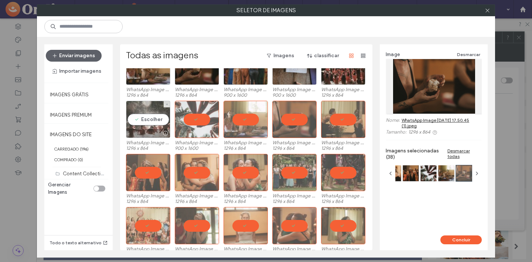
click at [150, 123] on div "Escolher" at bounding box center [148, 119] width 44 height 37
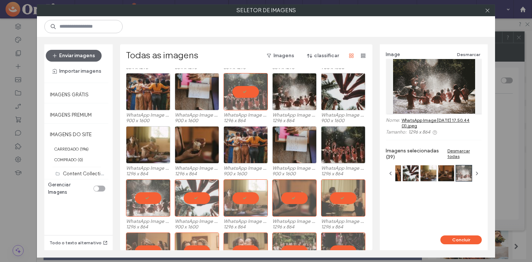
scroll to position [380, 0]
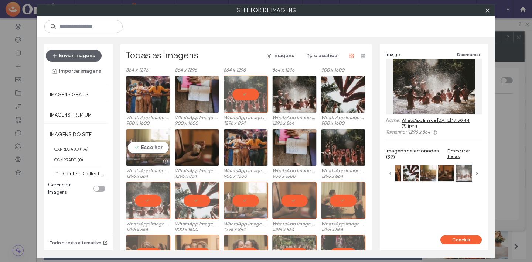
click at [141, 143] on div "Escolher" at bounding box center [148, 147] width 44 height 37
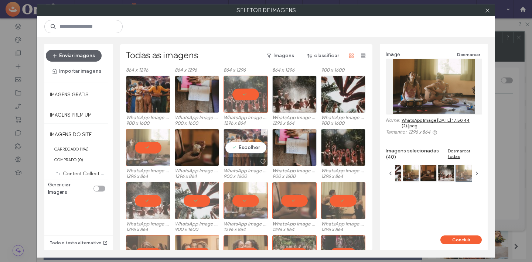
click at [245, 142] on div "Escolher" at bounding box center [245, 147] width 44 height 37
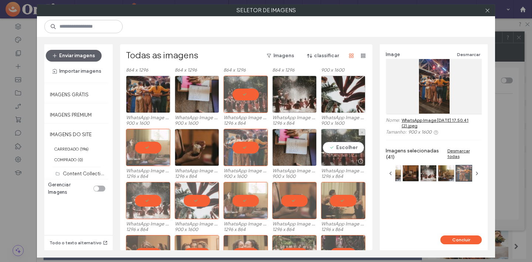
click at [337, 148] on div "Escolher" at bounding box center [343, 147] width 44 height 37
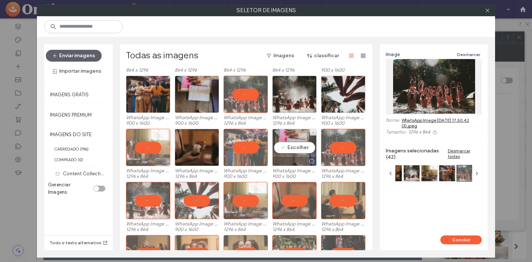
click at [298, 146] on div "Escolher" at bounding box center [294, 147] width 44 height 37
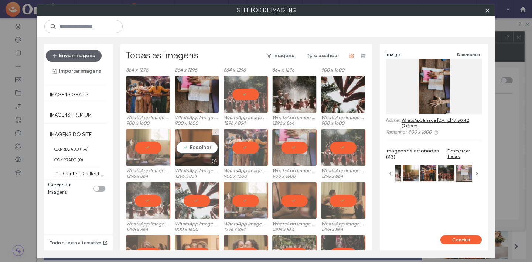
click at [202, 144] on div "Escolher" at bounding box center [197, 147] width 44 height 37
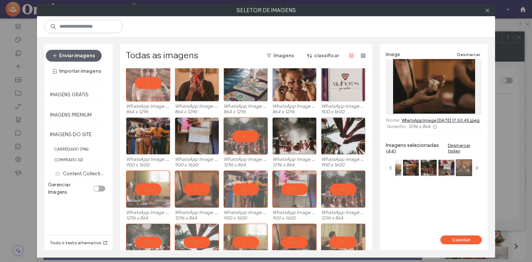
scroll to position [313, 0]
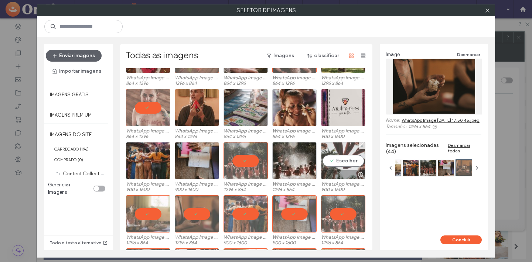
click at [338, 156] on div "Escolher" at bounding box center [343, 160] width 44 height 37
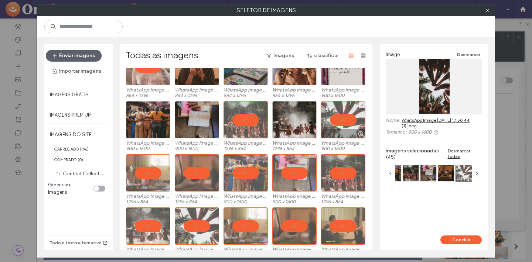
scroll to position [358, 0]
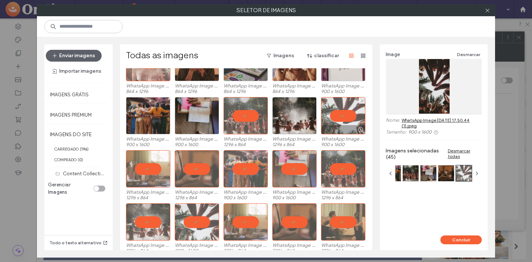
click at [345, 115] on div at bounding box center [343, 115] width 44 height 37
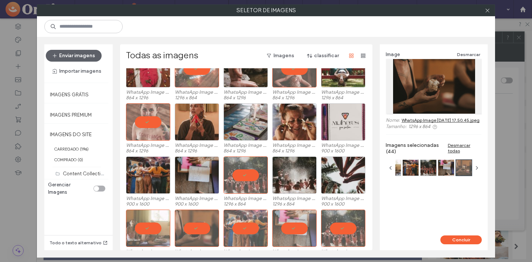
scroll to position [298, 0]
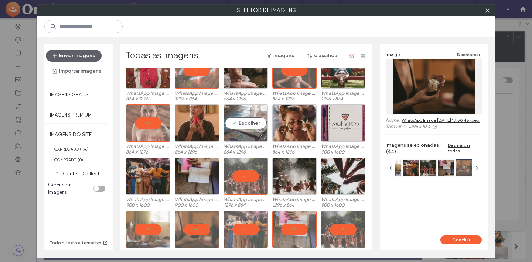
click at [244, 124] on div "Escolher" at bounding box center [245, 122] width 44 height 37
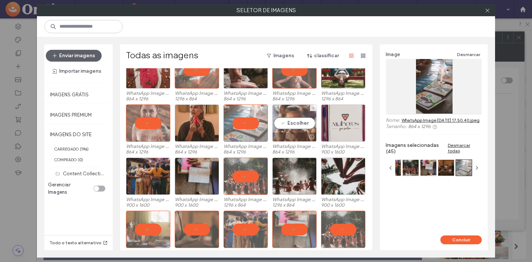
click at [299, 126] on div "Escolher" at bounding box center [294, 122] width 44 height 37
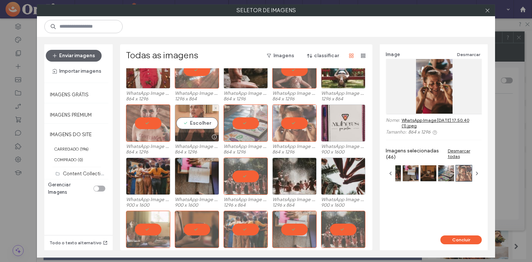
click at [192, 120] on div "Escolher" at bounding box center [197, 122] width 44 height 37
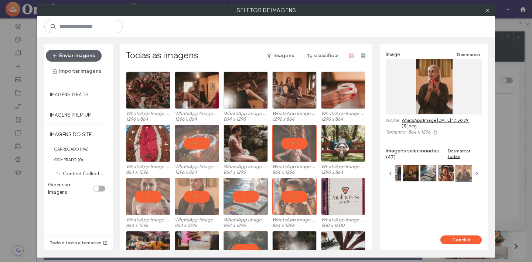
scroll to position [223, 0]
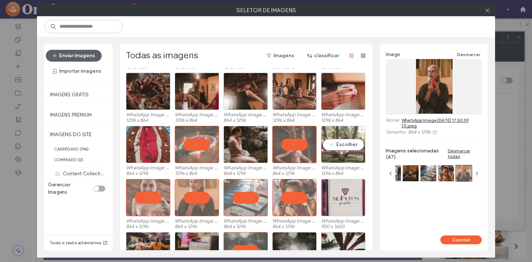
click at [347, 142] on div "Escolher" at bounding box center [343, 144] width 44 height 37
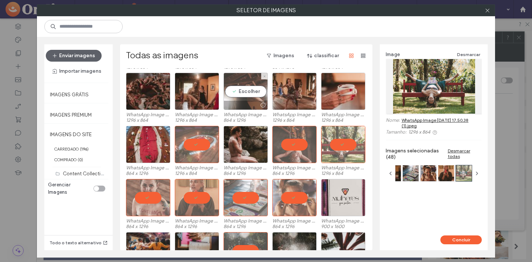
click at [248, 93] on div "Escolher" at bounding box center [245, 91] width 44 height 37
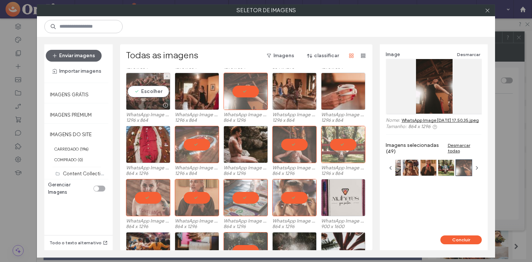
click at [155, 92] on div "Escolher" at bounding box center [148, 91] width 44 height 37
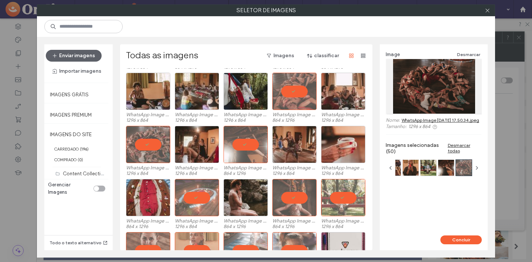
scroll to position [169, 0]
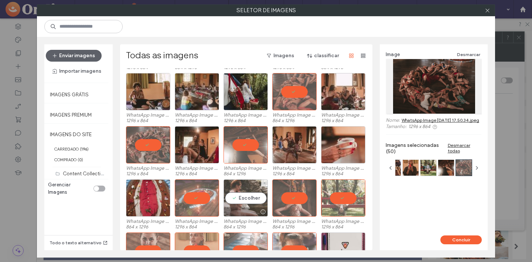
click at [250, 197] on div "Escolher" at bounding box center [245, 197] width 44 height 37
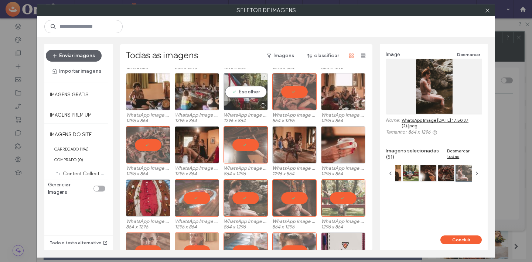
click at [243, 91] on div "Escolher" at bounding box center [245, 91] width 44 height 37
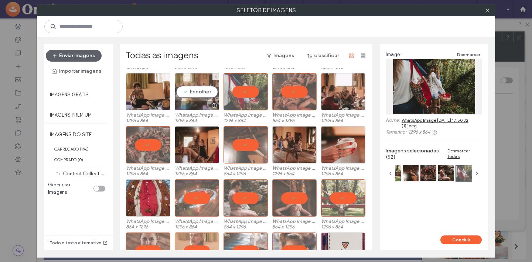
click at [186, 90] on div "Escolher" at bounding box center [197, 91] width 44 height 37
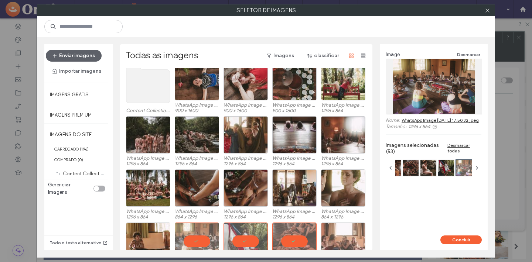
scroll to position [18, 0]
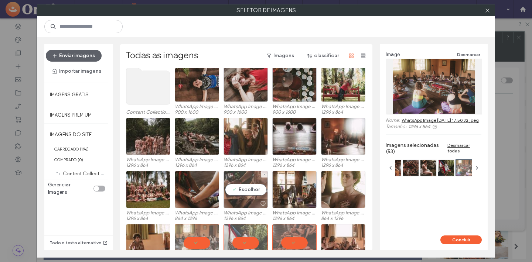
click at [248, 188] on div "Escolher" at bounding box center [245, 189] width 44 height 37
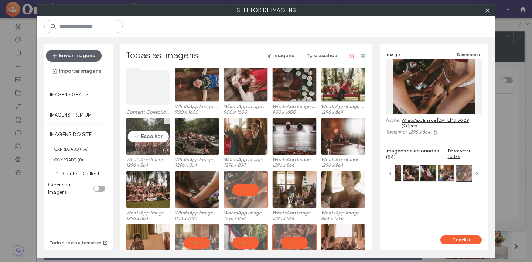
click at [143, 137] on div "Escolher" at bounding box center [148, 136] width 44 height 37
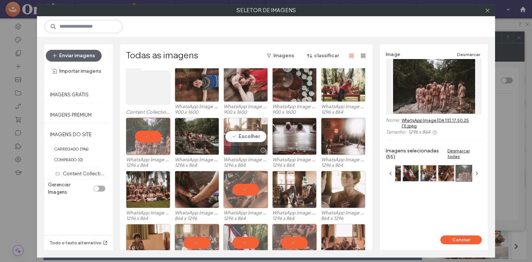
click at [253, 135] on div "Escolher" at bounding box center [245, 136] width 44 height 37
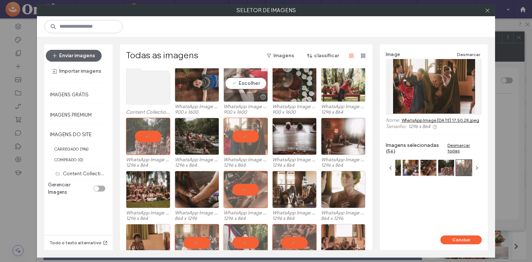
click at [246, 88] on div "Escolher" at bounding box center [245, 83] width 44 height 37
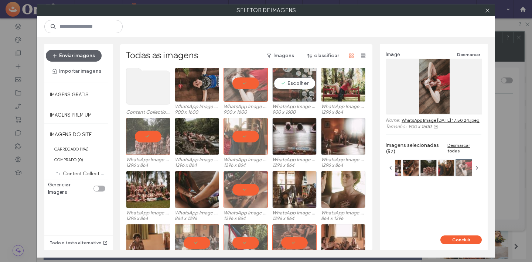
click at [298, 84] on div "Escolher" at bounding box center [294, 83] width 44 height 37
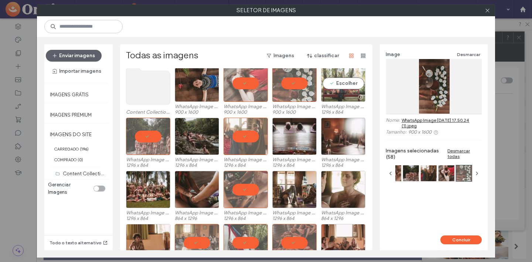
click at [340, 84] on div "Escolher" at bounding box center [343, 83] width 44 height 37
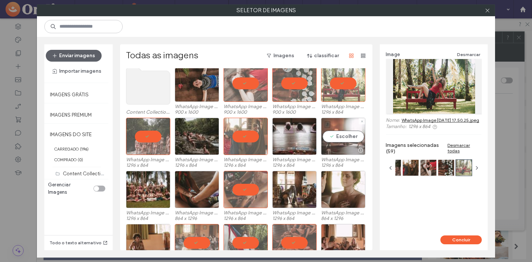
click at [343, 133] on div "Escolher" at bounding box center [343, 136] width 44 height 37
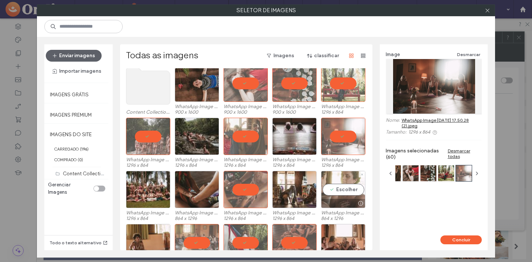
click at [342, 192] on div "Escolher" at bounding box center [343, 189] width 44 height 37
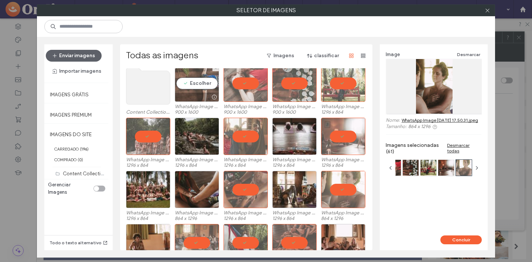
click at [202, 85] on div "Escolher" at bounding box center [197, 83] width 44 height 37
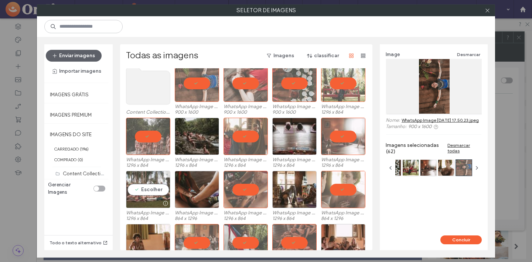
click at [147, 190] on div "Escolher" at bounding box center [148, 189] width 44 height 37
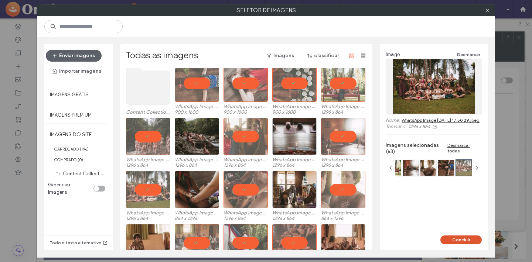
click at [458, 238] on button "Concluir" at bounding box center [460, 240] width 41 height 9
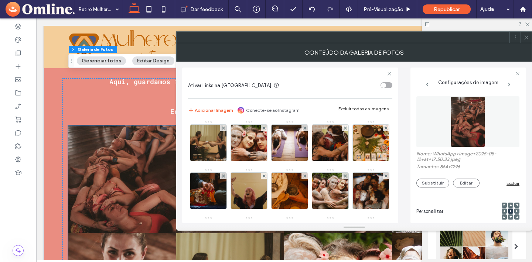
scroll to position [0, 0]
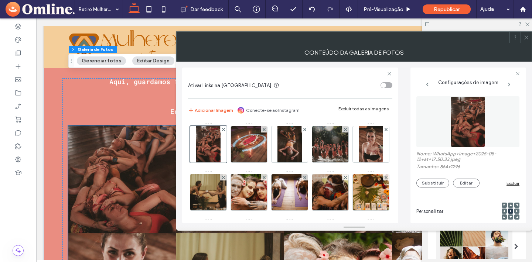
click at [528, 38] on icon at bounding box center [526, 38] width 6 height 6
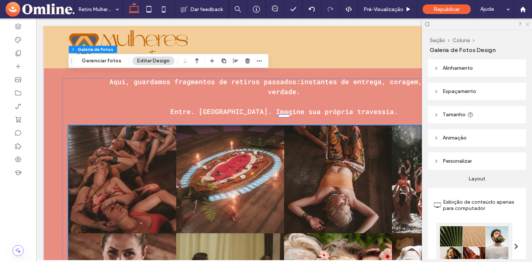
click at [528, 23] on use at bounding box center [527, 25] width 4 height 4
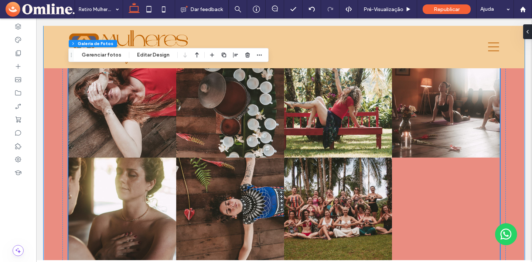
scroll to position [4744, 0]
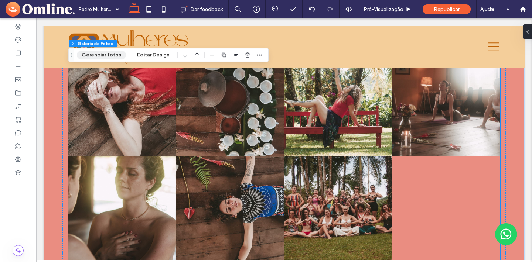
click at [107, 57] on button "Gerenciar fotos" at bounding box center [101, 55] width 49 height 9
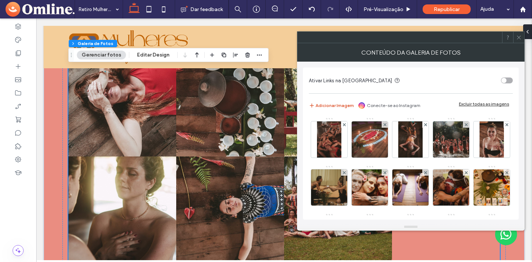
click at [331, 105] on button "Adicionar Imagem" at bounding box center [331, 105] width 45 height 9
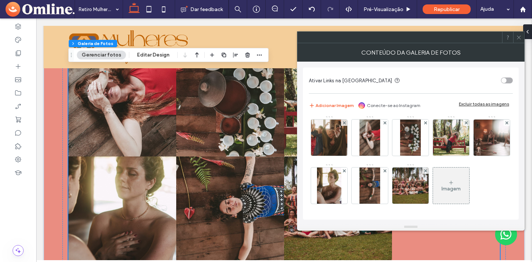
scroll to position [674, 0]
click at [458, 188] on div "Imagem" at bounding box center [450, 189] width 19 height 6
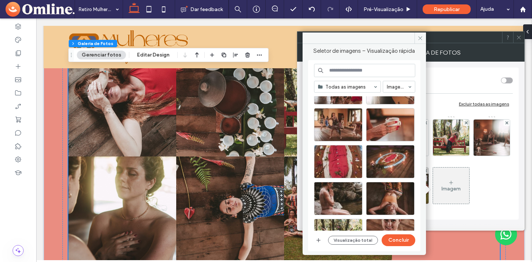
scroll to position [406, 0]
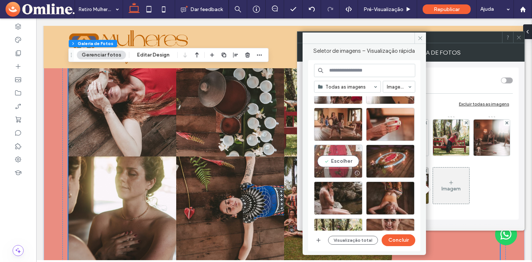
click at [346, 160] on div "Escolher" at bounding box center [338, 161] width 48 height 33
click at [398, 243] on button "Concluir" at bounding box center [398, 240] width 34 height 12
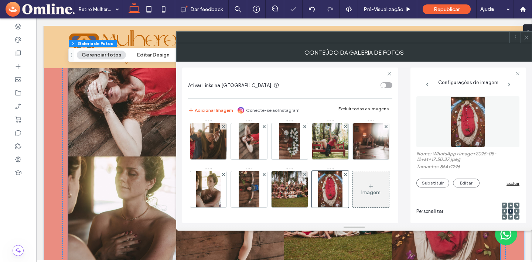
click at [519, 39] on div at bounding box center [514, 37] width 11 height 11
click at [525, 37] on icon at bounding box center [526, 38] width 6 height 6
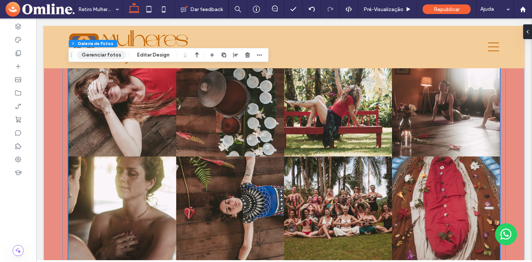
click at [86, 55] on button "Gerenciar fotos" at bounding box center [101, 55] width 49 height 9
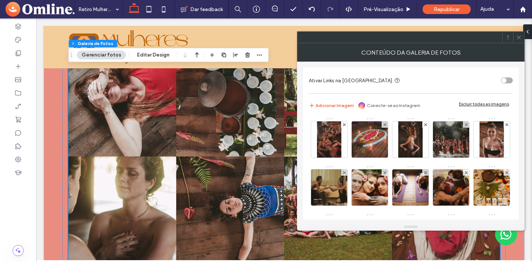
click at [518, 36] on icon at bounding box center [519, 38] width 6 height 6
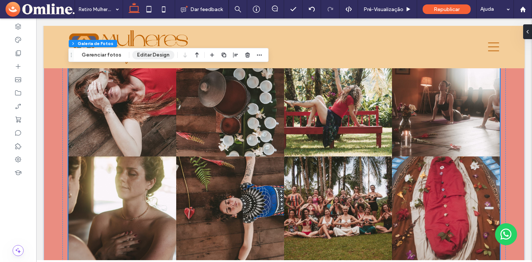
click at [153, 58] on button "Editar Design" at bounding box center [153, 55] width 42 height 9
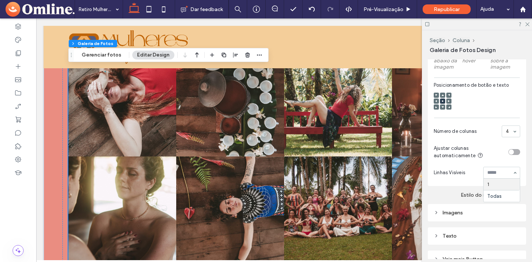
scroll to position [271, 0]
type input "*"
click at [486, 162] on section "Linhas Visíveis Nenhum resultado" at bounding box center [476, 171] width 86 height 19
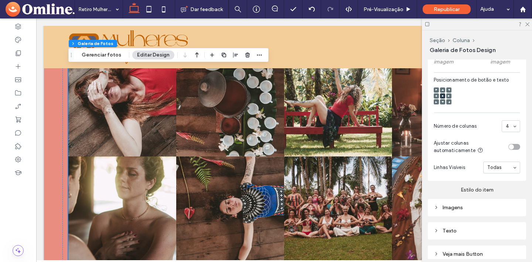
scroll to position [276, 0]
type input "*"
click at [511, 166] on div "Todas" at bounding box center [501, 167] width 37 height 12
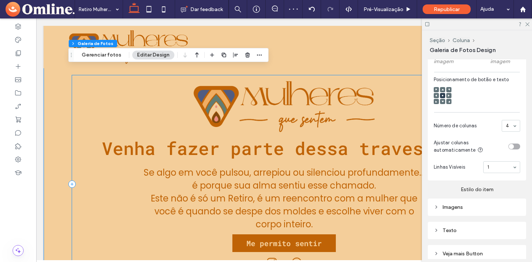
scroll to position [4040, 0]
click at [397, 221] on div "Venha fazer parte dessa travessia. Se algo em você pulsou, arrepiou ou silencio…" at bounding box center [284, 184] width 424 height 217
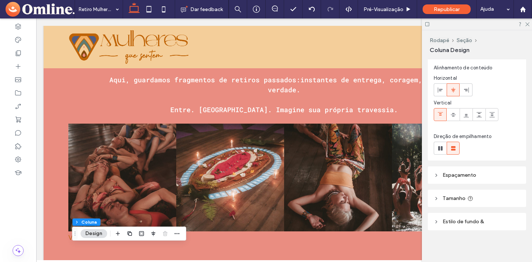
scroll to position [16, 0]
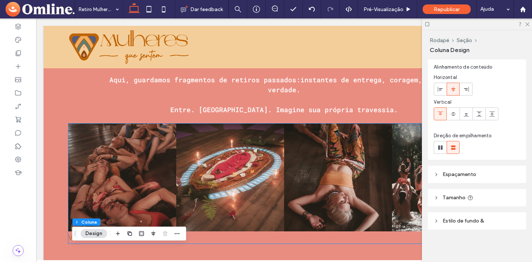
click at [361, 147] on link at bounding box center [338, 178] width 108 height 108
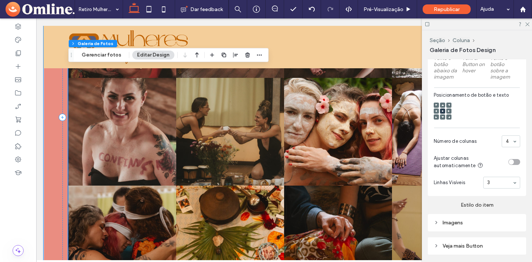
scroll to position [3349, 0]
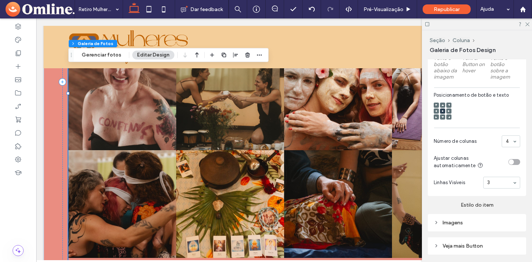
drag, startPoint x: 526, startPoint y: 24, endPoint x: 527, endPoint y: 27, distance: 3.8
click at [526, 24] on use at bounding box center [527, 25] width 4 height 4
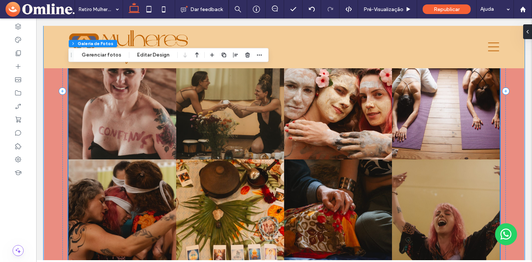
scroll to position [3341, 0]
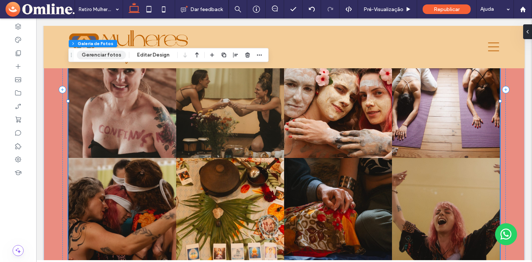
click at [106, 55] on button "Gerenciar fotos" at bounding box center [101, 55] width 49 height 9
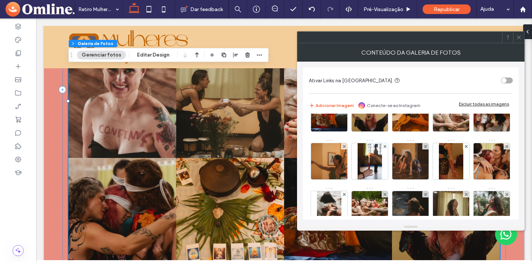
scroll to position [128, 0]
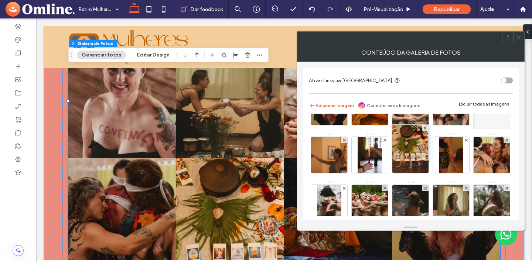
drag, startPoint x: 374, startPoint y: 120, endPoint x: 487, endPoint y: 213, distance: 146.9
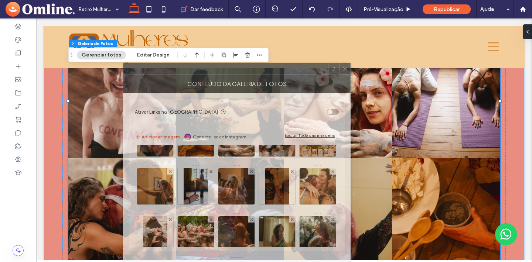
drag, startPoint x: 375, startPoint y: 40, endPoint x: 343, endPoint y: 164, distance: 128.9
click at [201, 114] on div "Conteúdo da galeria de fotos Ativar Links na Galeria de Imagens Adicionar Image…" at bounding box center [236, 162] width 227 height 199
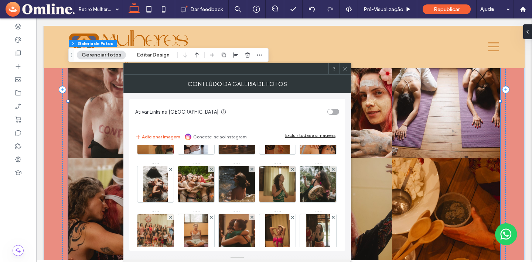
scroll to position [179, 0]
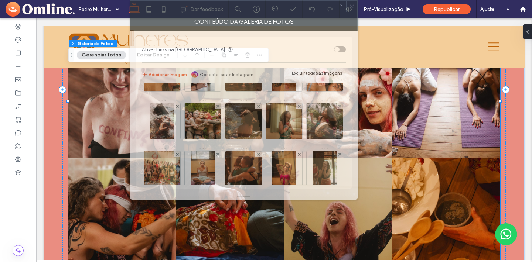
drag, startPoint x: 270, startPoint y: 71, endPoint x: 276, endPoint y: 8, distance: 62.7
click at [276, 8] on div at bounding box center [232, 6] width 205 height 11
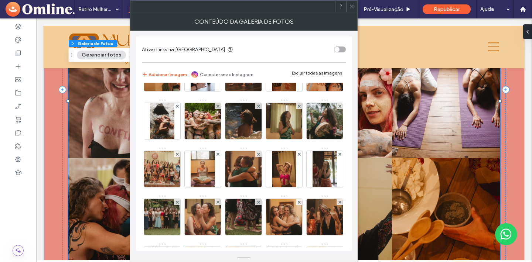
drag, startPoint x: 355, startPoint y: 199, endPoint x: 365, endPoint y: 265, distance: 67.6
click at [365, 262] on html ".wqwq-1{fill:#231f20;} .cls-1q, .cls-2q { fill-rule: evenodd; } .cls-2q { fill:…" at bounding box center [266, 131] width 532 height 262
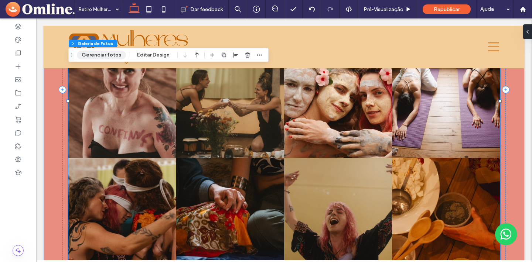
click at [115, 56] on button "Gerenciar fotos" at bounding box center [101, 55] width 49 height 9
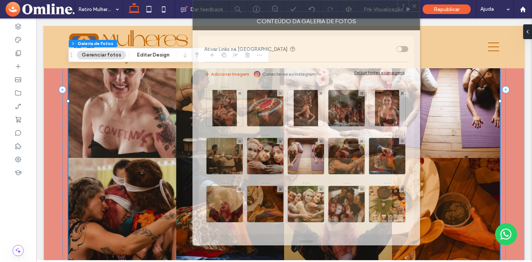
drag, startPoint x: 361, startPoint y: 17, endPoint x: 257, endPoint y: 6, distance: 105.1
click at [257, 6] on div at bounding box center [295, 5] width 205 height 11
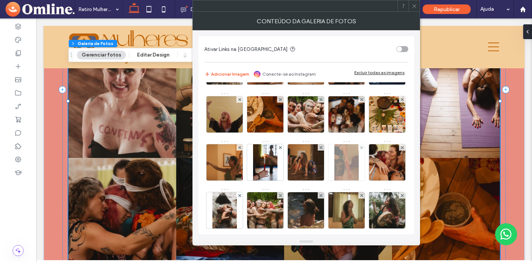
scroll to position [92, 0]
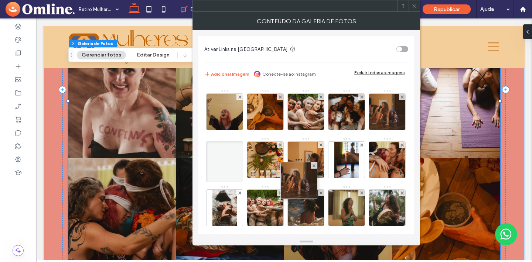
drag, startPoint x: 302, startPoint y: 207, endPoint x: 284, endPoint y: 107, distance: 101.4
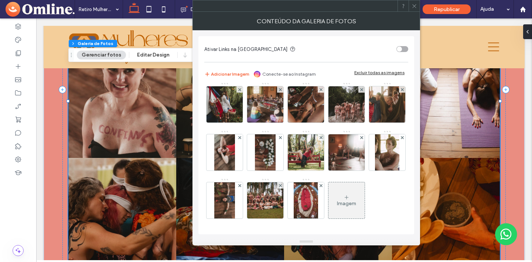
scroll to position [628, 0]
click at [412, 4] on icon at bounding box center [414, 6] width 6 height 6
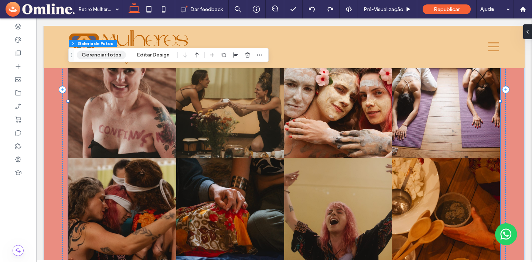
click at [99, 55] on button "Gerenciar fotos" at bounding box center [101, 55] width 49 height 9
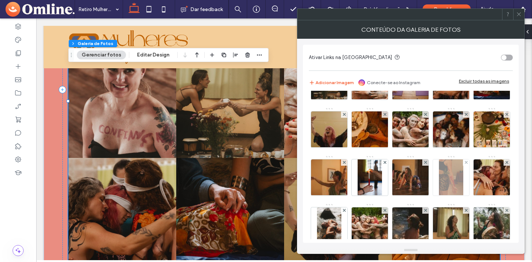
scroll to position [85, 0]
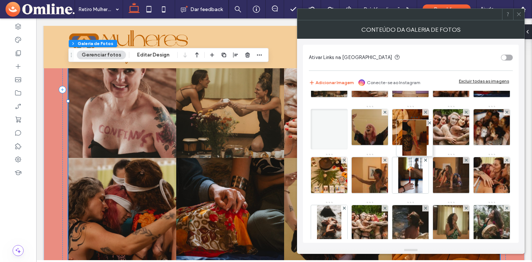
drag, startPoint x: 408, startPoint y: 222, endPoint x: 403, endPoint y: 99, distance: 123.0
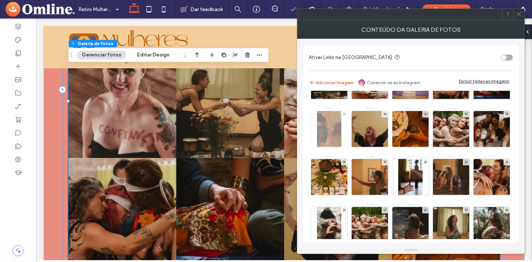
scroll to position [86, 0]
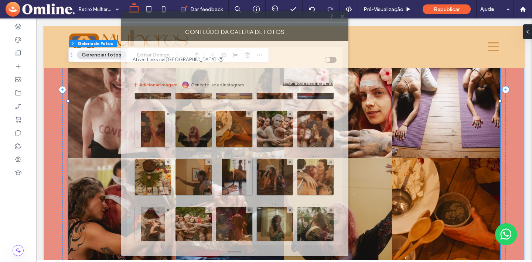
drag, startPoint x: 394, startPoint y: 14, endPoint x: 218, endPoint y: 16, distance: 176.1
click at [218, 16] on div at bounding box center [223, 16] width 205 height 11
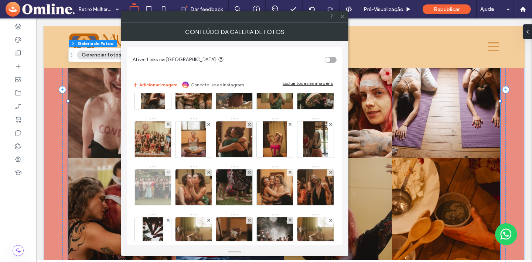
scroll to position [220, 0]
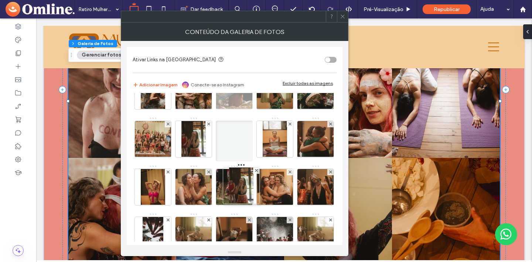
drag, startPoint x: 233, startPoint y: 226, endPoint x: 251, endPoint y: 126, distance: 101.0
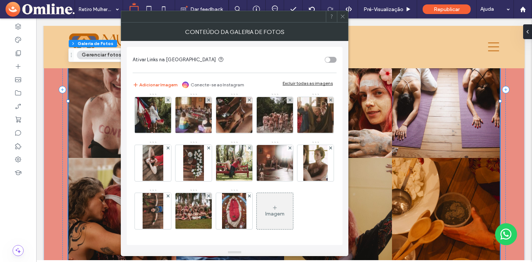
scroll to position [628, 0]
click at [275, 208] on icon at bounding box center [275, 208] width 6 height 6
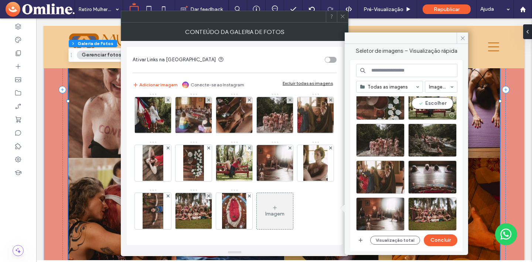
scroll to position [58, 0]
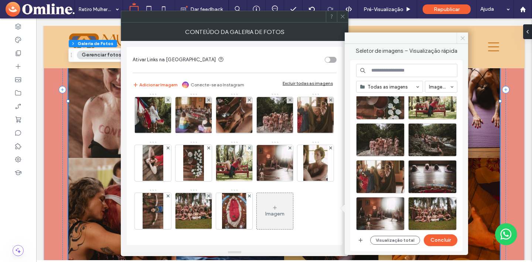
click at [461, 37] on icon at bounding box center [463, 38] width 6 height 6
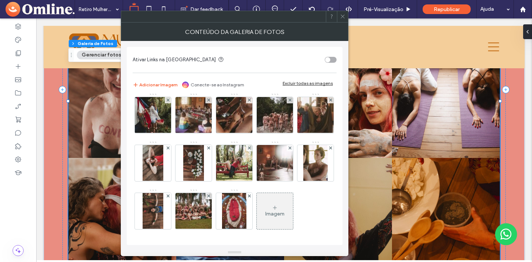
click at [341, 16] on icon at bounding box center [343, 17] width 6 height 6
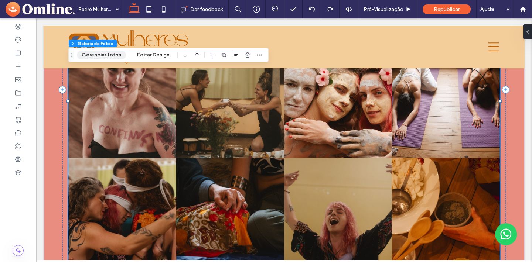
click at [100, 55] on button "Gerenciar fotos" at bounding box center [101, 55] width 49 height 9
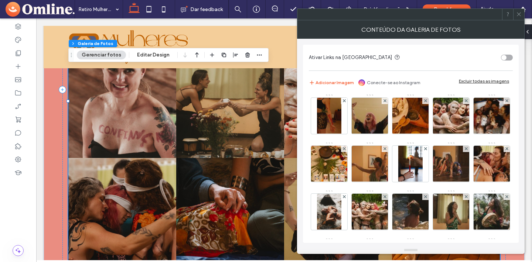
scroll to position [99, 0]
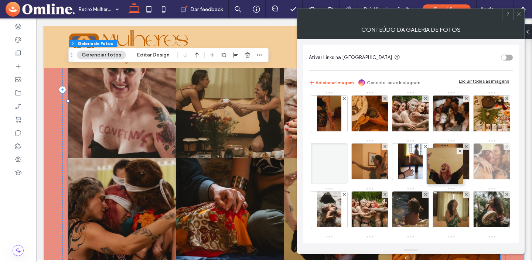
drag, startPoint x: 447, startPoint y: 119, endPoint x: 436, endPoint y: 191, distance: 73.5
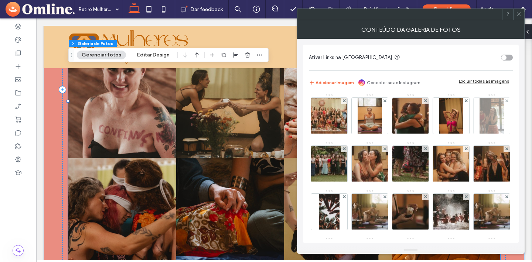
scroll to position [260, 0]
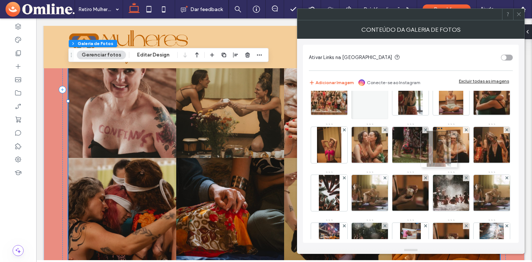
drag, startPoint x: 410, startPoint y: 200, endPoint x: 448, endPoint y: 136, distance: 74.3
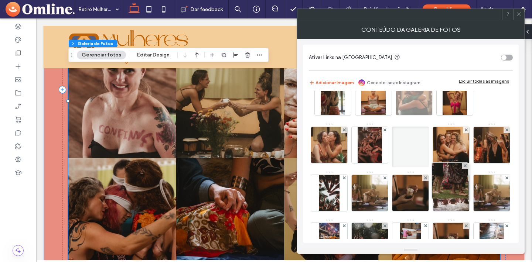
drag, startPoint x: 448, startPoint y: 157, endPoint x: 438, endPoint y: 127, distance: 31.9
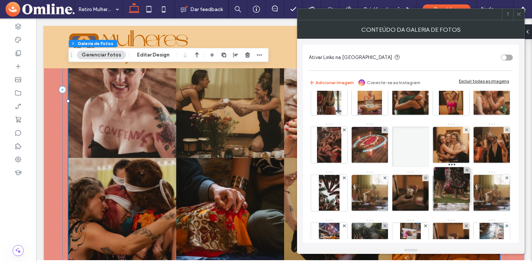
drag, startPoint x: 452, startPoint y: 171, endPoint x: 445, endPoint y: 122, distance: 49.7
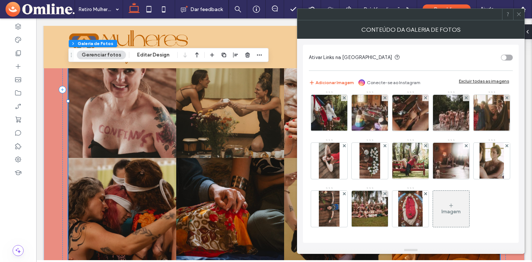
scroll to position [628, 0]
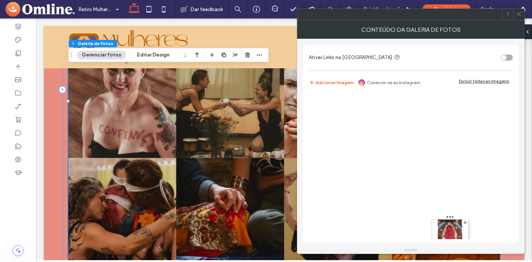
drag, startPoint x: 410, startPoint y: 187, endPoint x: 394, endPoint y: 185, distance: 15.9
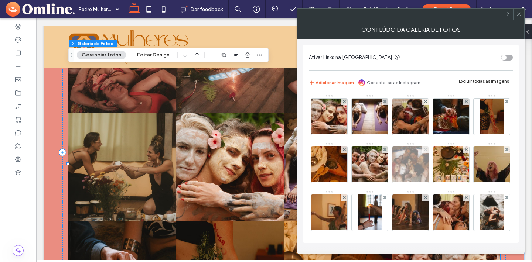
click at [426, 149] on use at bounding box center [424, 149] width 3 height 3
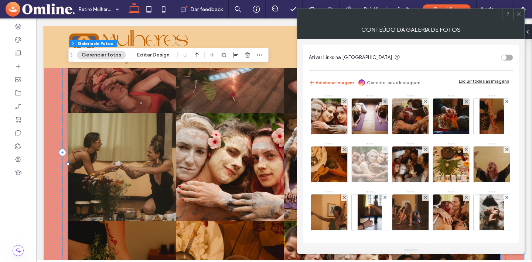
click at [386, 149] on icon at bounding box center [384, 149] width 3 height 3
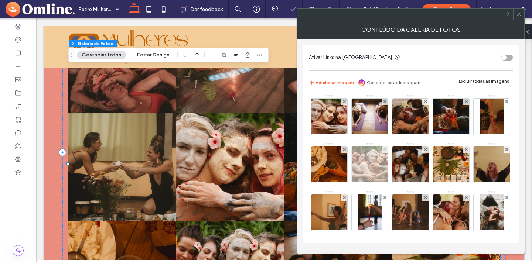
click at [386, 149] on icon at bounding box center [384, 149] width 3 height 3
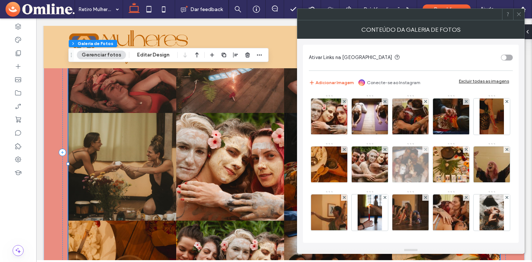
click at [428, 149] on div at bounding box center [425, 150] width 6 height 6
click at [488, 79] on div "Excluir todas as imagens" at bounding box center [484, 81] width 50 height 6
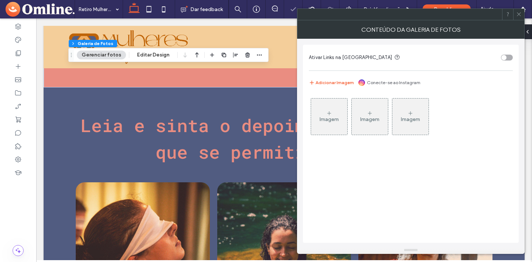
click at [333, 120] on div "Imagem" at bounding box center [328, 119] width 19 height 6
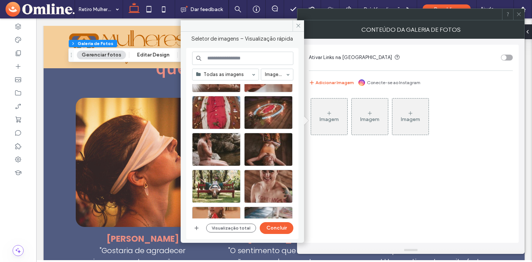
scroll to position [448, 0]
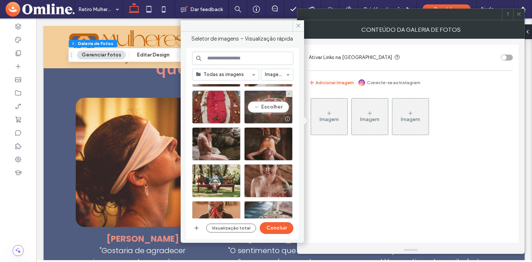
click at [266, 110] on div "Escolher" at bounding box center [268, 106] width 48 height 33
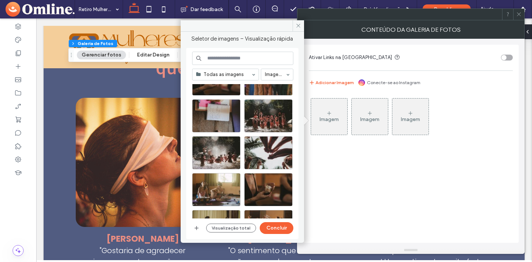
scroll to position [767, 0]
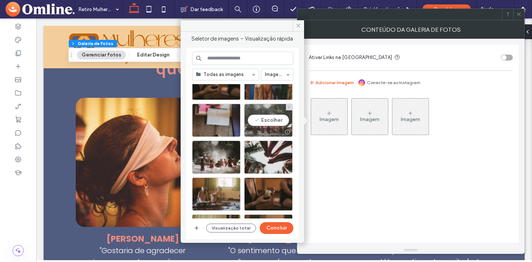
click at [269, 123] on div "Escolher" at bounding box center [268, 120] width 48 height 33
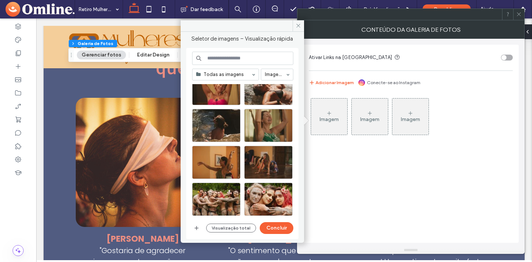
scroll to position [1133, 0]
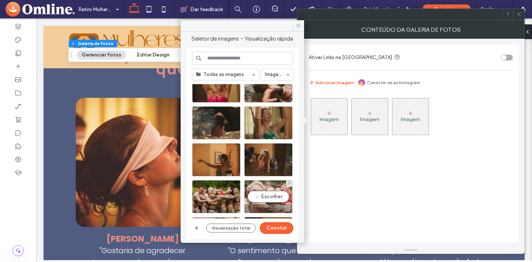
click at [264, 194] on div "Escolher" at bounding box center [268, 196] width 48 height 33
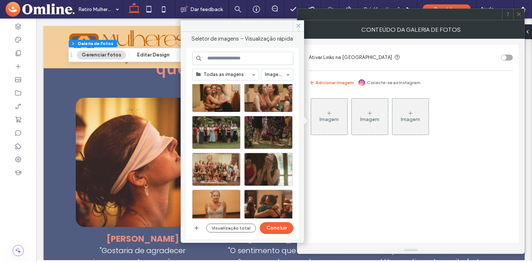
scroll to position [929, 0]
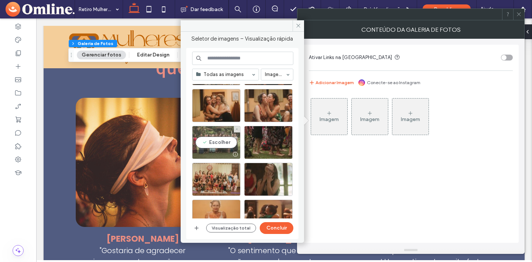
click at [222, 144] on div "Escolher" at bounding box center [216, 142] width 48 height 33
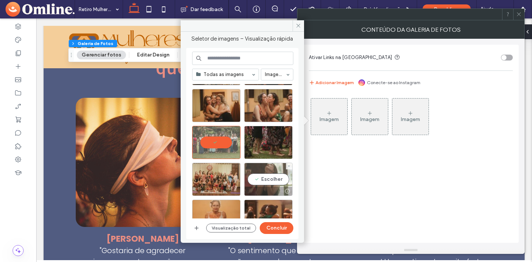
click at [266, 180] on div "Escolher" at bounding box center [268, 179] width 48 height 33
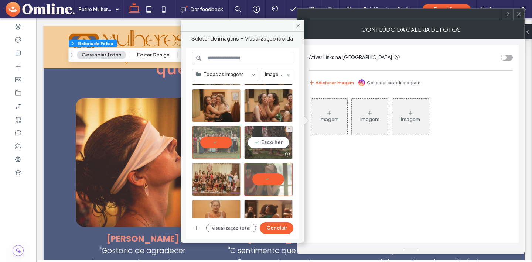
click at [276, 144] on div "Escolher" at bounding box center [268, 142] width 48 height 33
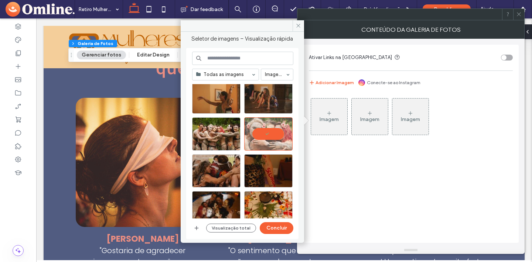
scroll to position [1213, 0]
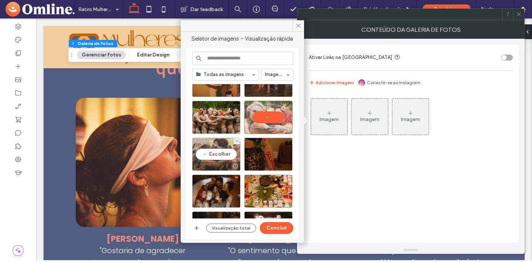
click at [231, 153] on div "Escolher" at bounding box center [216, 154] width 48 height 33
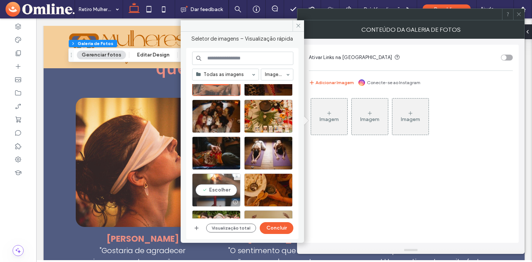
scroll to position [1288, 0]
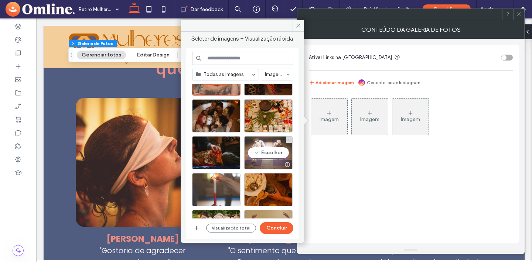
click at [268, 153] on div "Escolher" at bounding box center [268, 152] width 48 height 33
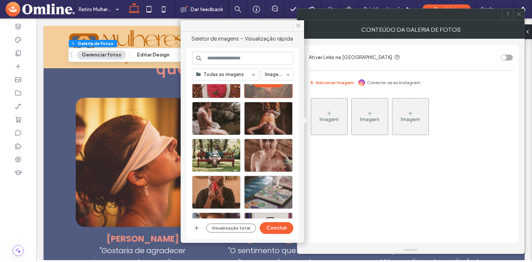
scroll to position [473, 0]
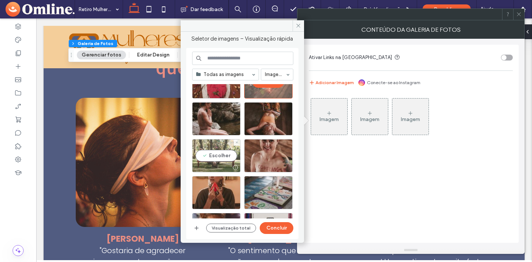
click at [226, 153] on div "Escolher" at bounding box center [216, 155] width 48 height 33
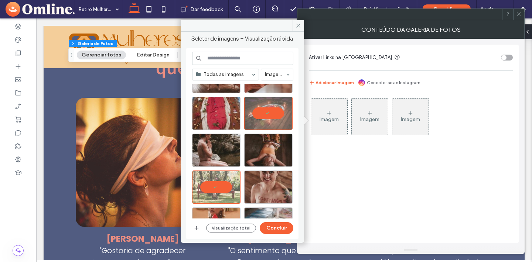
scroll to position [439, 0]
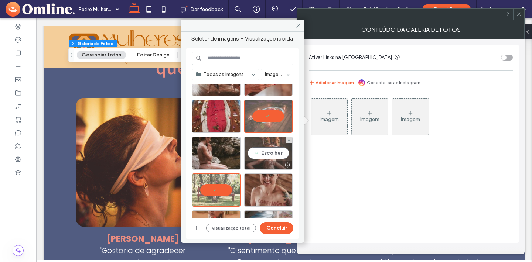
click at [261, 154] on div "Escolher" at bounding box center [268, 153] width 48 height 33
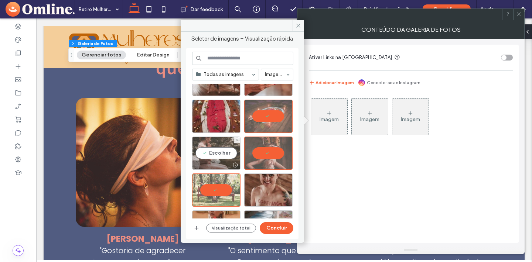
click at [229, 153] on div "Escolher" at bounding box center [216, 153] width 48 height 33
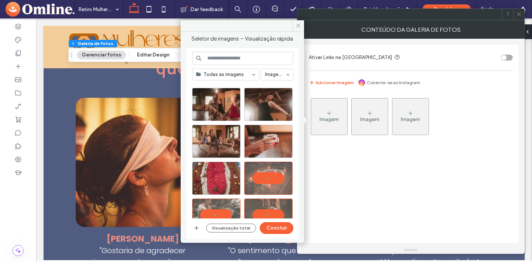
scroll to position [374, 0]
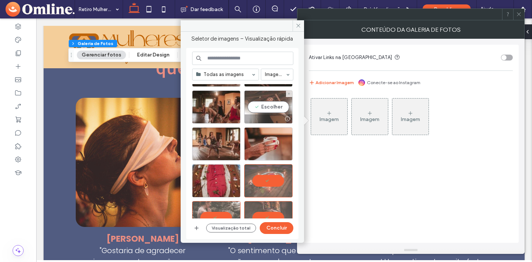
click at [274, 103] on div "Escolher" at bounding box center [268, 106] width 48 height 33
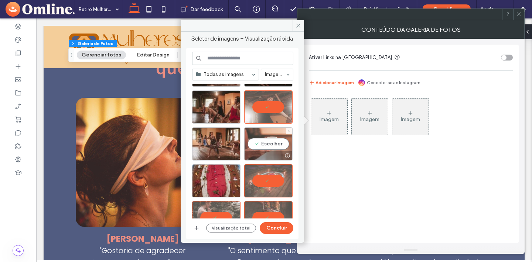
click at [261, 142] on div "Escolher" at bounding box center [268, 143] width 48 height 33
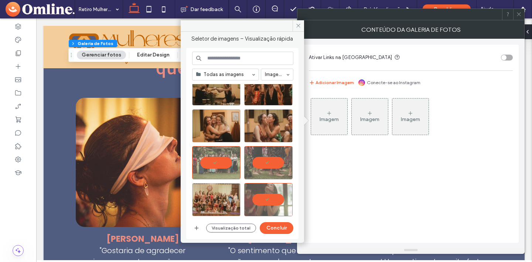
scroll to position [910, 0]
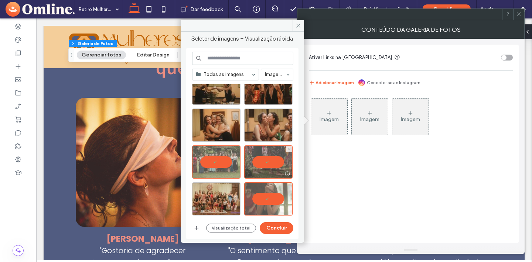
click at [268, 164] on div at bounding box center [268, 161] width 48 height 33
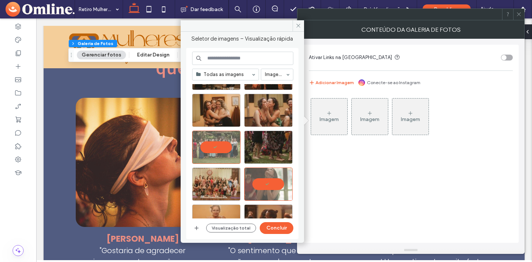
scroll to position [929, 0]
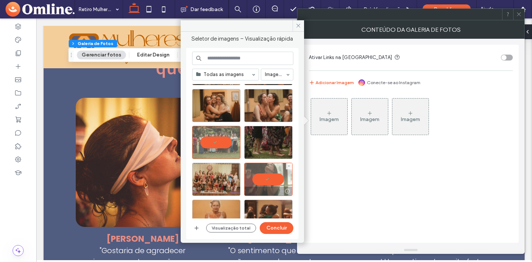
click at [265, 174] on div at bounding box center [268, 179] width 48 height 33
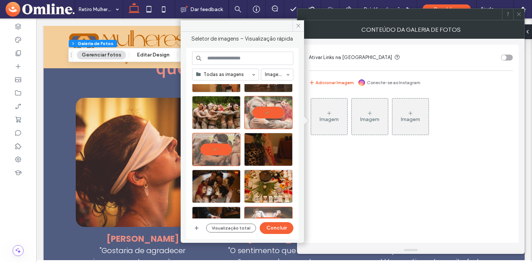
scroll to position [1218, 0]
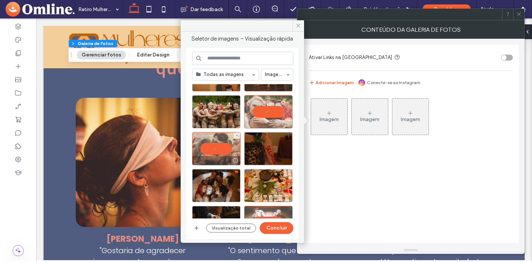
click at [215, 145] on div at bounding box center [216, 148] width 48 height 33
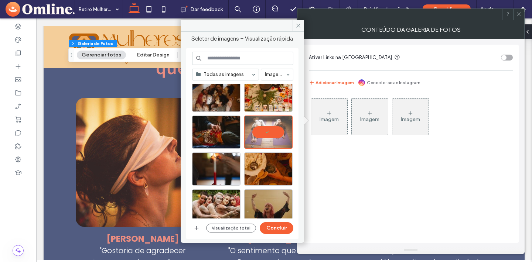
scroll to position [1310, 0]
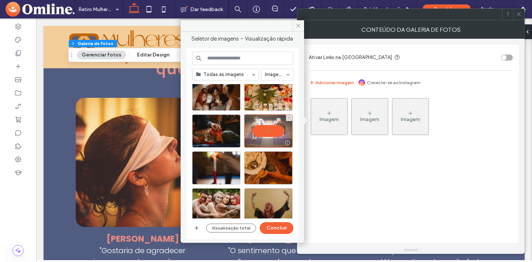
click at [270, 132] on div at bounding box center [268, 130] width 48 height 33
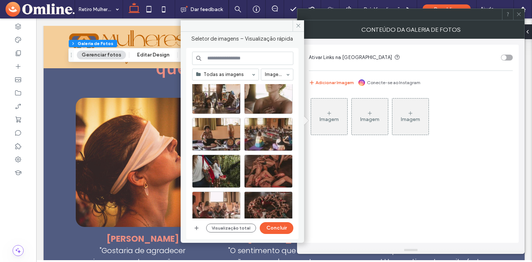
scroll to position [235, 0]
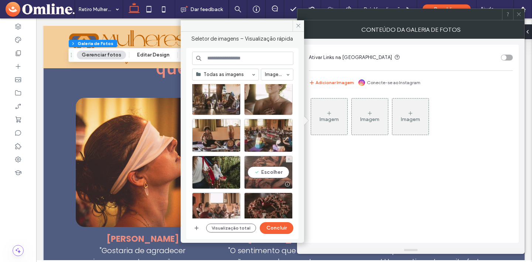
click at [261, 171] on div "Escolher" at bounding box center [268, 172] width 48 height 33
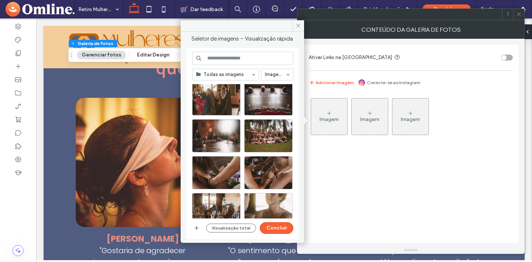
scroll to position [121, 0]
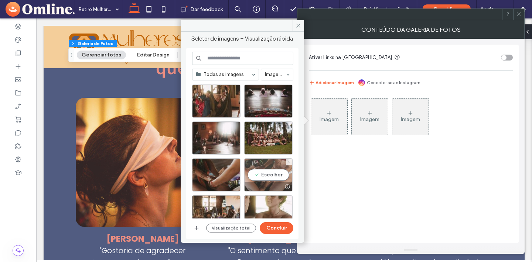
click at [264, 173] on div "Escolher" at bounding box center [268, 174] width 48 height 33
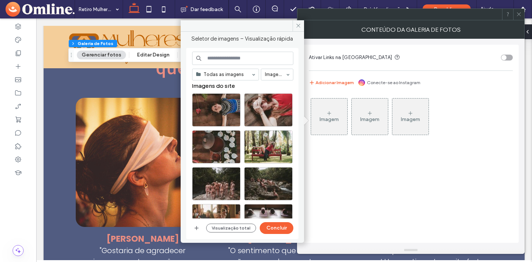
scroll to position [0, 0]
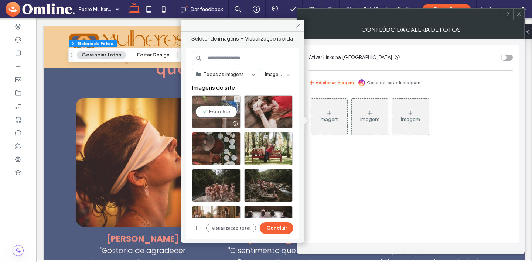
click at [222, 111] on div "Escolher" at bounding box center [216, 111] width 48 height 33
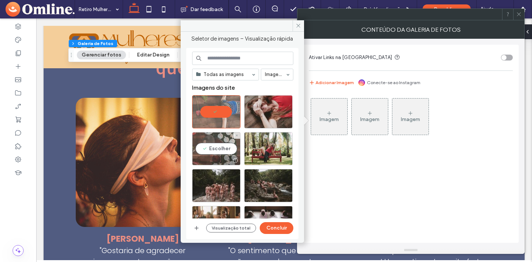
click at [215, 148] on div "Escolher" at bounding box center [216, 148] width 48 height 33
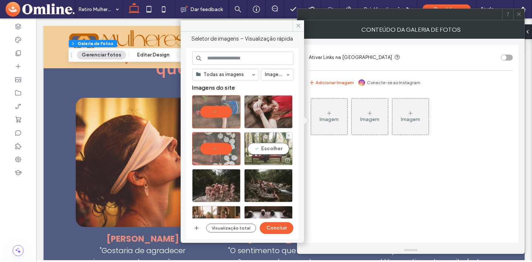
click at [262, 148] on div "Escolher" at bounding box center [268, 148] width 48 height 33
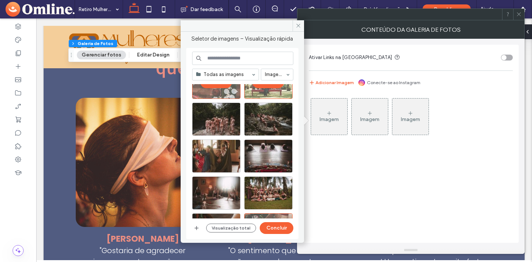
scroll to position [67, 0]
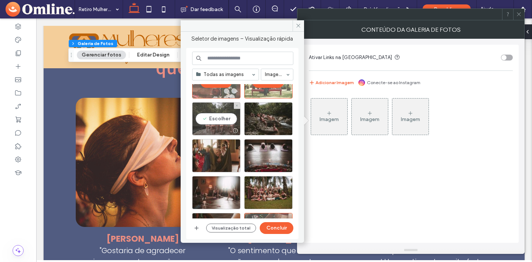
click at [222, 122] on div "Escolher" at bounding box center [216, 118] width 48 height 33
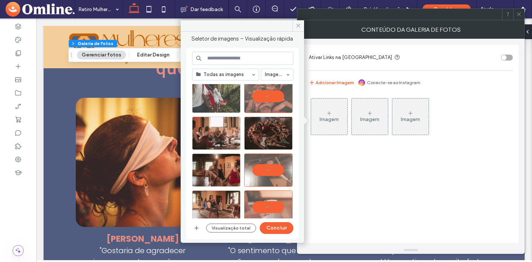
scroll to position [311, 0]
click at [211, 95] on div "Escolher" at bounding box center [216, 95] width 48 height 33
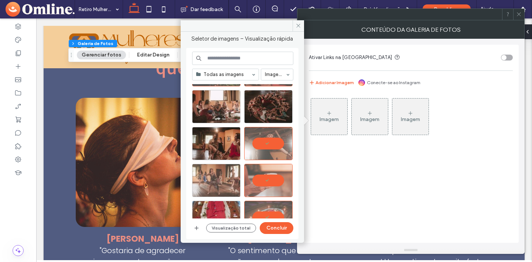
scroll to position [339, 0]
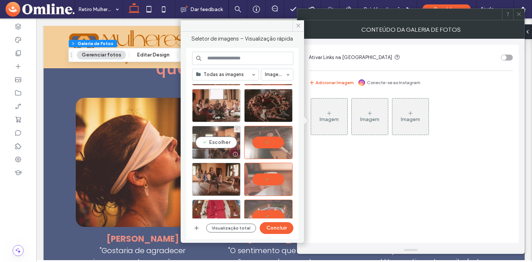
click at [219, 144] on div "Escolher" at bounding box center [216, 142] width 48 height 33
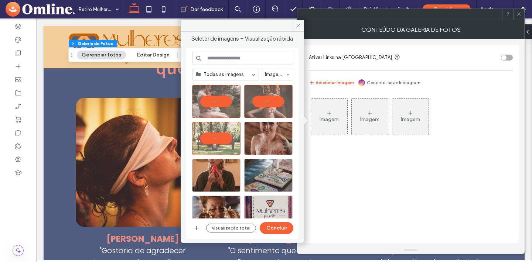
scroll to position [491, 0]
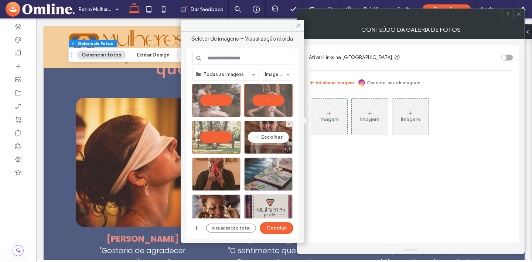
drag, startPoint x: 269, startPoint y: 138, endPoint x: 270, endPoint y: 144, distance: 6.3
click at [269, 138] on div "Escolher" at bounding box center [245, 151] width 107 height 134
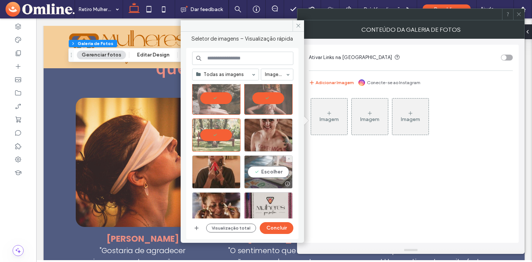
click at [265, 169] on div "Escolher" at bounding box center [268, 171] width 48 height 33
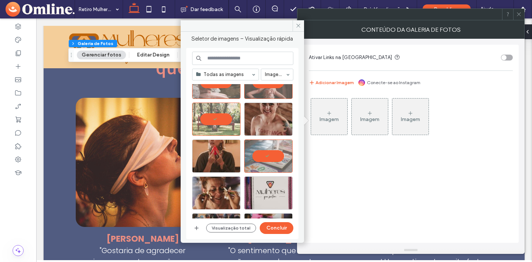
scroll to position [510, 0]
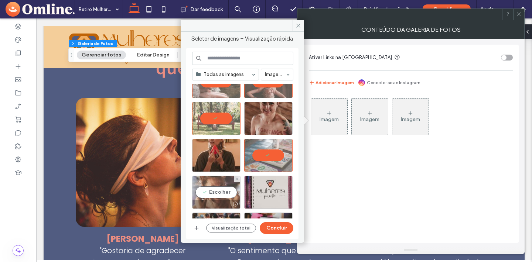
click at [219, 190] on div "Escolher" at bounding box center [216, 192] width 48 height 33
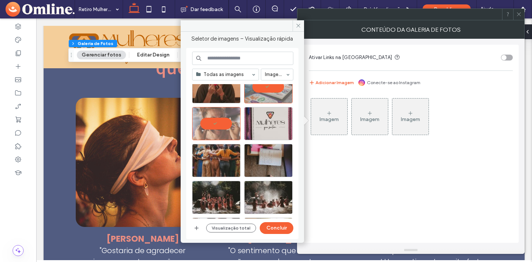
scroll to position [580, 0]
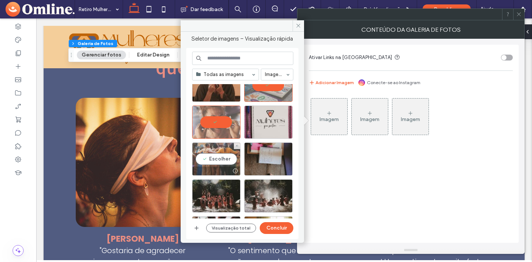
click at [224, 157] on div "Escolher" at bounding box center [216, 159] width 48 height 33
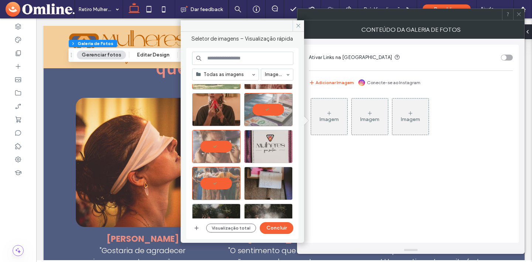
scroll to position [554, 0]
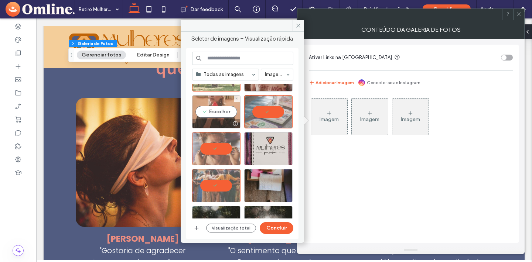
click at [221, 111] on div "Escolher" at bounding box center [216, 111] width 48 height 33
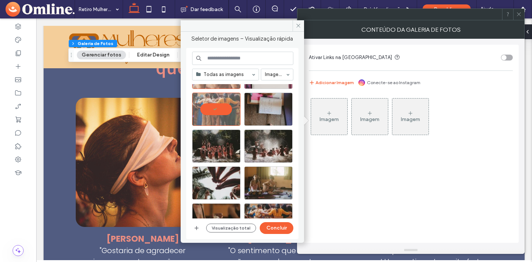
scroll to position [632, 0]
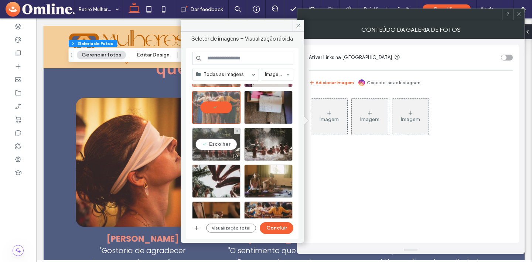
click at [226, 146] on div "Escolher" at bounding box center [216, 144] width 48 height 33
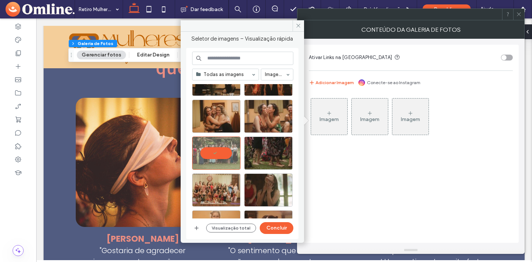
scroll to position [924, 0]
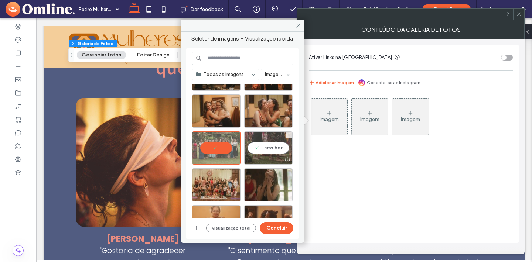
click at [267, 146] on div "Escolher" at bounding box center [268, 147] width 48 height 33
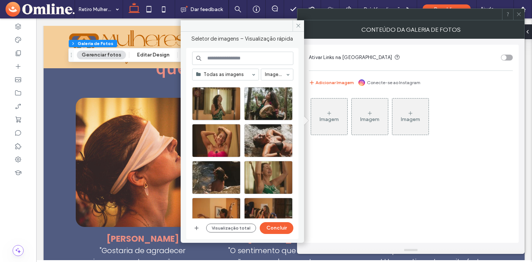
scroll to position [1095, 0]
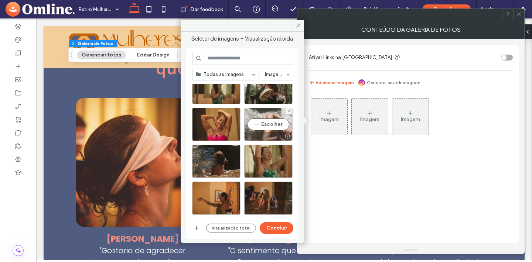
click at [265, 124] on div "Escolher" at bounding box center [268, 124] width 48 height 33
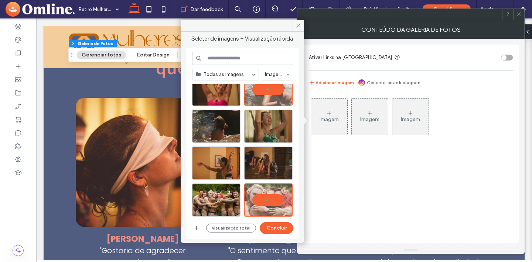
scroll to position [1164, 0]
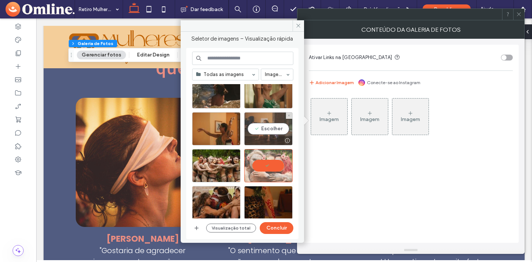
click at [264, 128] on div "Escolher" at bounding box center [268, 128] width 48 height 33
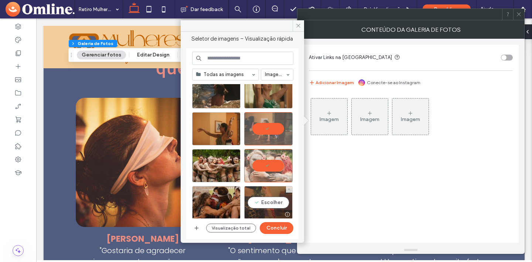
click at [271, 201] on div "Escolher" at bounding box center [268, 202] width 48 height 33
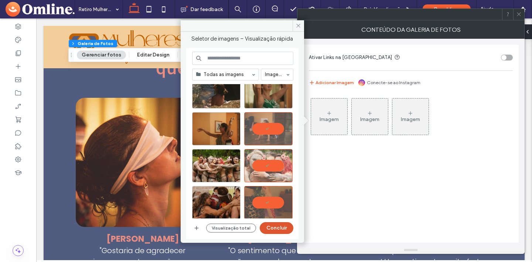
click at [272, 231] on button "Concluir" at bounding box center [277, 228] width 34 height 12
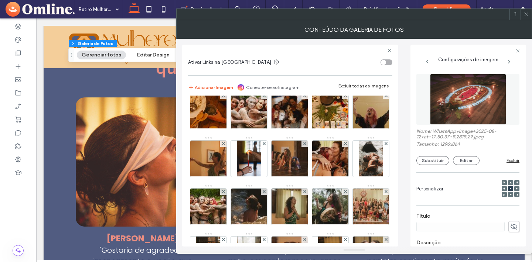
scroll to position [0, 0]
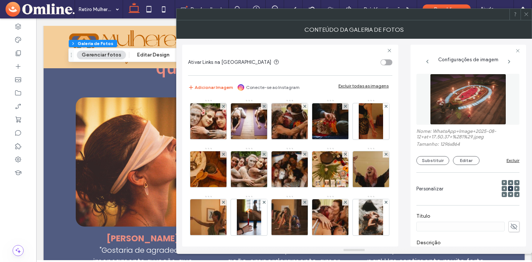
click at [391, 51] on icon at bounding box center [389, 51] width 6 height 6
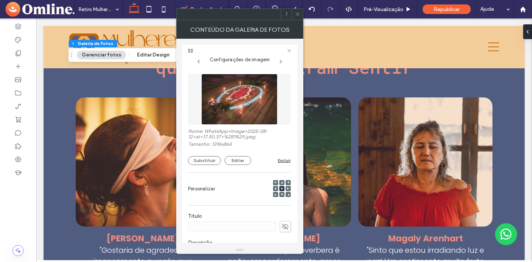
click at [200, 59] on icon at bounding box center [199, 62] width 6 height 6
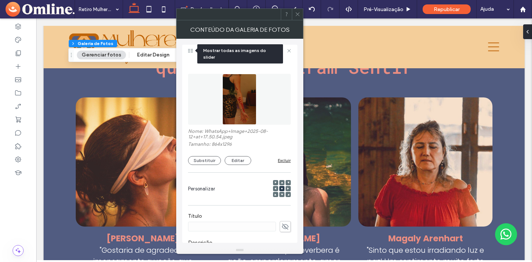
click at [190, 50] on icon at bounding box center [190, 50] width 5 height 5
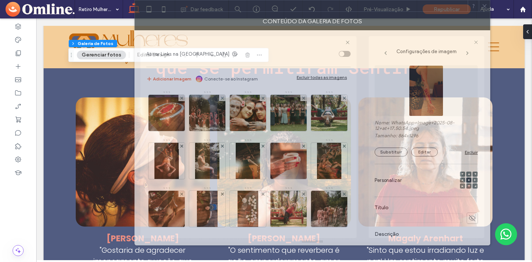
drag, startPoint x: 334, startPoint y: 15, endPoint x: 292, endPoint y: 2, distance: 44.1
click at [292, 0] on div at bounding box center [301, 5] width 333 height 11
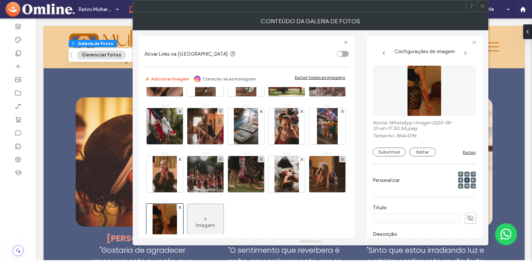
scroll to position [129, 0]
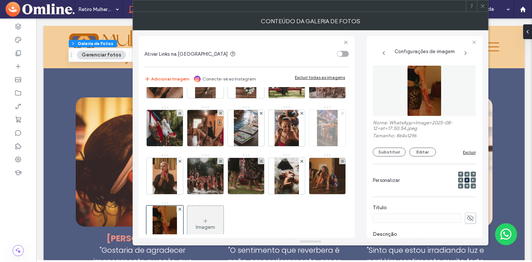
click at [341, 115] on icon at bounding box center [342, 113] width 3 height 3
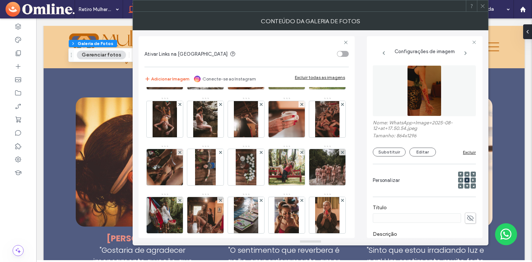
scroll to position [39, 0]
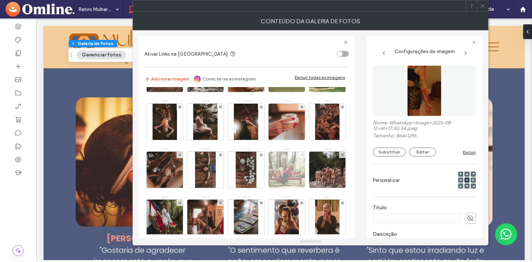
click at [300, 157] on icon at bounding box center [301, 155] width 3 height 3
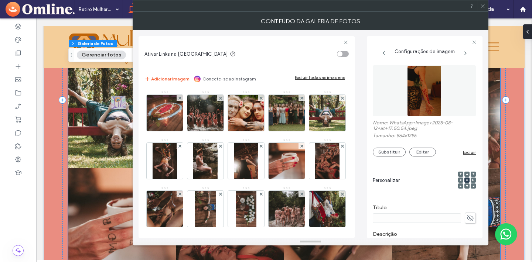
scroll to position [3315, 0]
click at [483, 4] on icon at bounding box center [483, 6] width 6 height 6
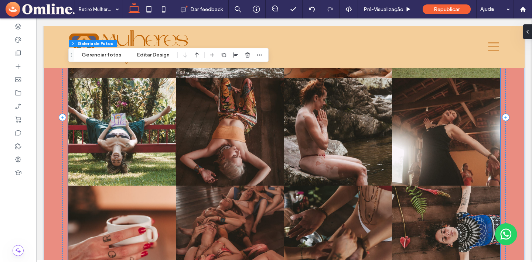
scroll to position [3383, 0]
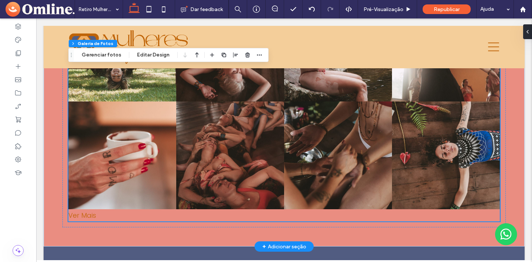
click at [84, 209] on div "Ver Mais" at bounding box center [283, 215] width 431 height 12
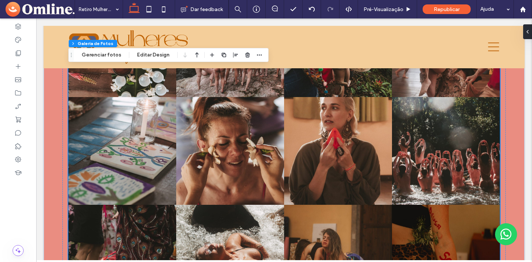
scroll to position [3683, 0]
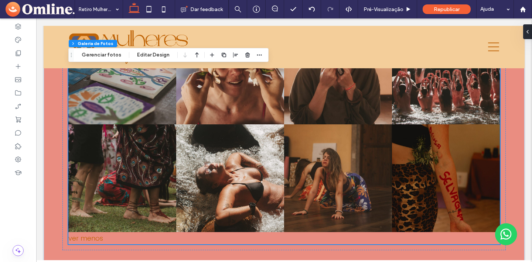
click at [94, 232] on div "ver menos" at bounding box center [283, 238] width 431 height 12
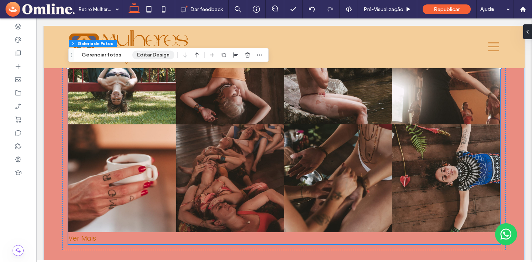
drag, startPoint x: 143, startPoint y: 57, endPoint x: 187, endPoint y: 99, distance: 60.9
click at [143, 57] on button "Editar Design" at bounding box center [153, 55] width 42 height 9
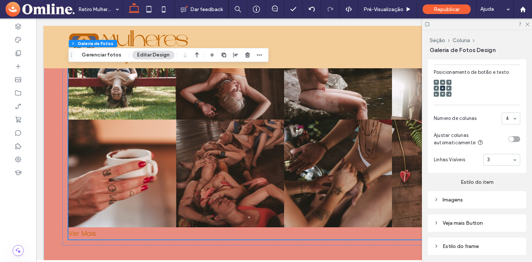
scroll to position [309, 0]
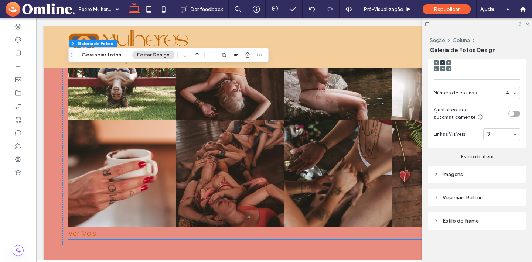
click at [434, 196] on icon at bounding box center [435, 197] width 5 height 5
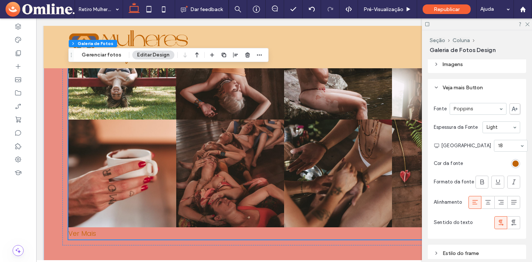
scroll to position [420, 0]
click at [516, 164] on div "rgb(191, 99, 6)" at bounding box center [515, 162] width 6 height 6
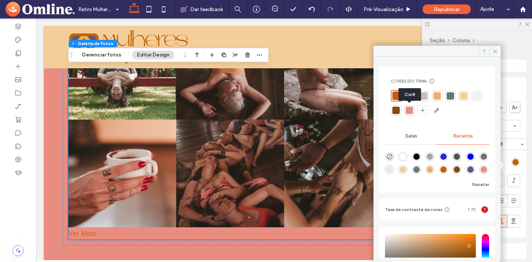
click at [399, 111] on div at bounding box center [395, 110] width 7 height 7
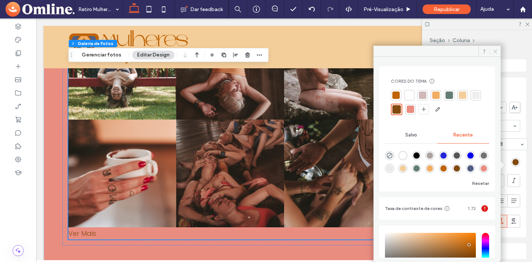
click at [493, 52] on use at bounding box center [495, 51] width 4 height 4
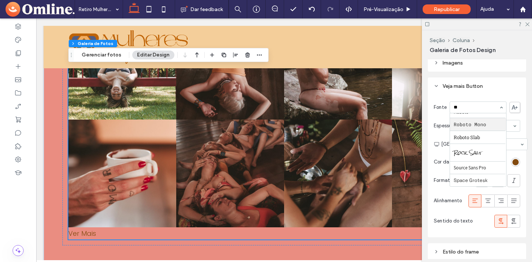
scroll to position [78, 0]
type input "***"
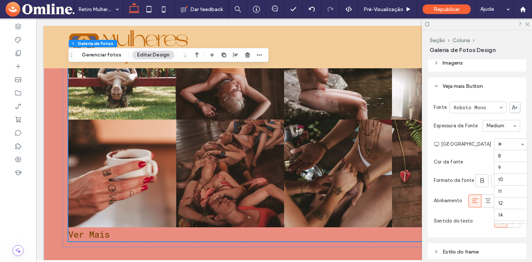
scroll to position [97, 0]
drag, startPoint x: 502, startPoint y: 146, endPoint x: 494, endPoint y: 147, distance: 8.1
click at [498, 147] on input at bounding box center [509, 144] width 22 height 5
type input "***"
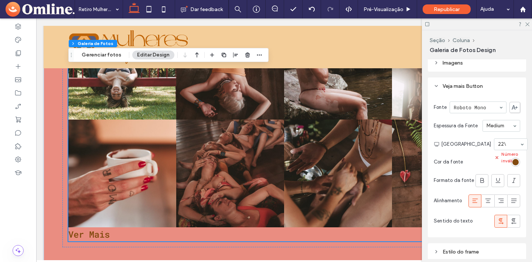
click at [498, 147] on input at bounding box center [509, 144] width 22 height 5
type input "**"
click at [484, 162] on section "Cor da fonte" at bounding box center [476, 162] width 86 height 17
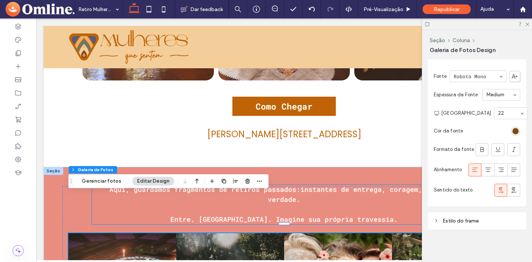
scroll to position [3037, 0]
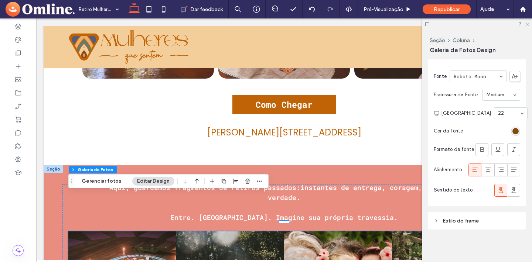
click at [527, 24] on icon at bounding box center [526, 23] width 5 height 5
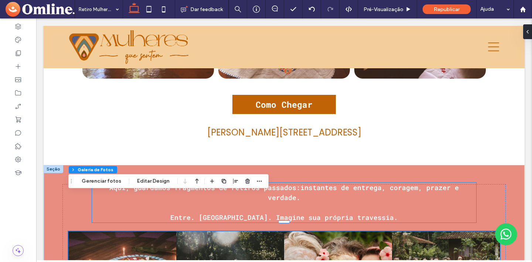
click at [359, 213] on span "Entre. [GEOGRAPHIC_DATA]. Imagine sua própria travessia." at bounding box center [283, 217] width 227 height 9
drag, startPoint x: 359, startPoint y: 181, endPoint x: 365, endPoint y: 181, distance: 5.9
click at [359, 183] on div "Aqui, guardamos fragmentos de retiros passados:instantes de entrega, coragem, p…" at bounding box center [284, 203] width 384 height 40
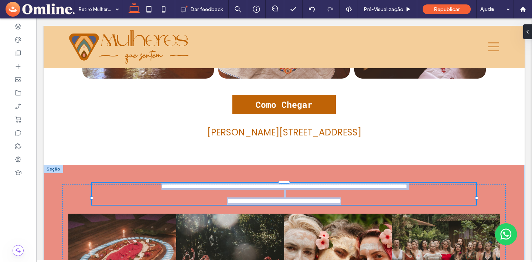
type input "**********"
type input "**"
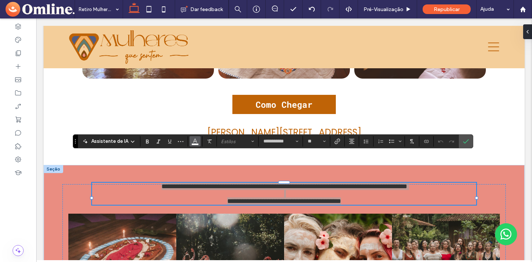
click at [195, 143] on use "Cor" at bounding box center [195, 141] width 4 height 4
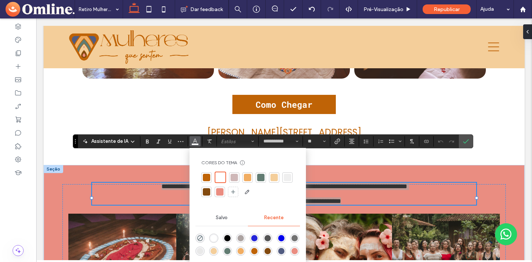
click at [205, 193] on div at bounding box center [206, 191] width 7 height 7
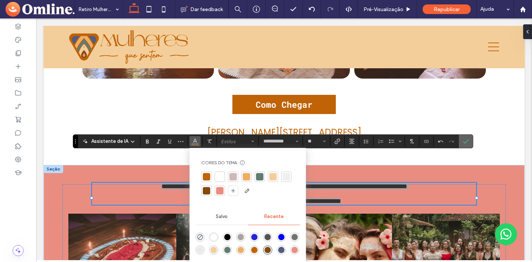
click at [464, 141] on use "Confirmar" at bounding box center [466, 142] width 6 height 4
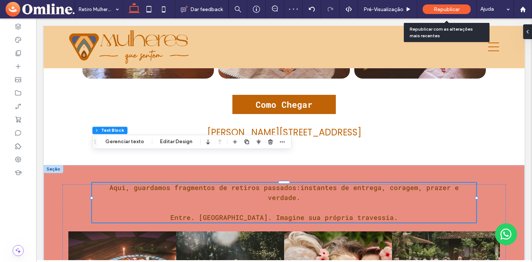
click at [456, 8] on span "Republicar" at bounding box center [446, 9] width 26 height 6
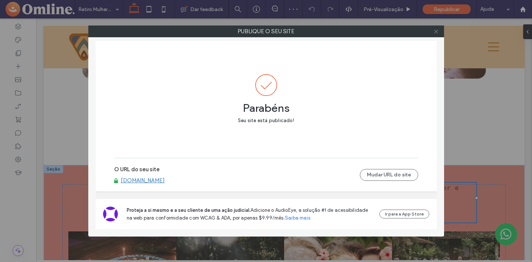
click at [438, 32] on icon at bounding box center [436, 32] width 6 height 6
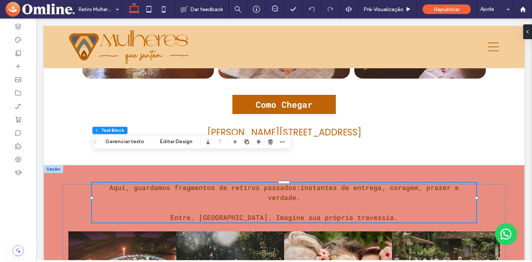
click at [196, 183] on span "Aqui, guardamos fragmentos de retiros passados:instantes de entrega, coragem, p…" at bounding box center [283, 192] width 349 height 19
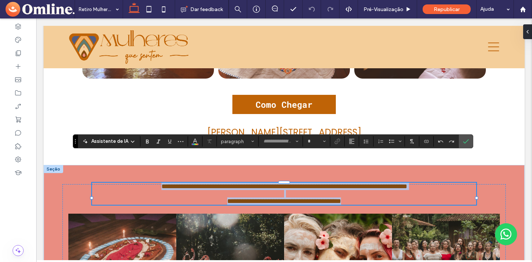
type input "**********"
type input "**"
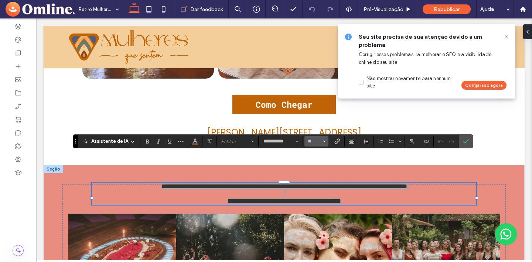
click at [323, 142] on icon "Tamanho" at bounding box center [324, 141] width 3 height 3
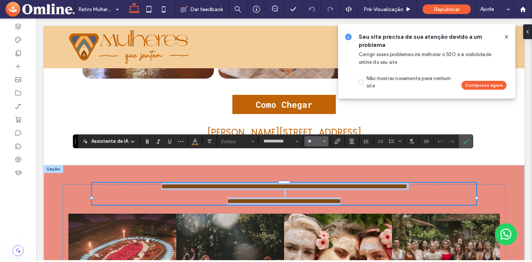
type input "**"
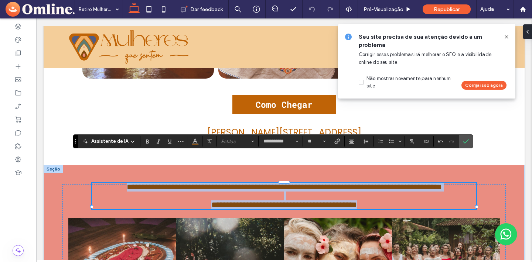
drag, startPoint x: 326, startPoint y: 161, endPoint x: 332, endPoint y: 162, distance: 6.2
click at [326, 183] on span "**********" at bounding box center [284, 187] width 315 height 8
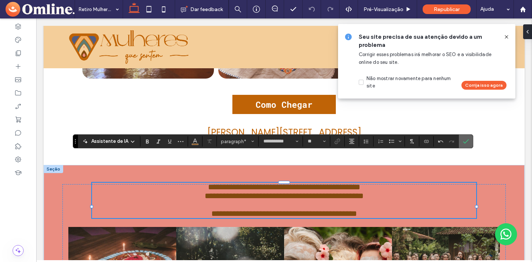
click at [466, 142] on icon "Confirmar" at bounding box center [466, 141] width 6 height 6
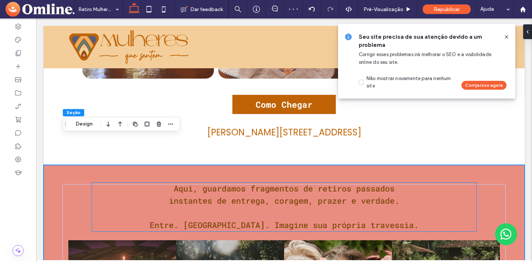
click at [371, 195] on span "﻿ instantes de entrega, coragem, prazer e verdade." at bounding box center [284, 200] width 230 height 11
click at [371, 183] on div "Aqui, guardamos fragmentos de retiros passados ﻿ instantes de entrega, coragem,…" at bounding box center [284, 207] width 384 height 49
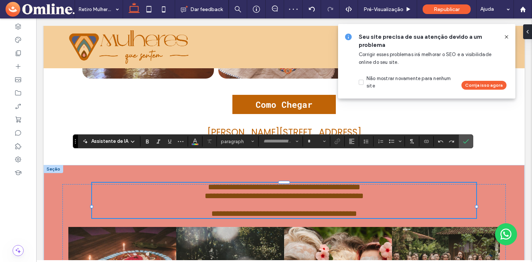
type input "**********"
type input "**"
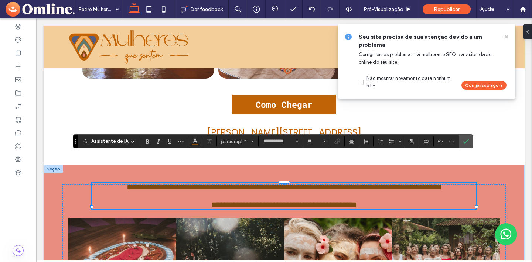
type input "*******"
drag, startPoint x: 465, startPoint y: 143, endPoint x: 459, endPoint y: 147, distance: 7.4
click at [465, 143] on icon "Confirmar" at bounding box center [466, 141] width 6 height 6
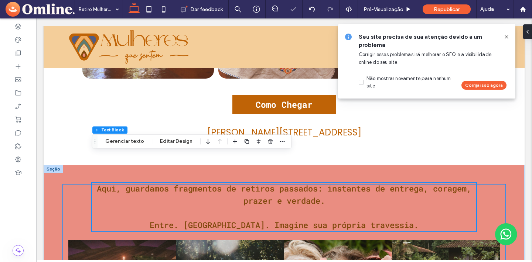
scroll to position [3038, 0]
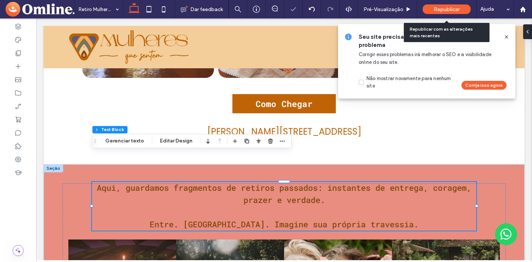
click at [453, 10] on span "Republicar" at bounding box center [446, 9] width 26 height 6
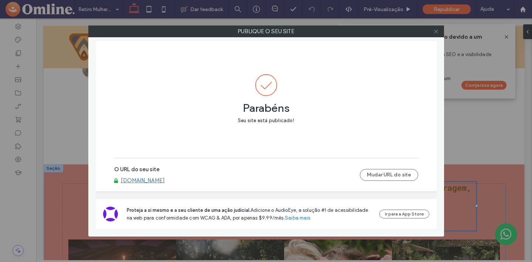
click at [435, 31] on icon at bounding box center [436, 32] width 6 height 6
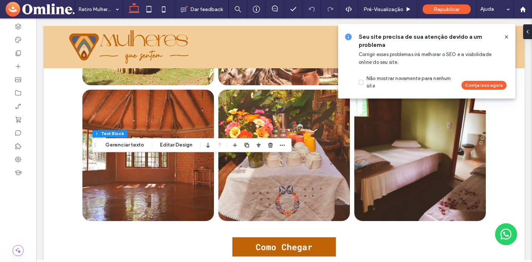
scroll to position [3061, 0]
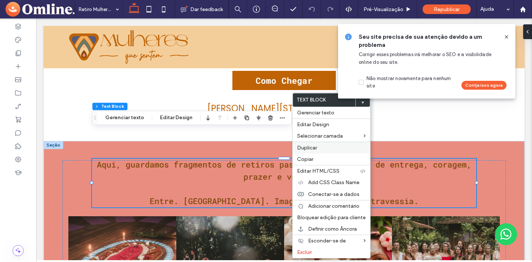
click at [315, 147] on span "Duplicar" at bounding box center [307, 148] width 20 height 6
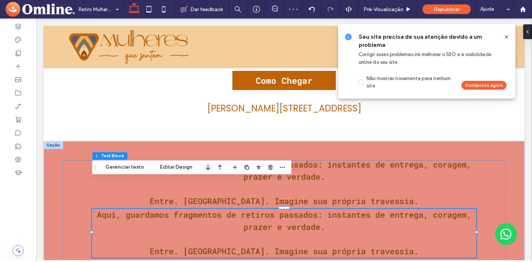
click at [206, 169] on use "button" at bounding box center [207, 167] width 3 height 5
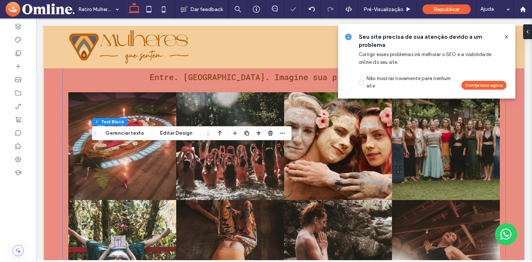
scroll to position [3471, 0]
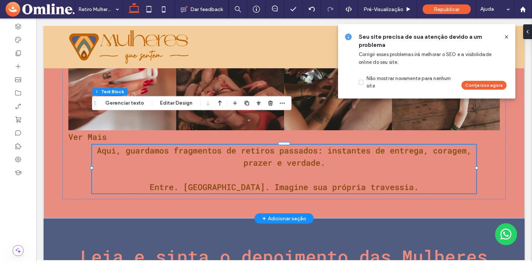
click at [365, 182] on span "Entre. [GEOGRAPHIC_DATA]. Imagine sua própria travessia." at bounding box center [284, 187] width 269 height 11
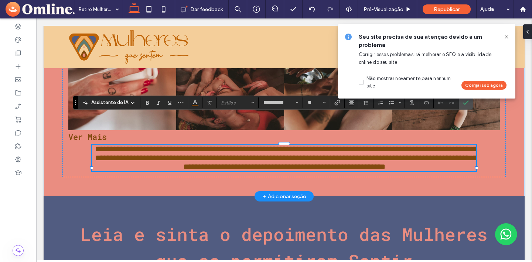
type input "*******"
type input "**"
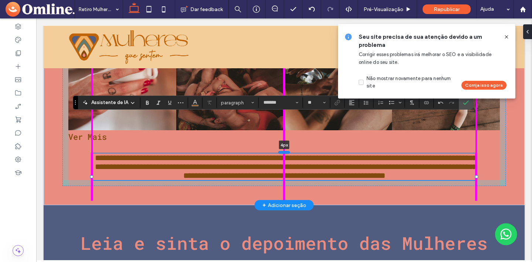
drag, startPoint x: 283, startPoint y: 114, endPoint x: 282, endPoint y: 123, distance: 8.9
click at [282, 151] on div at bounding box center [284, 152] width 12 height 3
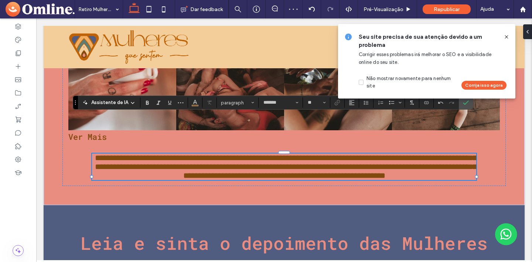
type input "**********"
type input "**"
drag, startPoint x: 213, startPoint y: 130, endPoint x: 271, endPoint y: 132, distance: 58.4
click at [271, 154] on span "**********" at bounding box center [285, 167] width 381 height 26
click at [144, 103] on icon "Negrito" at bounding box center [147, 103] width 6 height 6
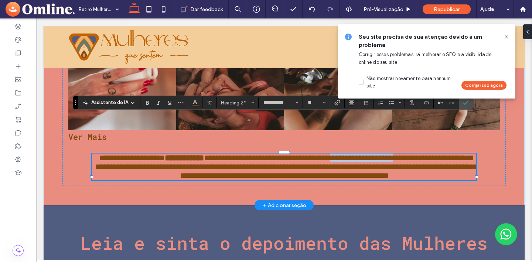
drag, startPoint x: 94, startPoint y: 142, endPoint x: 185, endPoint y: 142, distance: 91.2
click at [185, 154] on span "**********" at bounding box center [285, 167] width 381 height 26
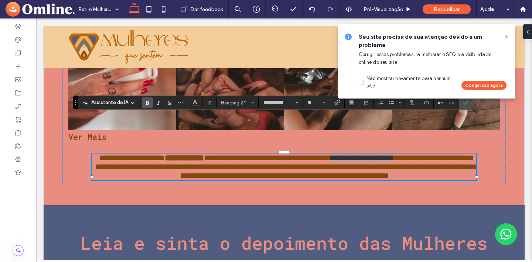
click at [147, 102] on use "Negrito" at bounding box center [147, 103] width 3 height 4
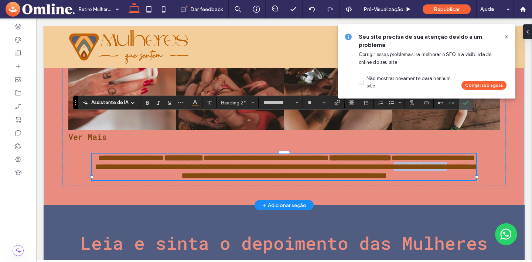
drag, startPoint x: 363, startPoint y: 154, endPoint x: 420, endPoint y: 152, distance: 57.2
click at [441, 156] on span "**********" at bounding box center [285, 167] width 381 height 26
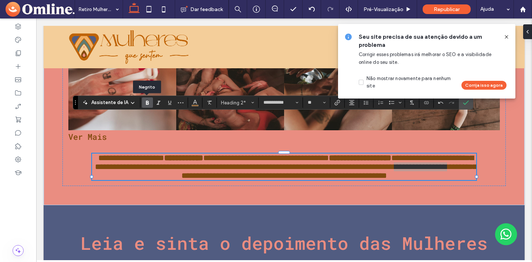
click at [146, 104] on use "Negrito" at bounding box center [147, 103] width 3 height 4
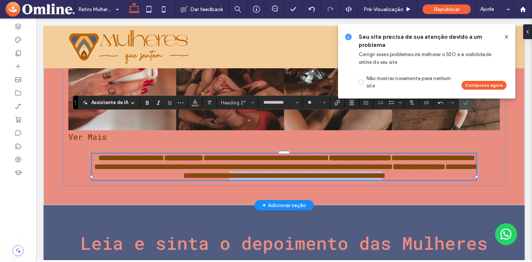
drag, startPoint x: 207, startPoint y: 165, endPoint x: 433, endPoint y: 167, distance: 225.6
click at [433, 167] on span "**********" at bounding box center [330, 171] width 294 height 17
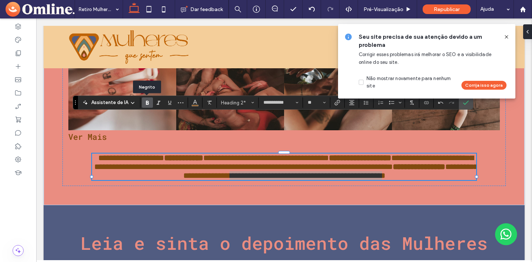
click at [148, 102] on icon "Negrito" at bounding box center [147, 103] width 6 height 6
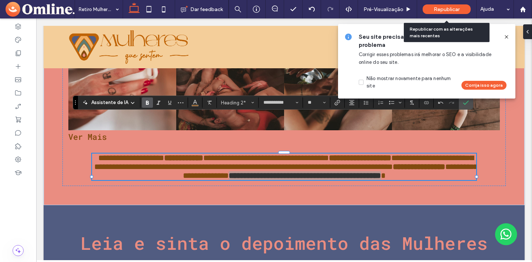
click at [447, 11] on span "Republicar" at bounding box center [446, 9] width 26 height 6
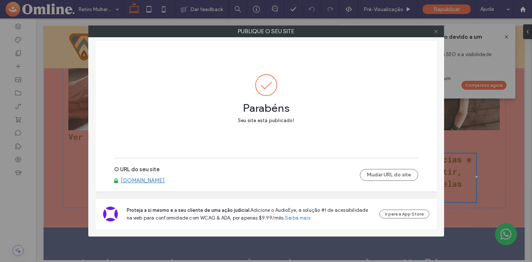
click at [436, 32] on icon at bounding box center [436, 32] width 6 height 6
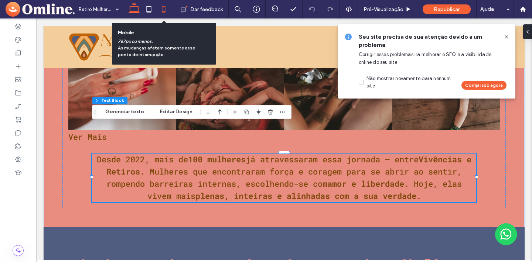
click at [163, 11] on icon at bounding box center [163, 9] width 15 height 15
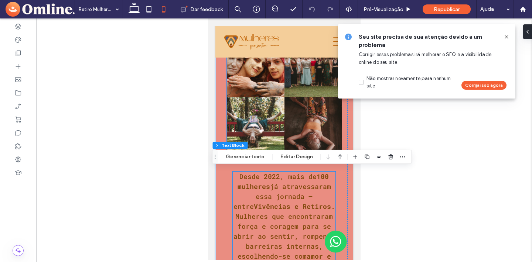
scroll to position [3544, 0]
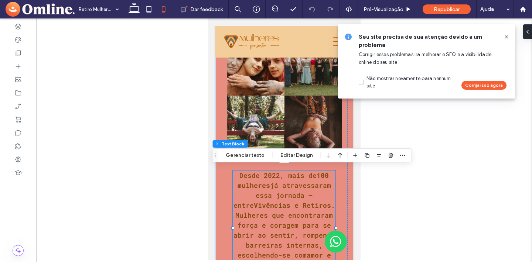
click at [505, 38] on icon at bounding box center [506, 37] width 6 height 6
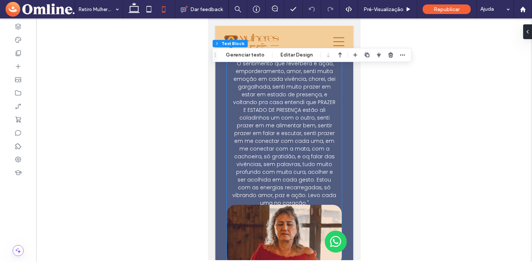
scroll to position [4155, 0]
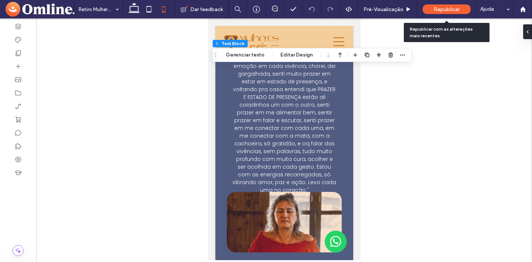
click at [442, 10] on span "Republicar" at bounding box center [446, 9] width 26 height 6
